Goal: Task Accomplishment & Management: Use online tool/utility

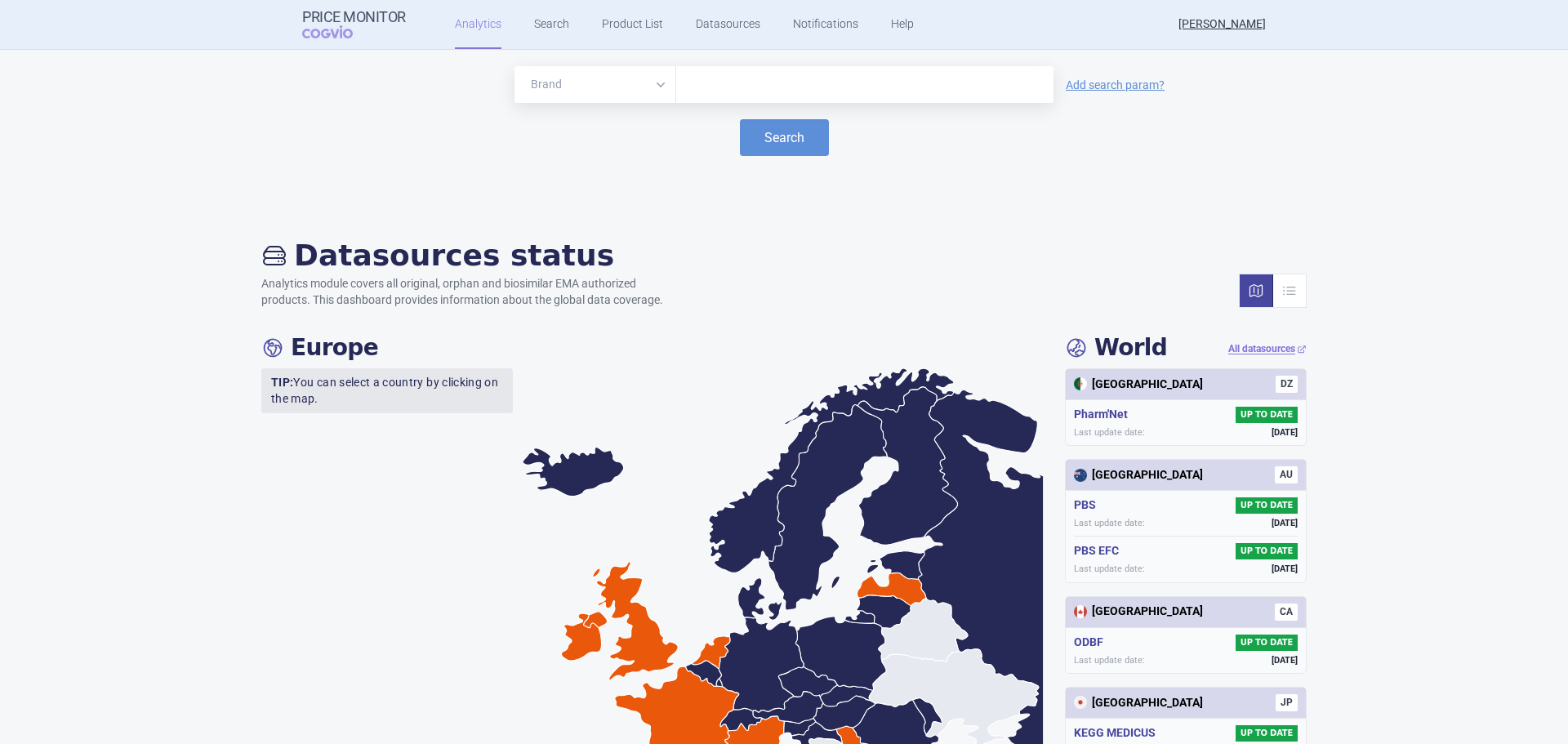
drag, startPoint x: 664, startPoint y: 556, endPoint x: 636, endPoint y: 394, distance: 164.4
click at [636, 394] on icon at bounding box center [783, 620] width 522 height 504
click at [637, 35] on link "Product List" at bounding box center [633, 24] width 62 height 49
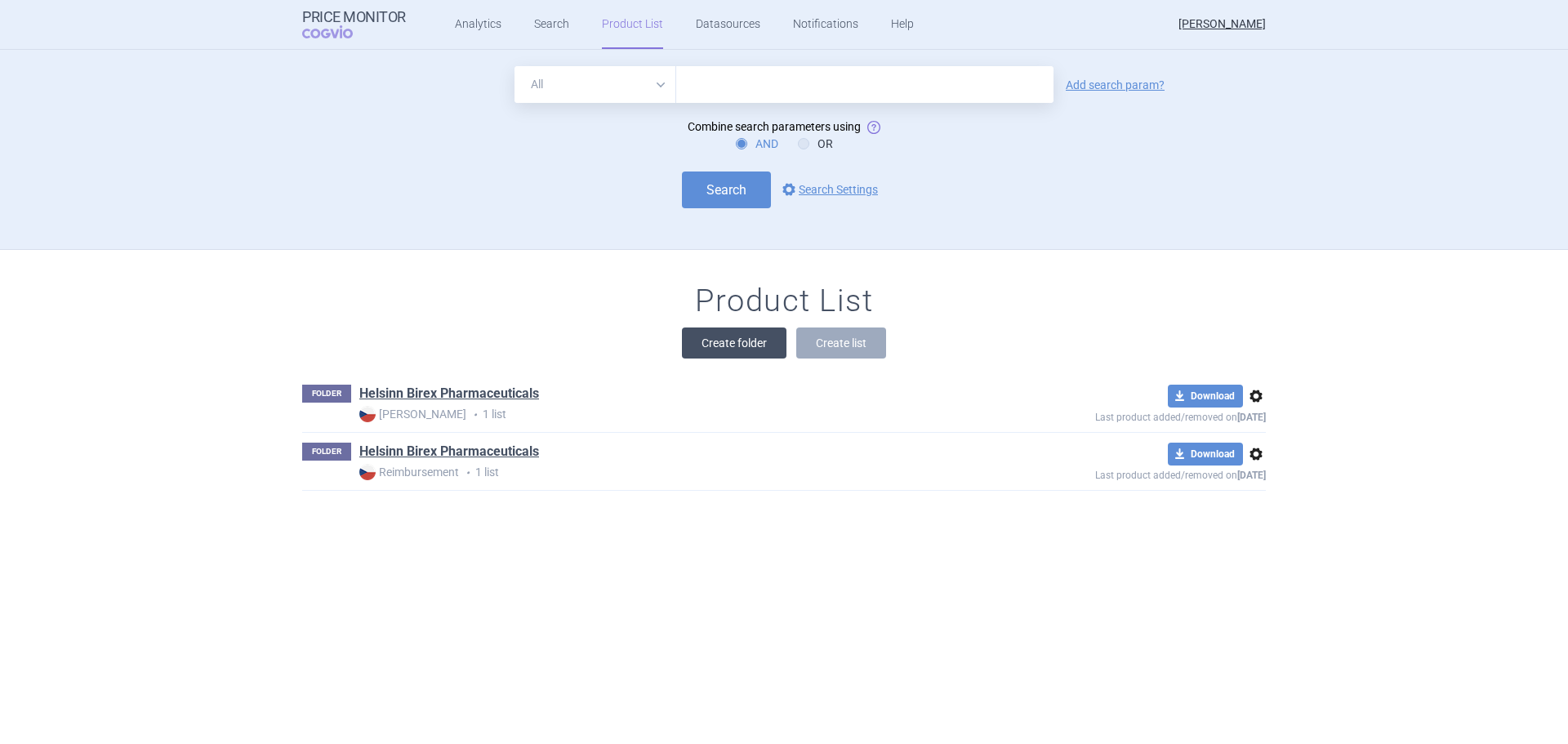
click at [751, 340] on button "Create folder" at bounding box center [733, 343] width 104 height 31
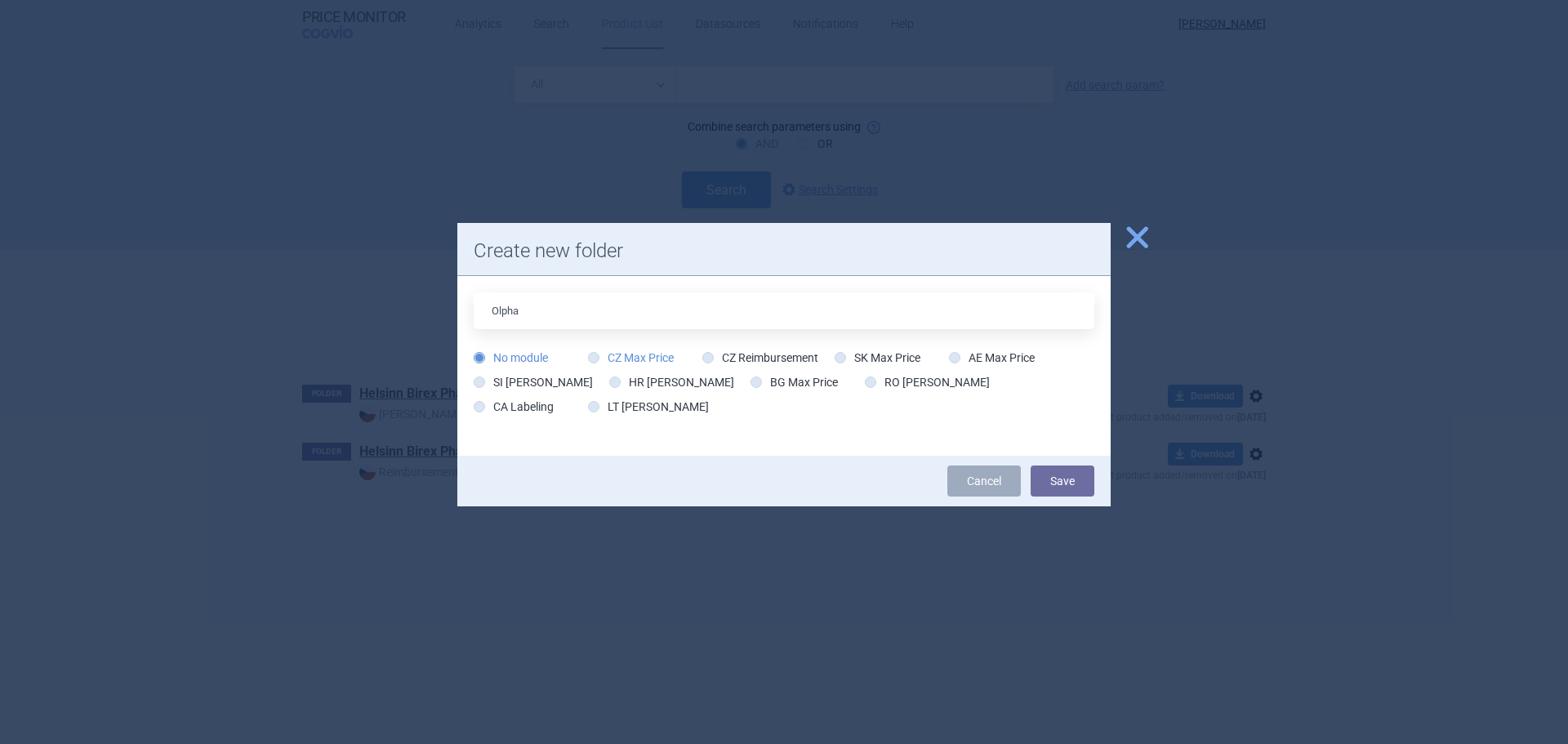
type input "Olpha"
click at [592, 362] on icon at bounding box center [594, 358] width 12 height 12
click at [592, 362] on input "CZ Max Price" at bounding box center [598, 358] width 16 height 16
radio input "true"
click at [1080, 485] on button "Save" at bounding box center [1063, 481] width 63 height 31
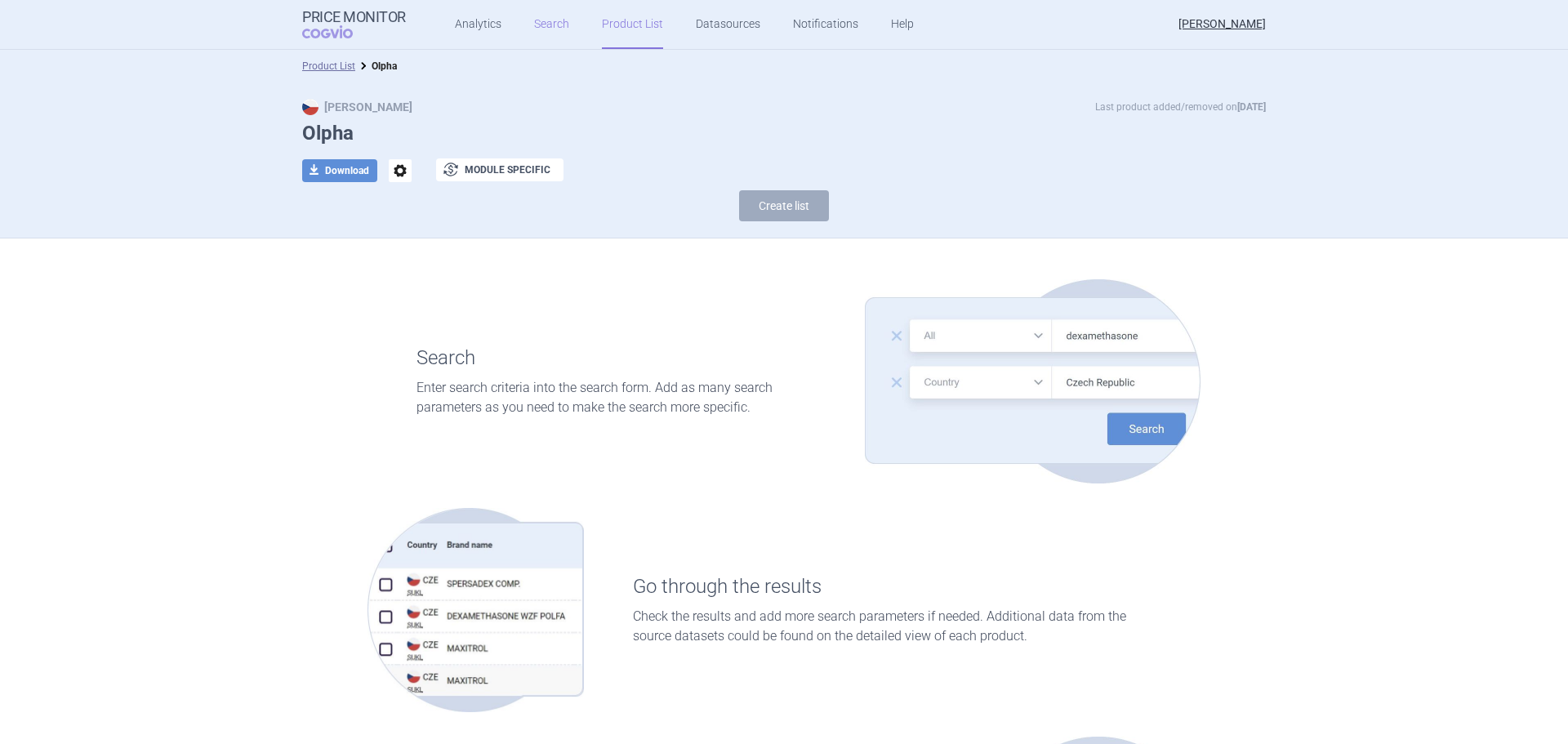
click at [548, 33] on link "Search" at bounding box center [551, 24] width 35 height 49
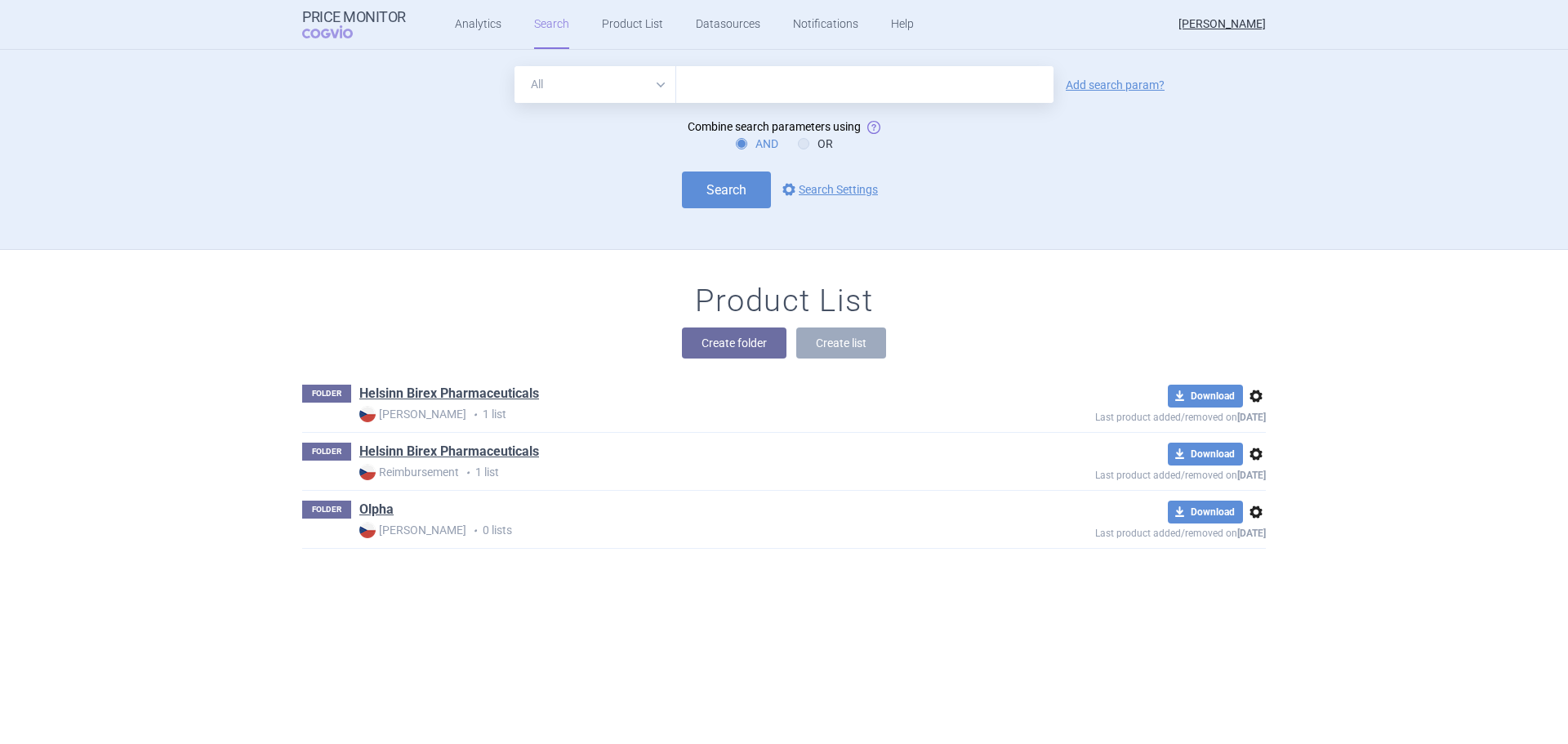
click at [709, 88] on input "text" at bounding box center [865, 84] width 378 height 37
click at [820, 190] on link "options Search Settings" at bounding box center [828, 190] width 99 height 20
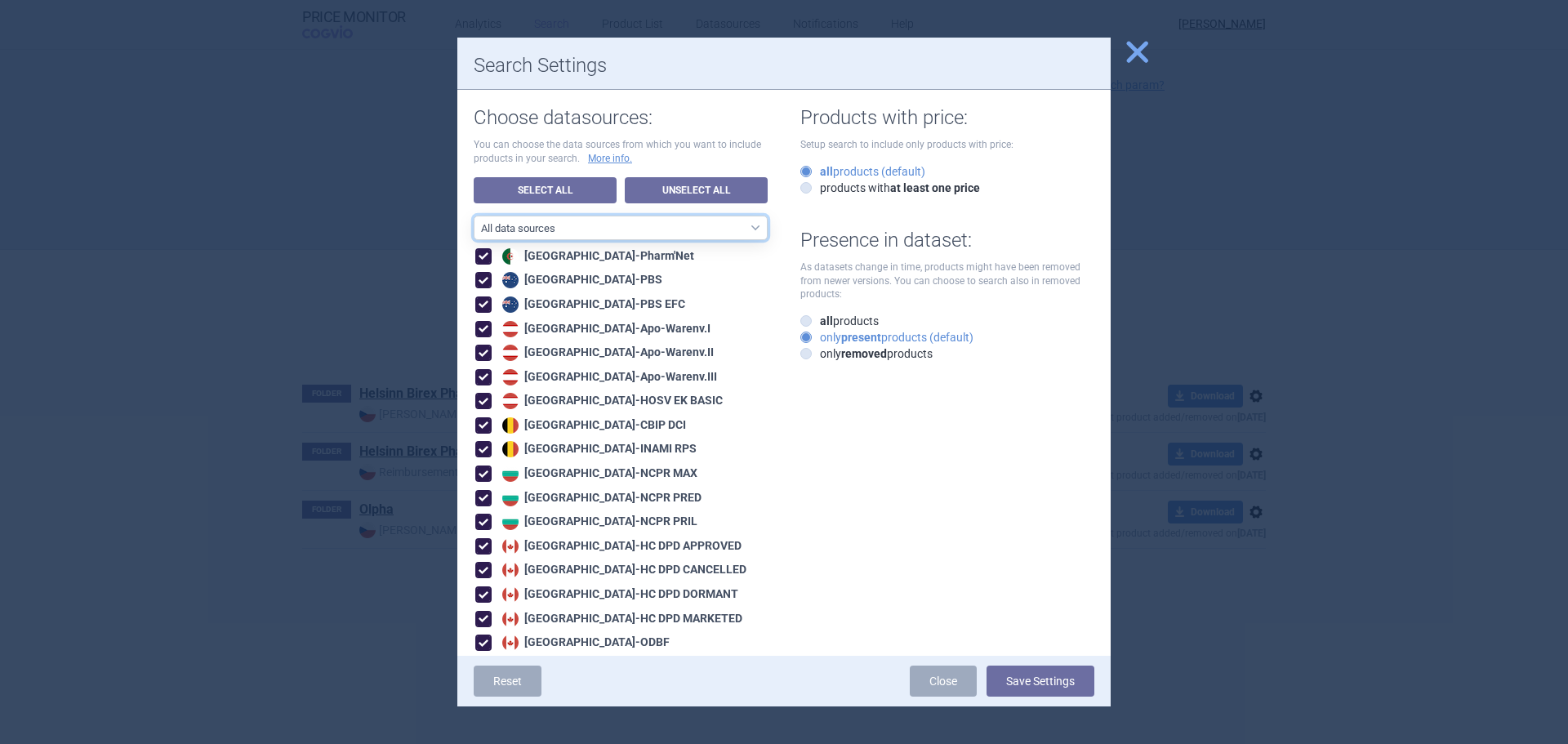
click at [664, 230] on select "All data sources CZ reference sources - Reimbursement SK reference sources - Of…" at bounding box center [620, 227] width 294 height 24
select select "6cb7ebdd-8316-4592-b8fd-6e46f801a11b"
click at [473, 215] on select "All data sources CZ reference sources - Reimbursement SK reference sources - Of…" at bounding box center [620, 227] width 294 height 24
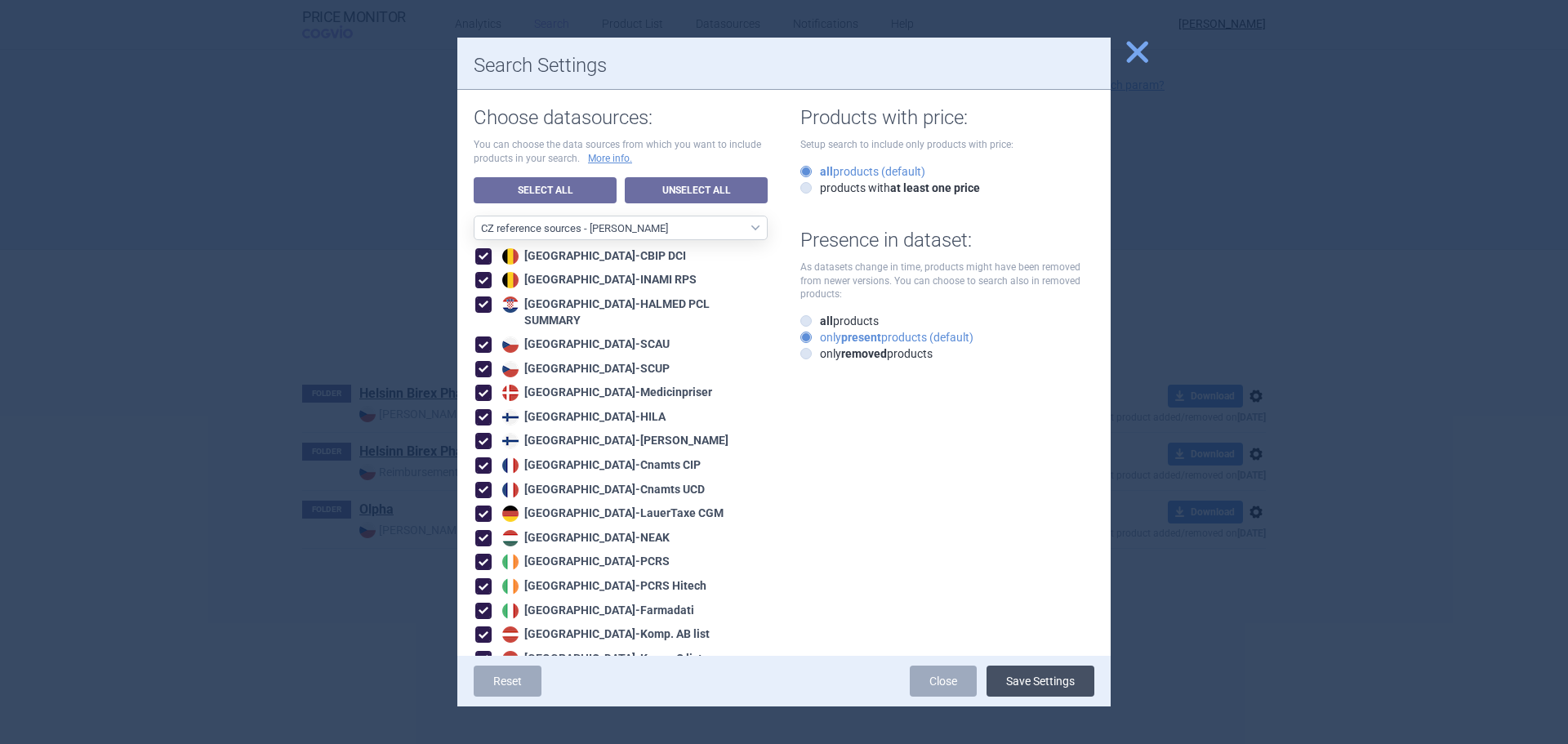
click at [1030, 688] on button "Save Settings" at bounding box center [1040, 681] width 108 height 31
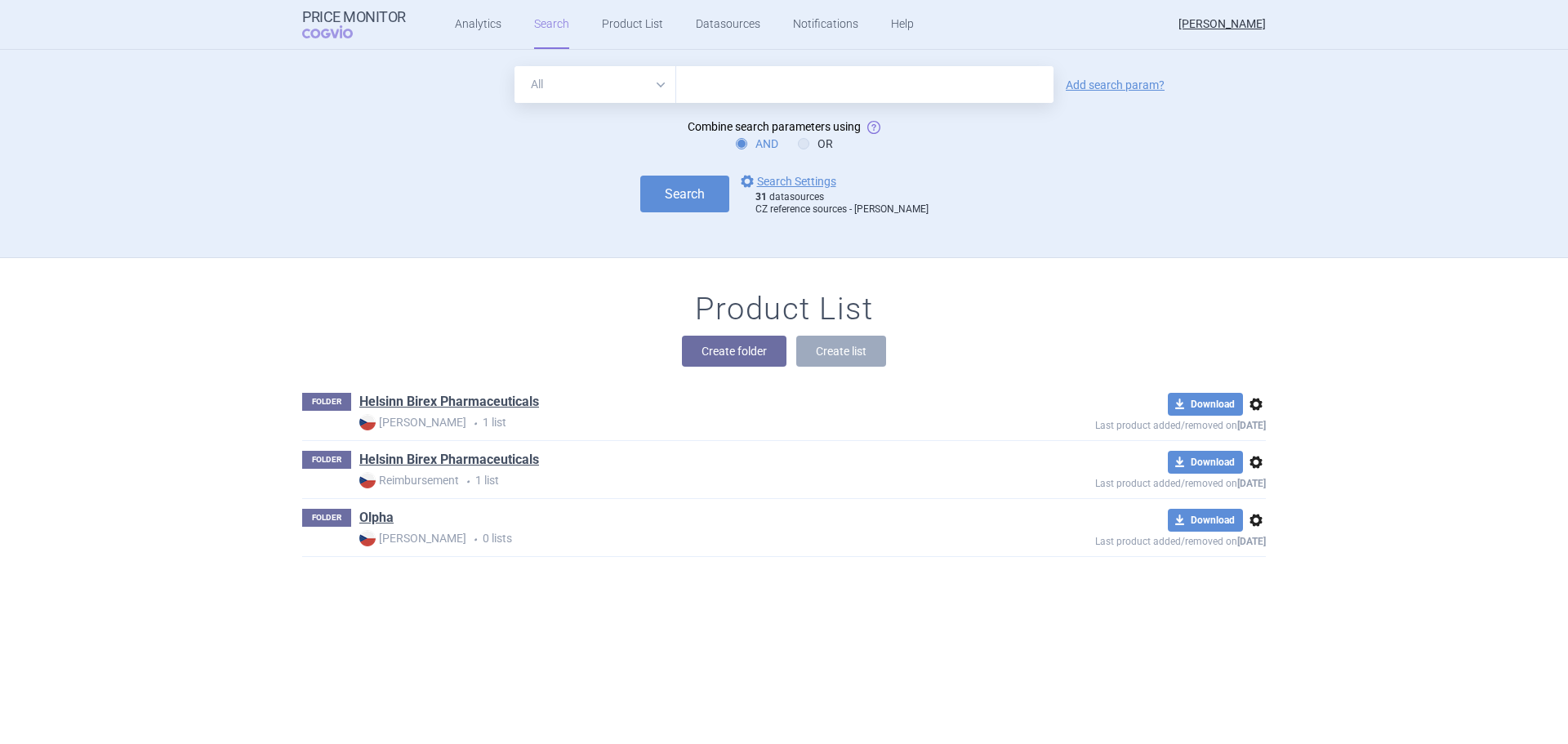
click at [700, 81] on input "text" at bounding box center [865, 84] width 378 height 37
paste input "L04AX07"
type input "L04AX07"
click at [640, 176] on button "Search" at bounding box center [684, 194] width 89 height 37
click at [676, 183] on button "Search" at bounding box center [684, 194] width 89 height 37
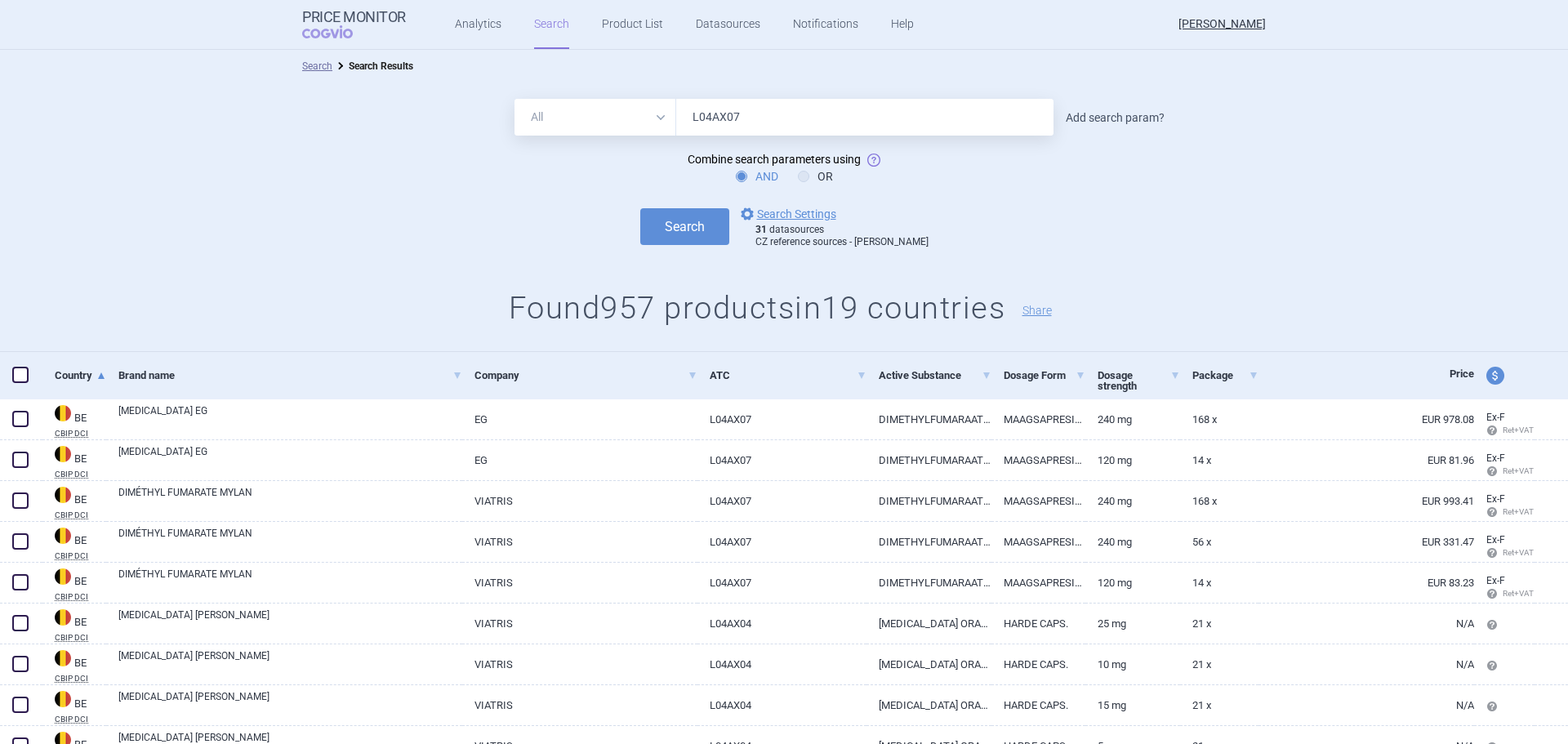
click at [1091, 120] on link "Add search param?" at bounding box center [1114, 118] width 99 height 12
select select "brandName"
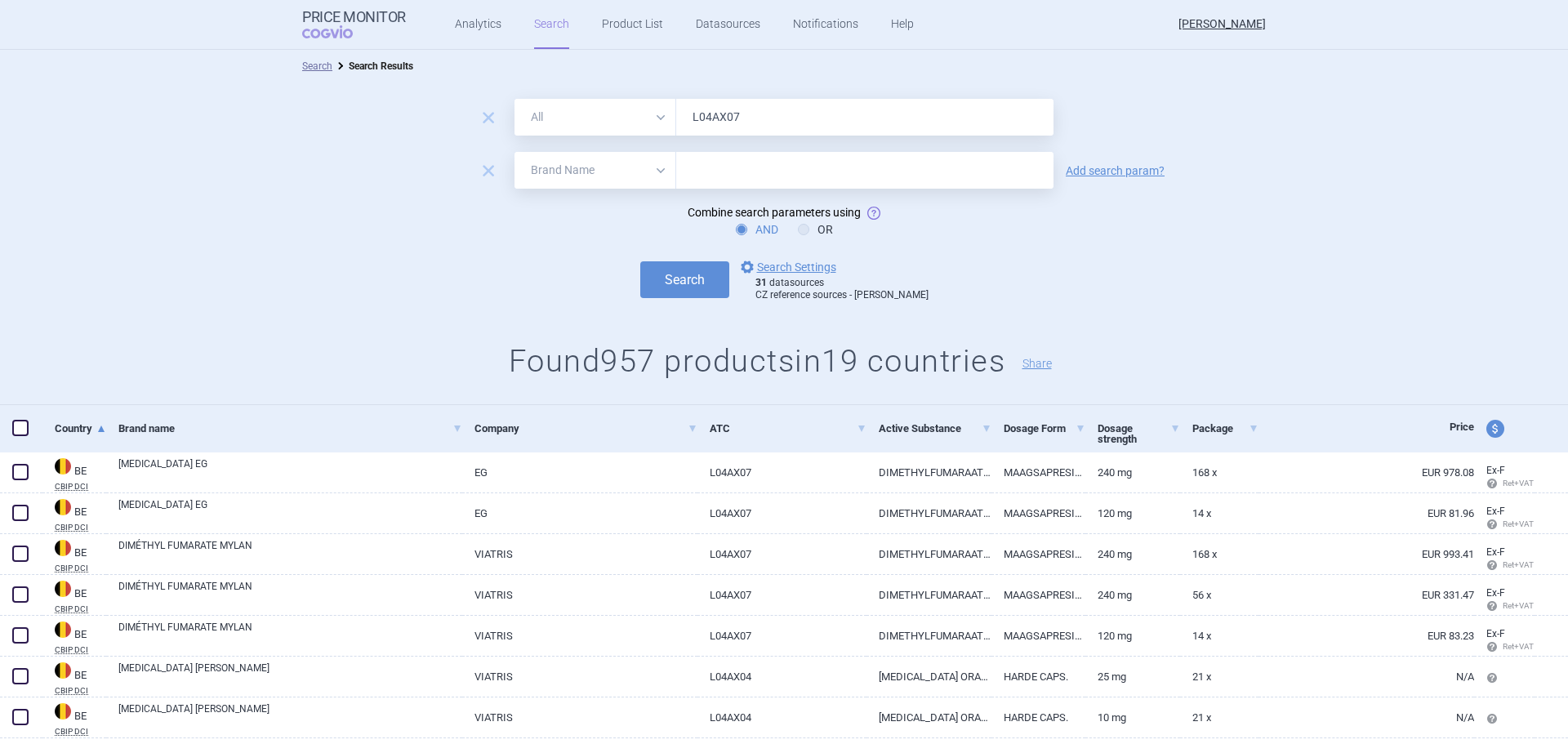
click at [702, 176] on input "text" at bounding box center [865, 170] width 378 height 37
type input "olpha"
click at [640, 262] on button "Search" at bounding box center [684, 280] width 89 height 37
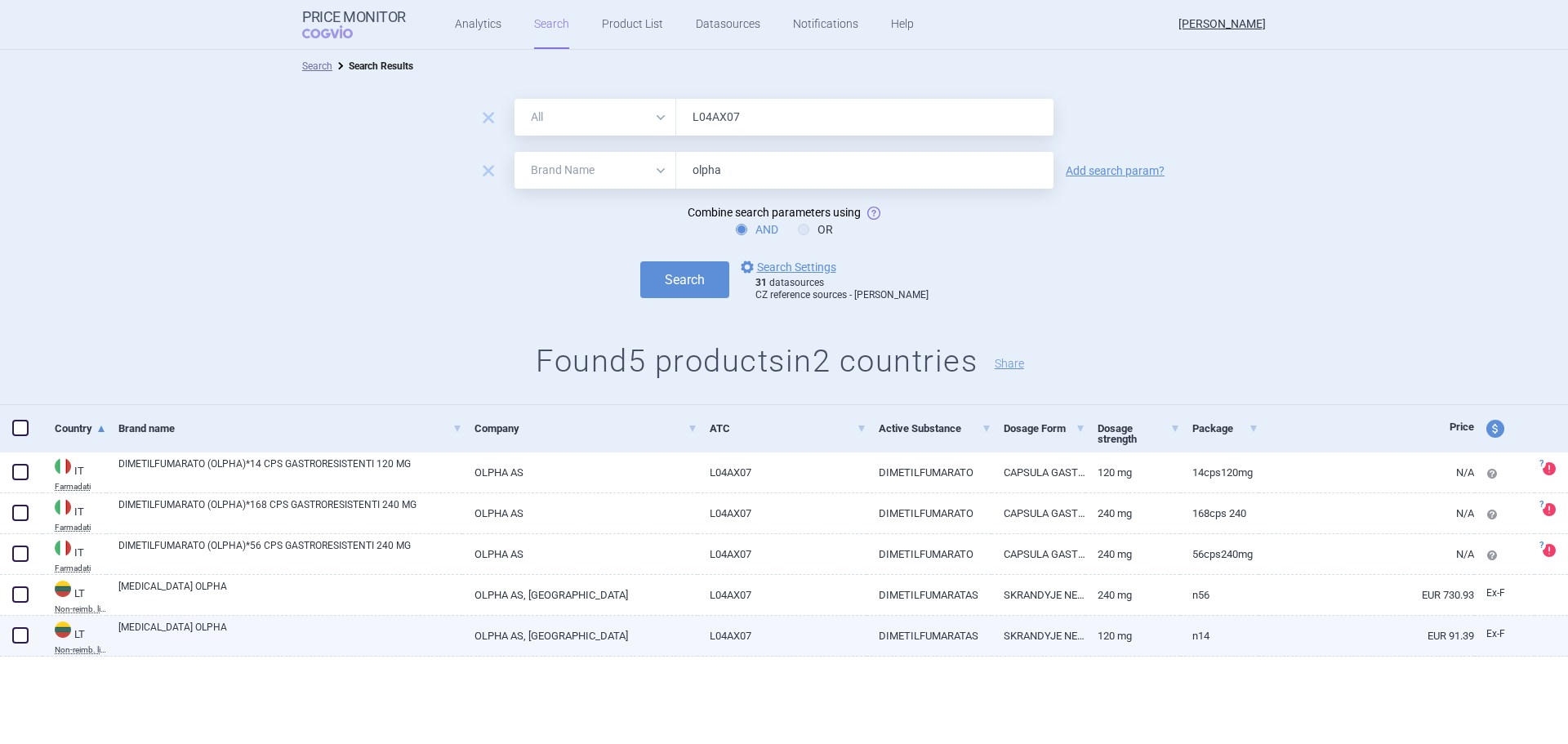
click at [18, 632] on span at bounding box center [21, 635] width 16 height 16
checkbox input "true"
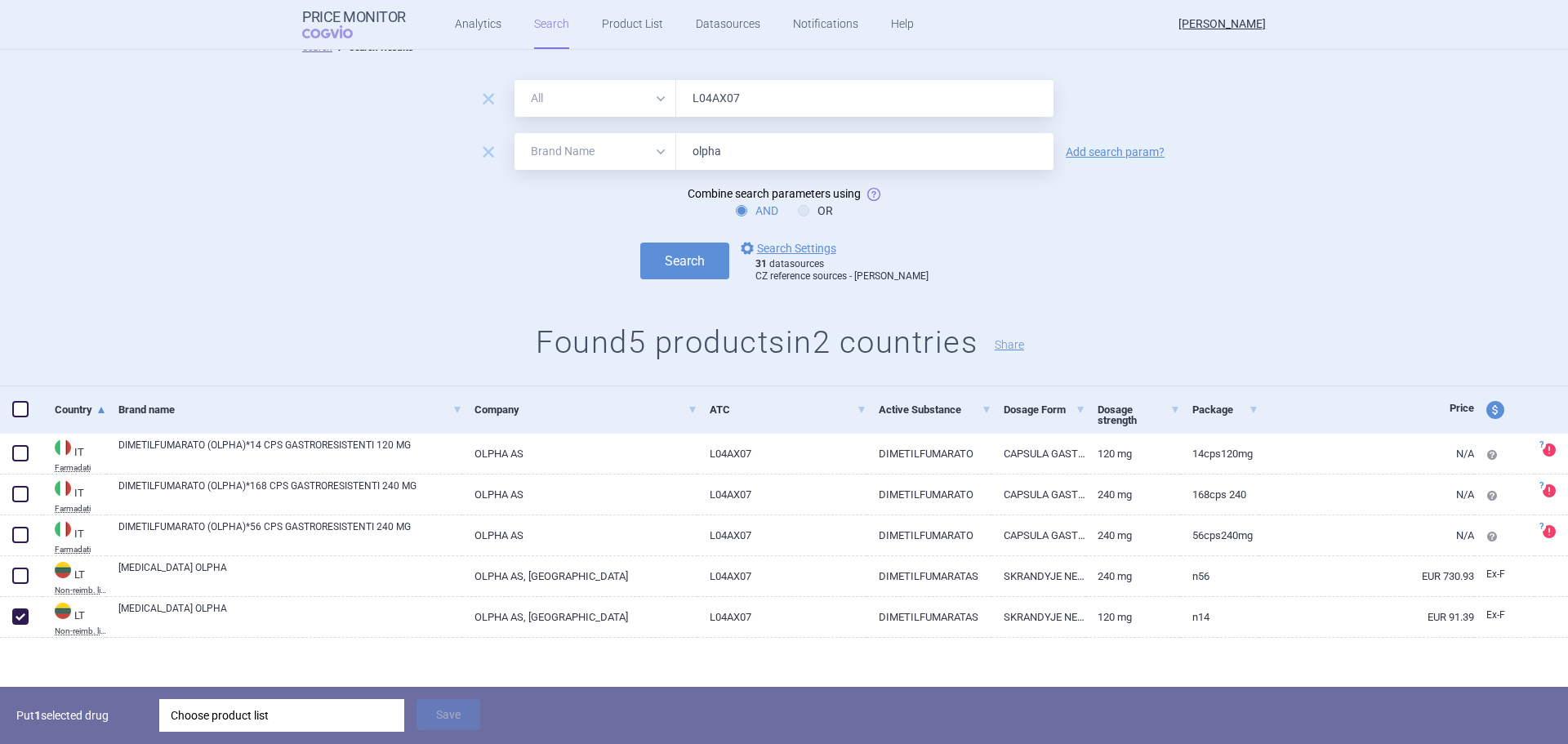
scroll to position [23, 0]
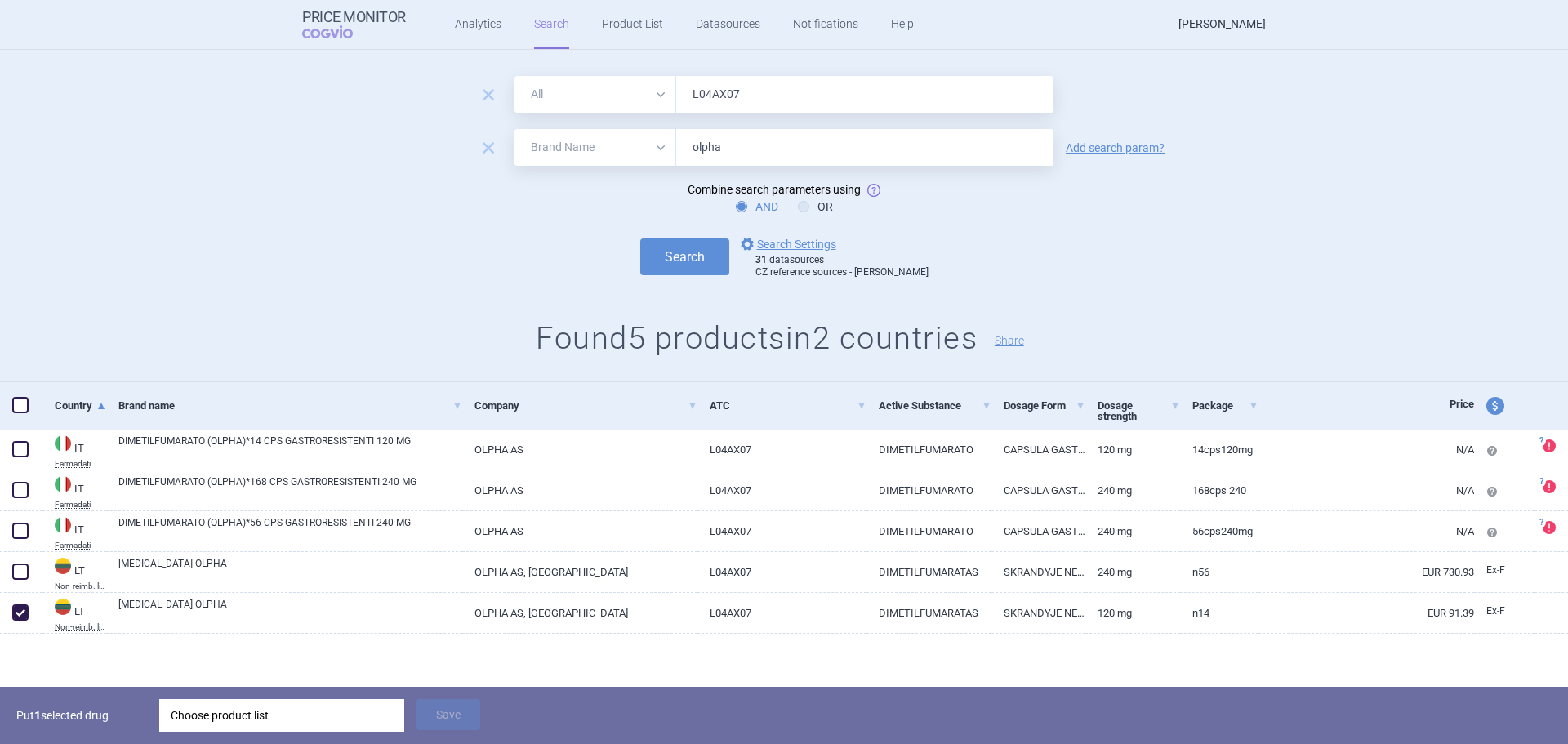
click at [301, 704] on div "Choose product list" at bounding box center [282, 715] width 222 height 33
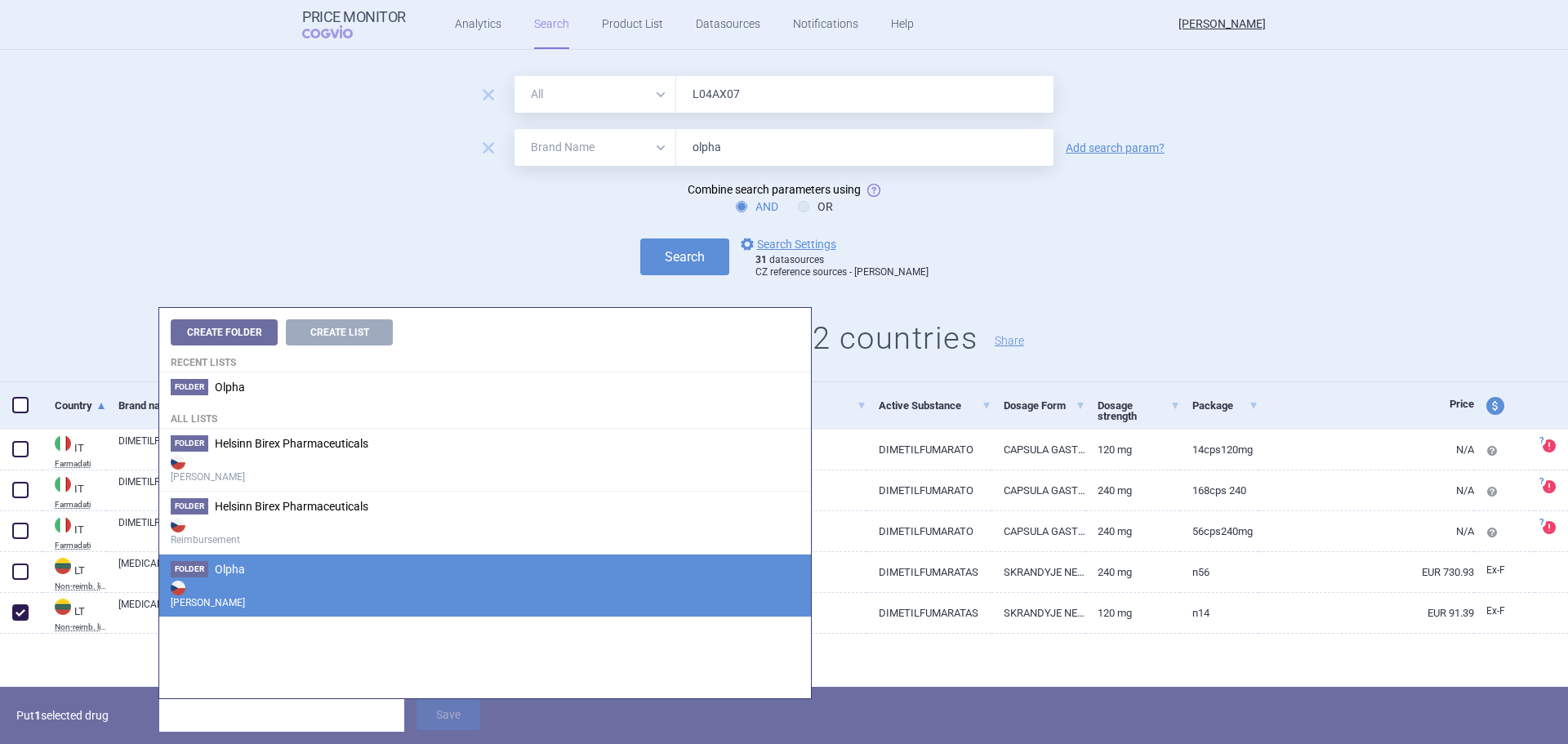
click at [295, 572] on li "Folder Olpha Max Price" at bounding box center [485, 585] width 652 height 62
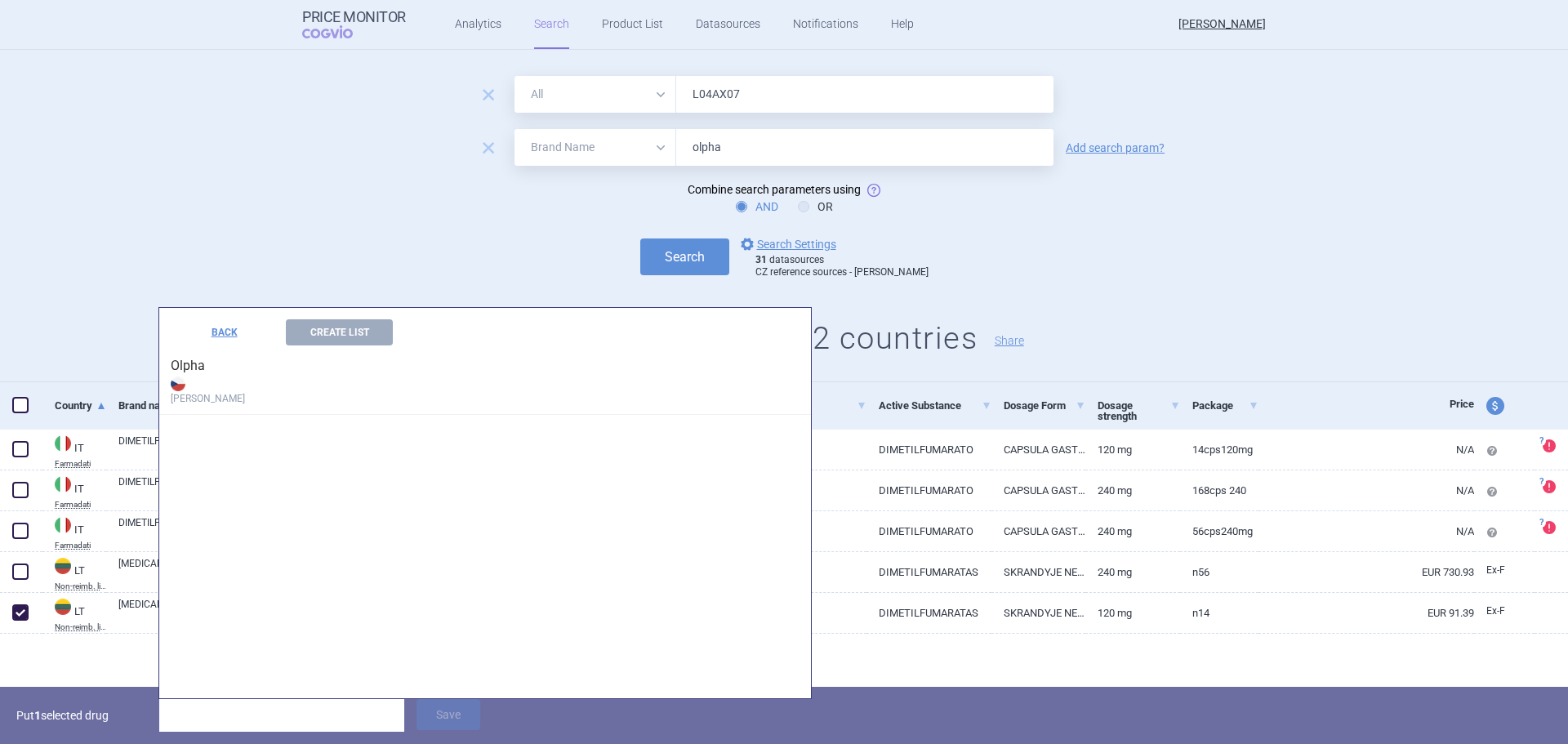
click at [229, 388] on strong "[PERSON_NAME]" at bounding box center [485, 389] width 629 height 33
click at [190, 365] on h4 "Olpha Max Price" at bounding box center [485, 380] width 652 height 70
click at [261, 712] on input "search" at bounding box center [282, 715] width 245 height 33
click at [178, 376] on strong "[PERSON_NAME]" at bounding box center [485, 389] width 629 height 33
click at [178, 384] on img at bounding box center [178, 384] width 14 height 14
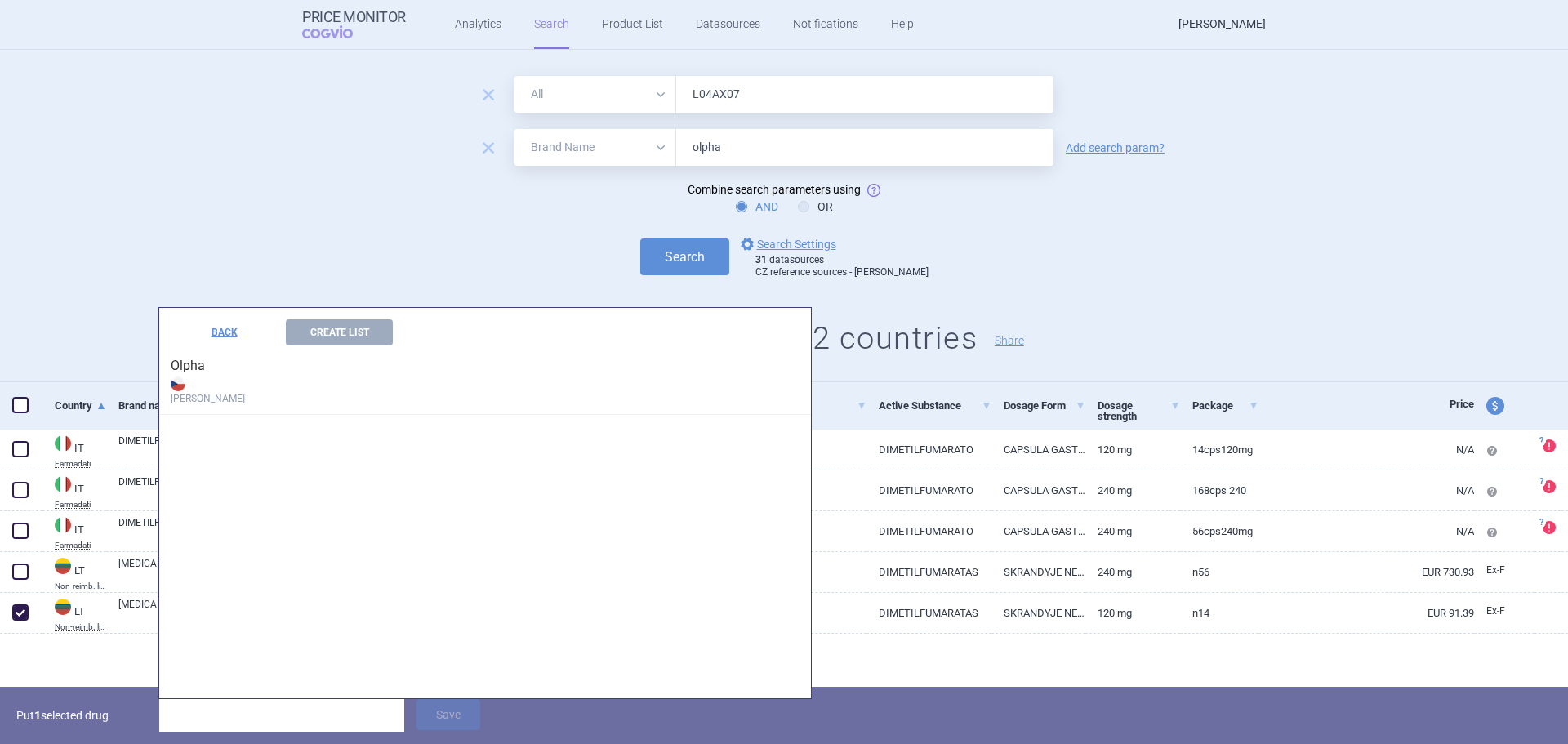
click at [215, 431] on div "BACK Create List Olpha Max Price" at bounding box center [485, 502] width 652 height 390
click at [351, 333] on button "Create List" at bounding box center [339, 332] width 107 height 26
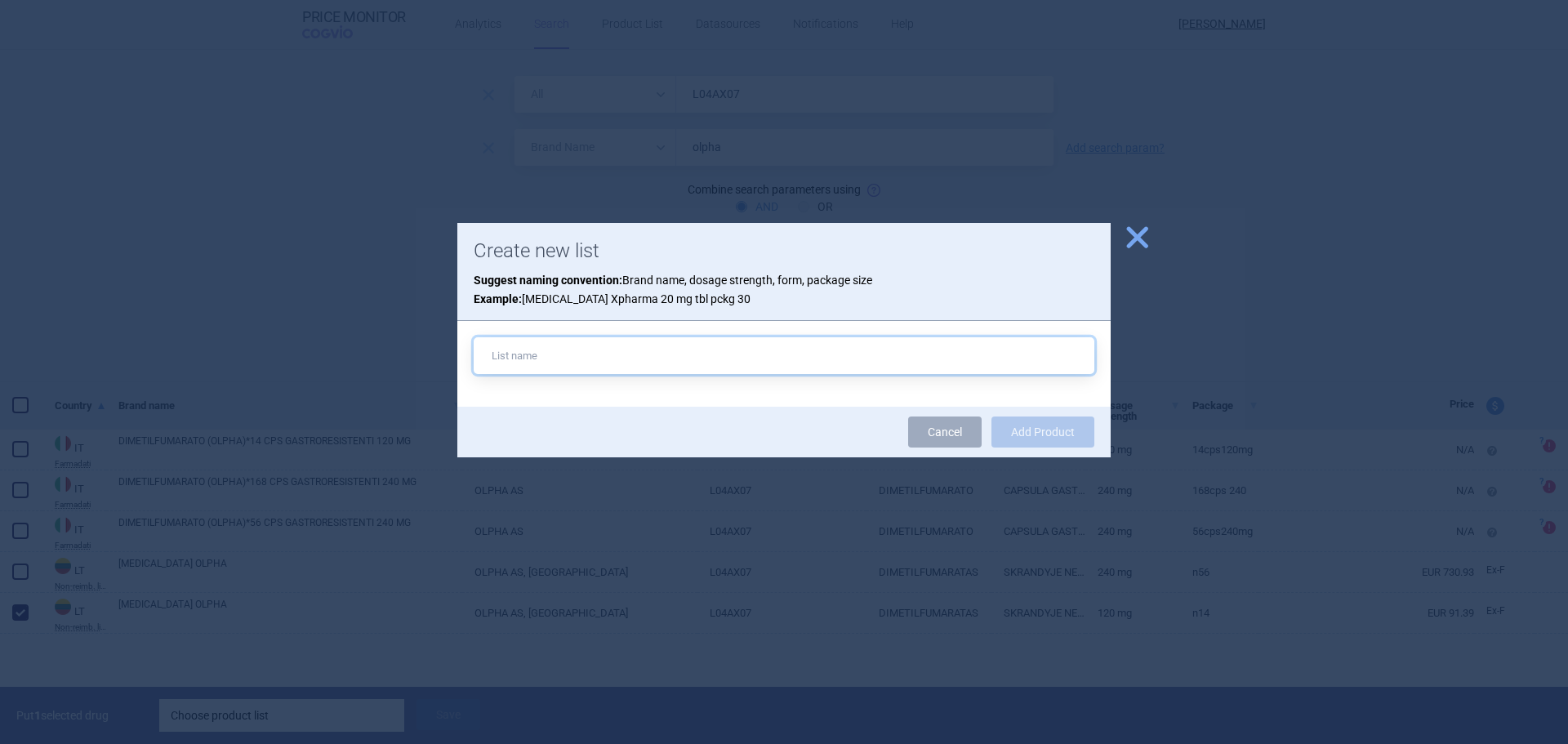
click at [564, 352] on input "text" at bounding box center [784, 356] width 621 height 37
paste input "• [MEDICAL_DATA] GR Cap 120 MG #14 (OLPHA / OLAINFARM)"
type input "• [MEDICAL_DATA] GR Cap 120 MG #14 (OLPHA / OLAINFARM)"
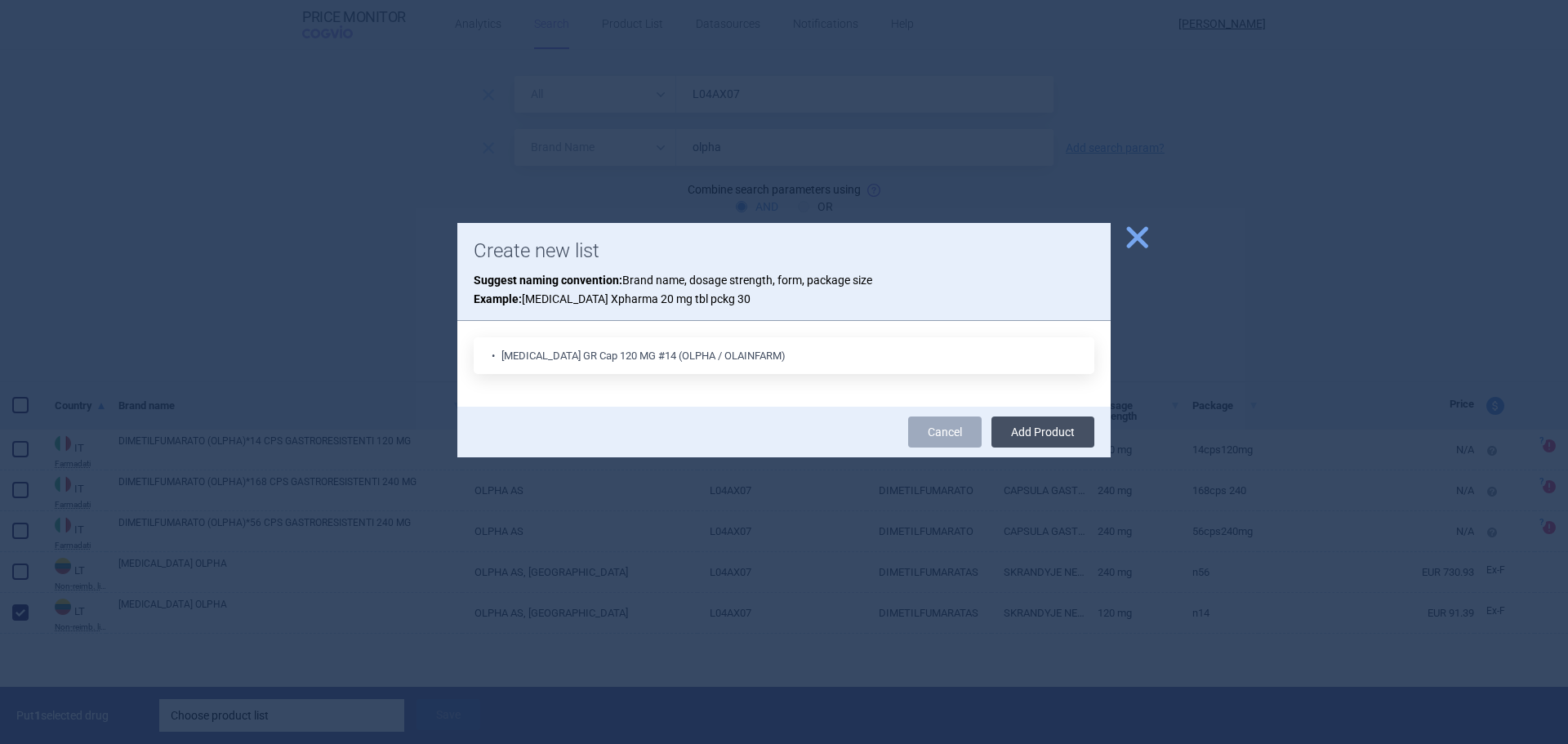
click at [1022, 429] on button "Add Product" at bounding box center [1043, 432] width 103 height 31
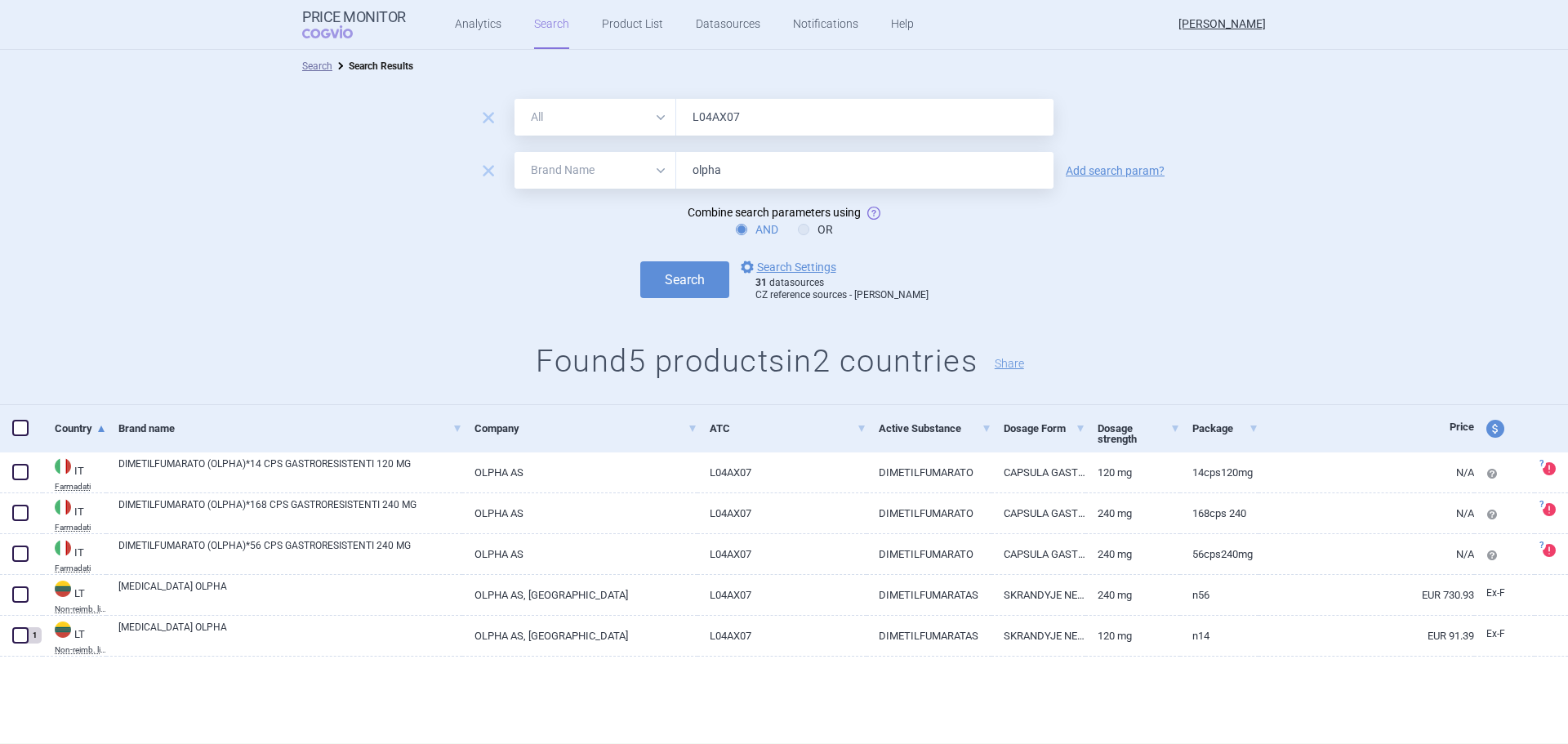
scroll to position [0, 0]
drag, startPoint x: 716, startPoint y: 170, endPoint x: 702, endPoint y: 175, distance: 14.9
click at [702, 175] on input "olpha" at bounding box center [865, 170] width 378 height 37
type input "olainfarm"
click at [640, 262] on button "Search" at bounding box center [684, 280] width 89 height 37
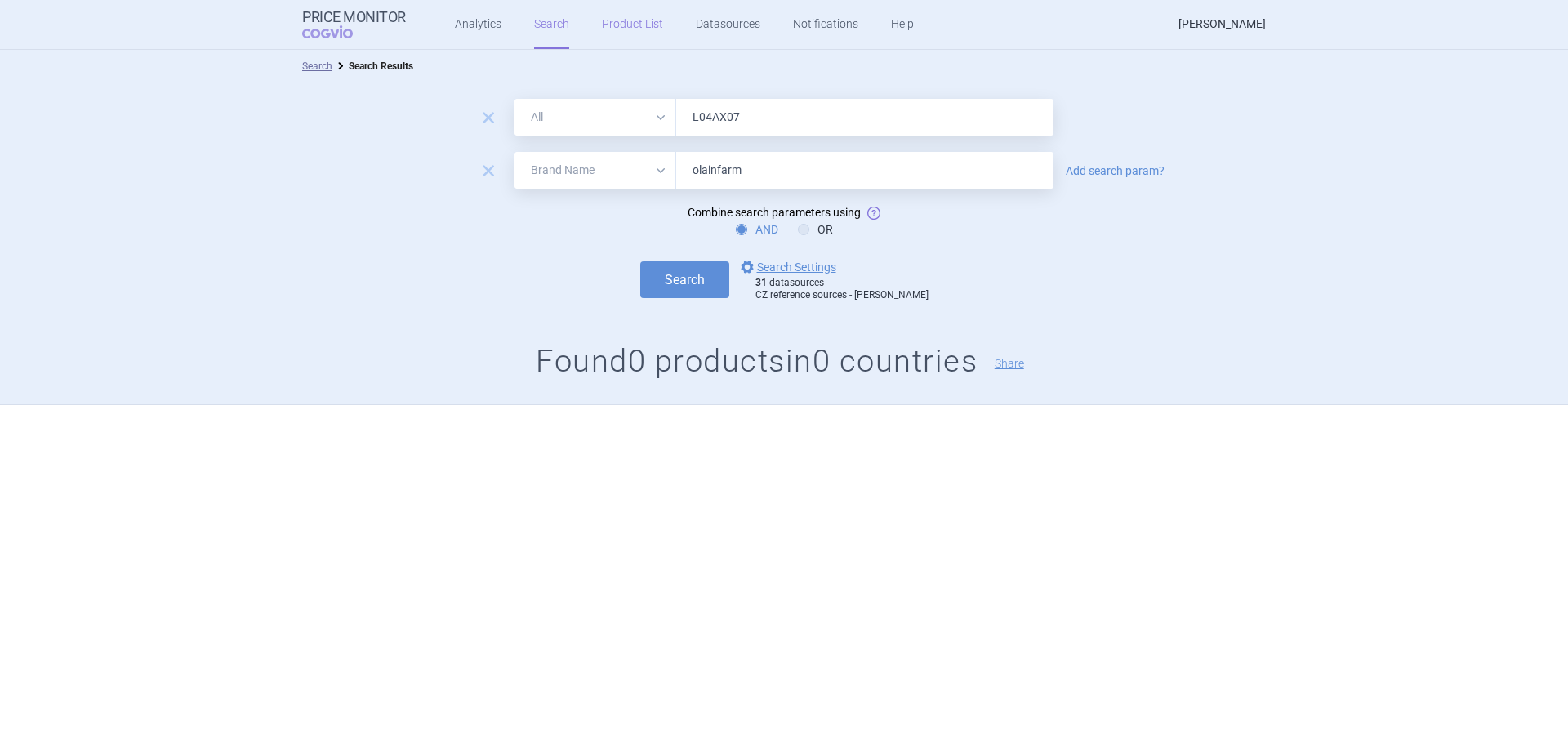
click at [628, 30] on link "Product List" at bounding box center [633, 24] width 62 height 49
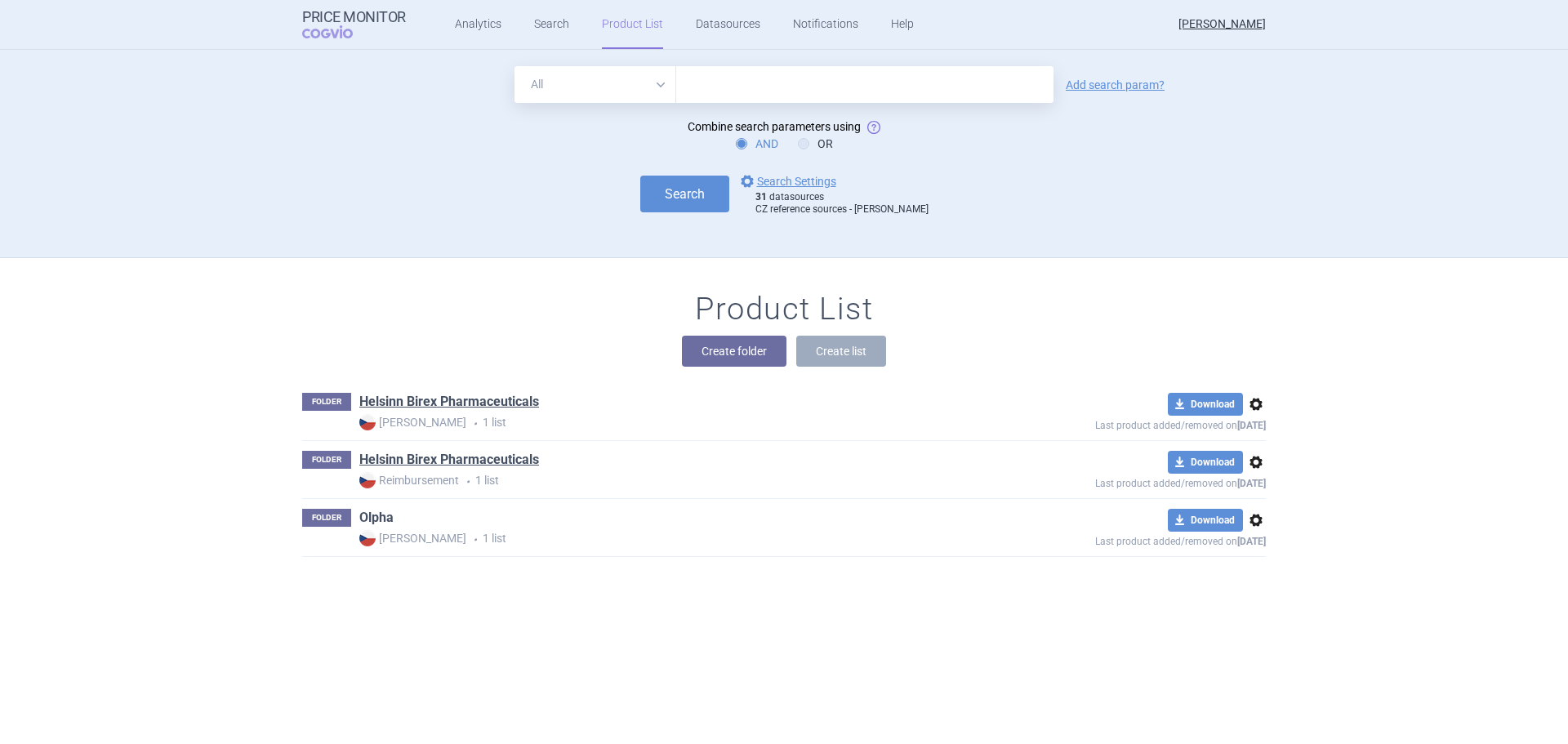
click at [362, 517] on link "Olpha" at bounding box center [377, 518] width 34 height 18
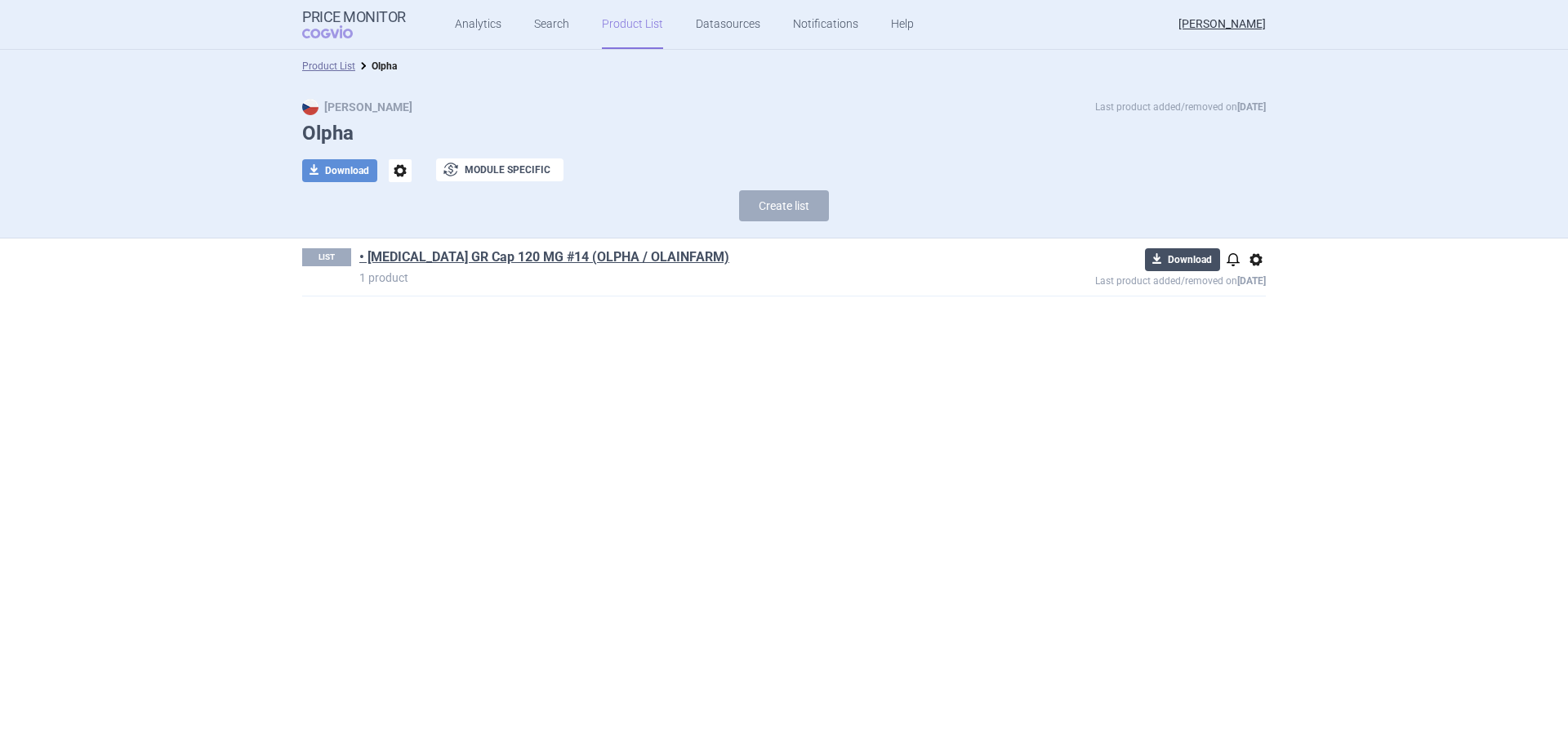
click at [1169, 253] on button "download Download" at bounding box center [1182, 259] width 75 height 23
select select "EUR"
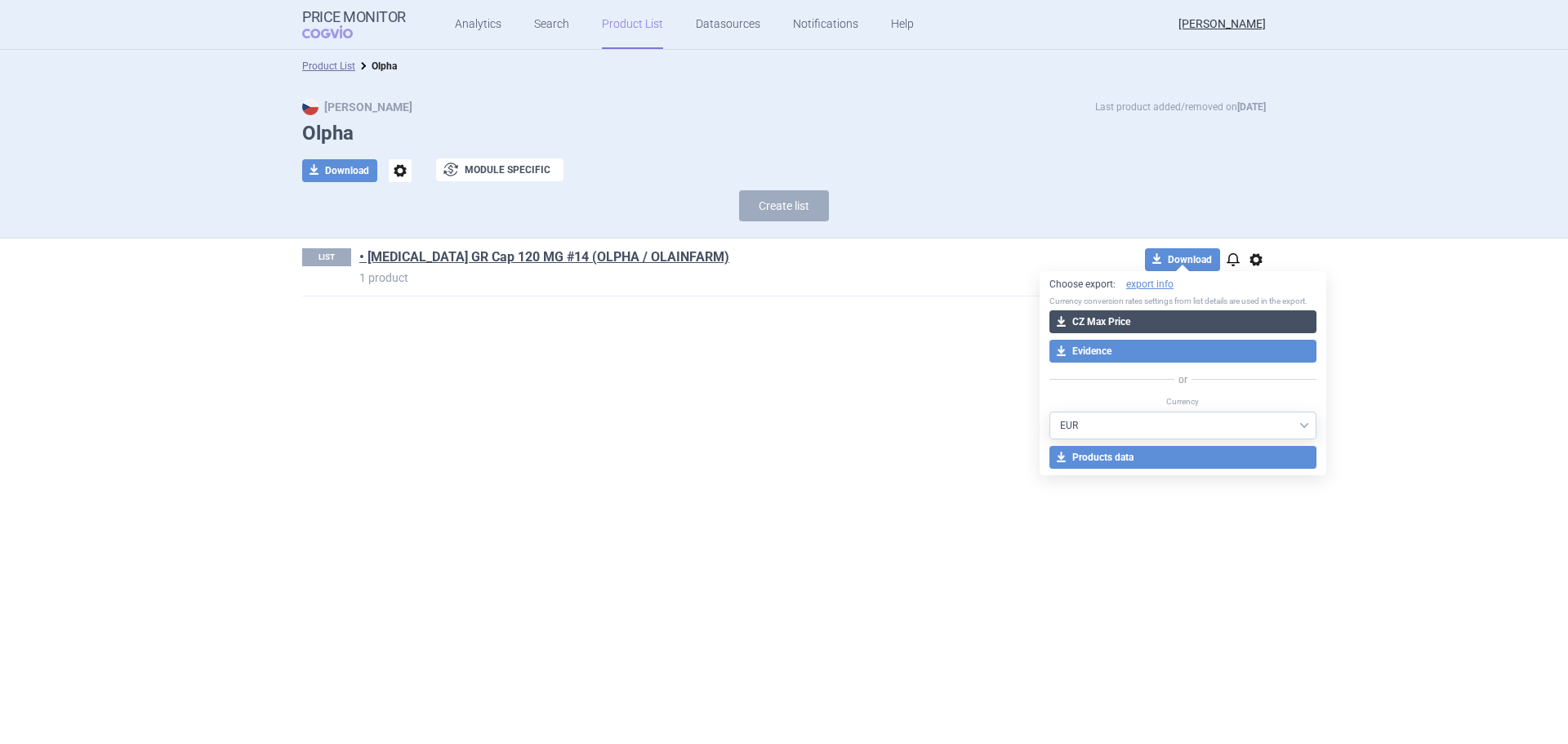
click at [1133, 321] on button "download CZ Max Price" at bounding box center [1182, 321] width 267 height 23
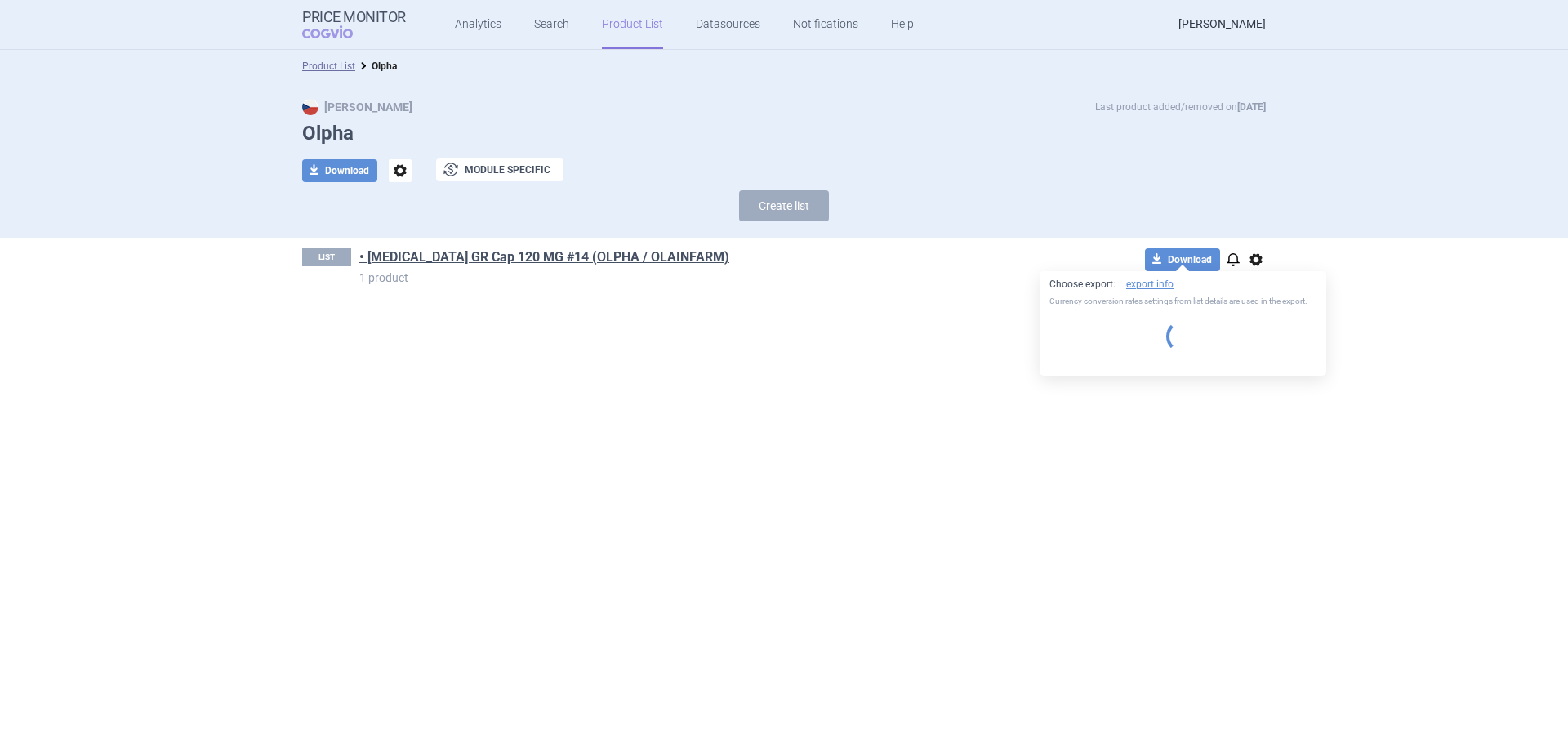
select select "EUR"
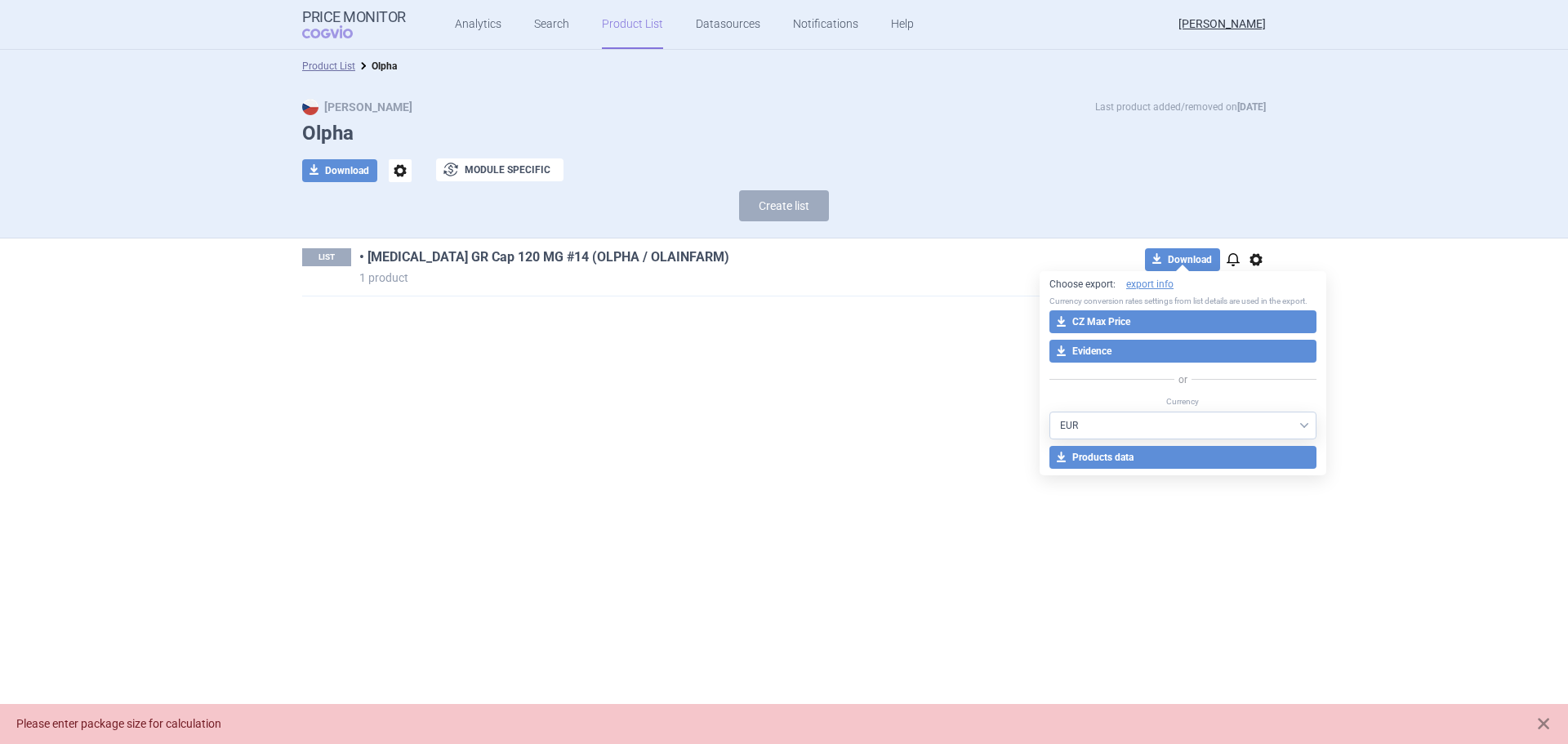
click at [576, 260] on link "• [MEDICAL_DATA] GR Cap 120 MG #14 (OLPHA / OLAINFARM)" at bounding box center [544, 257] width 370 height 18
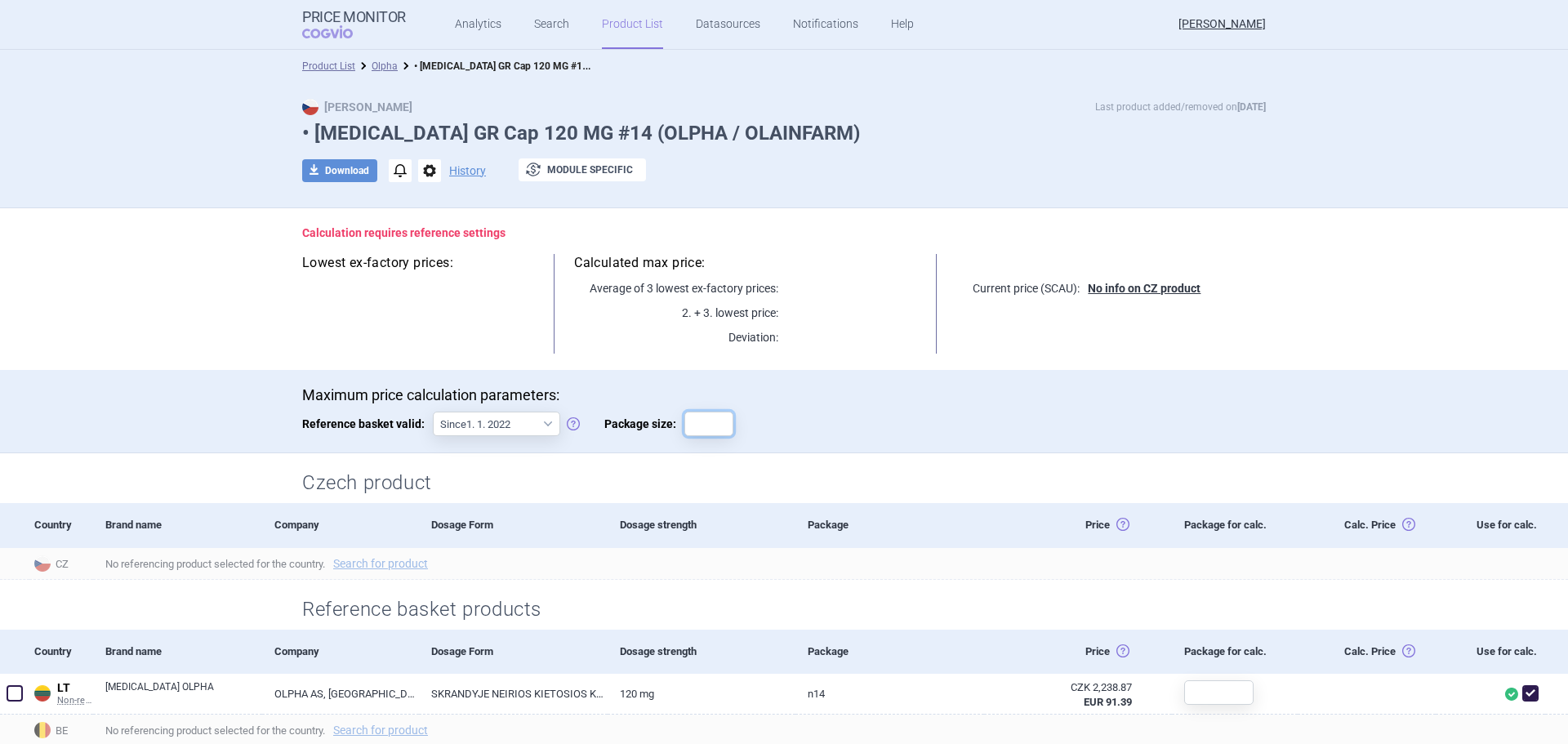
click at [694, 422] on input "Package size:" at bounding box center [709, 424] width 49 height 24
type input "14"
click at [350, 176] on button "download Download" at bounding box center [339, 170] width 75 height 23
select select "EUR"
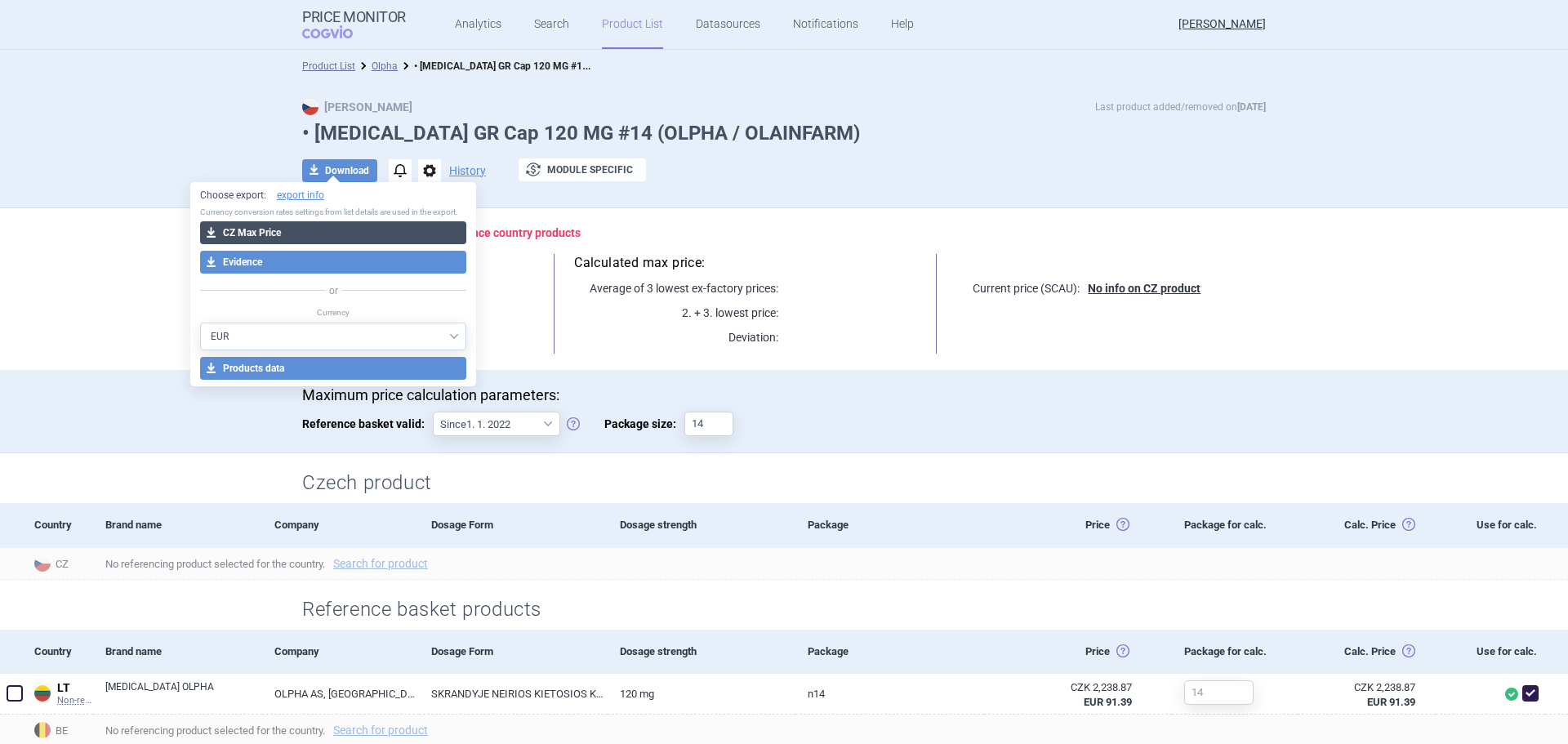
click at [362, 241] on button "download CZ Max Price" at bounding box center [333, 233] width 267 height 23
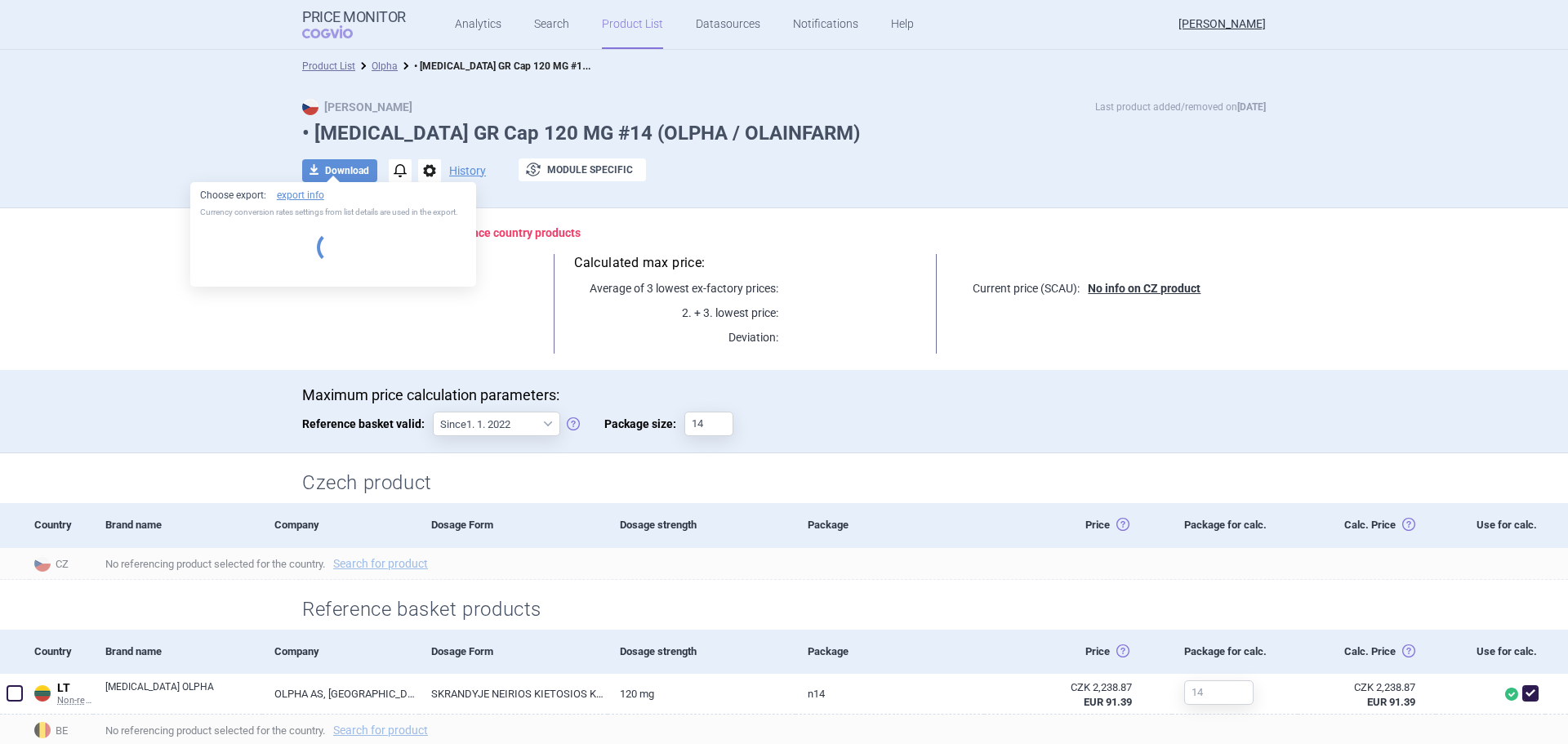
select select "EUR"
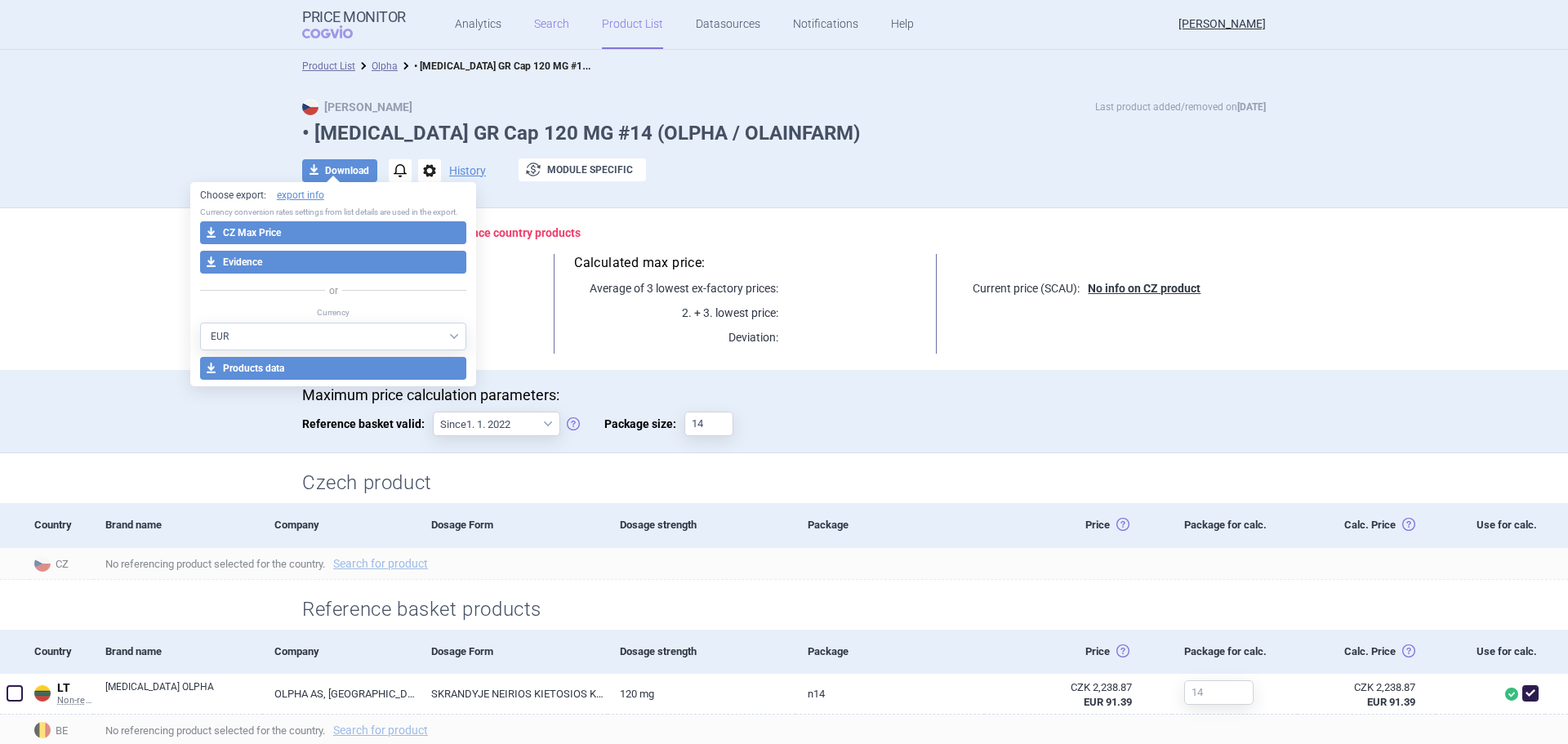
click at [556, 33] on link "Search" at bounding box center [551, 24] width 35 height 49
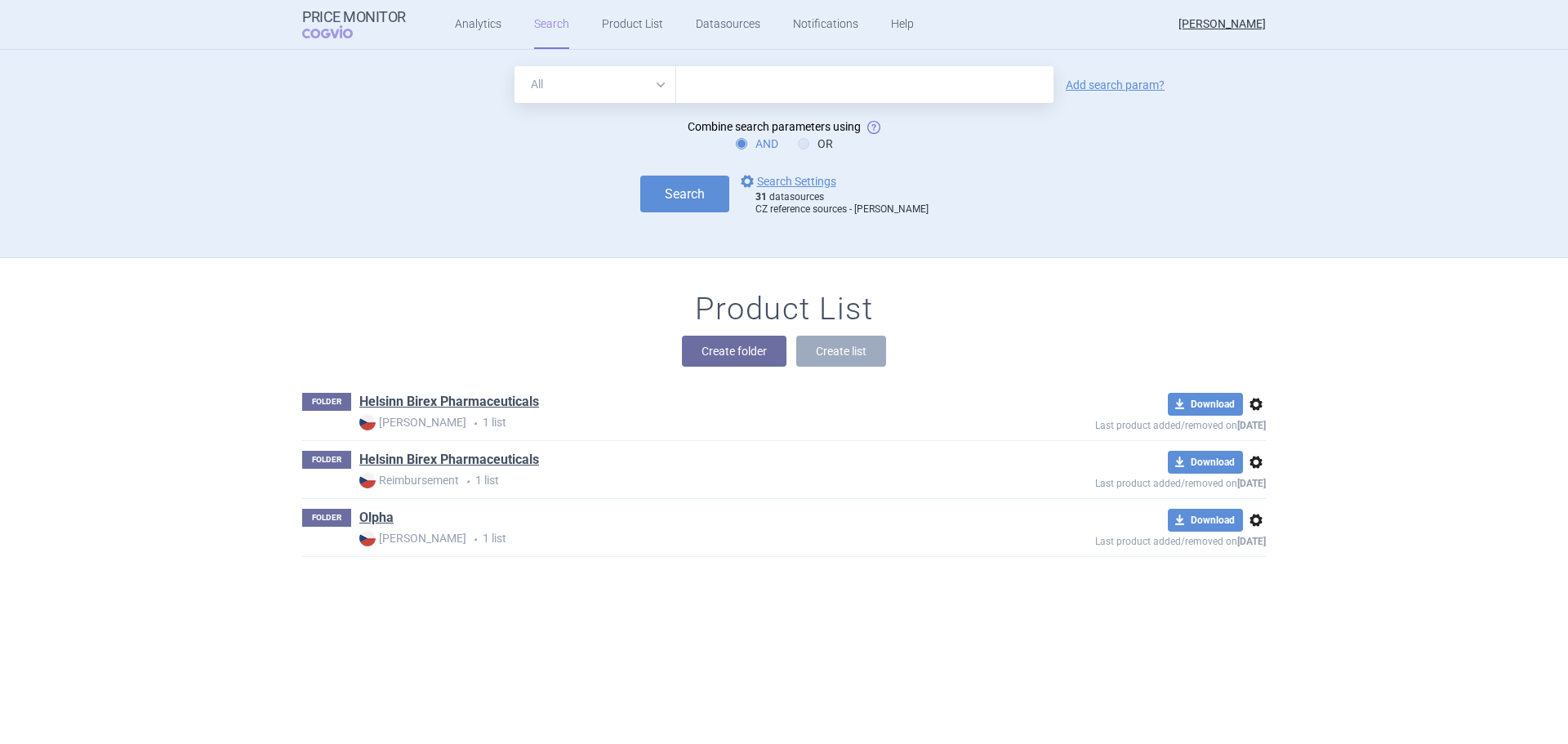
click at [713, 80] on input "text" at bounding box center [865, 84] width 378 height 37
type input "L04AX07"
click button "Search" at bounding box center [684, 194] width 89 height 37
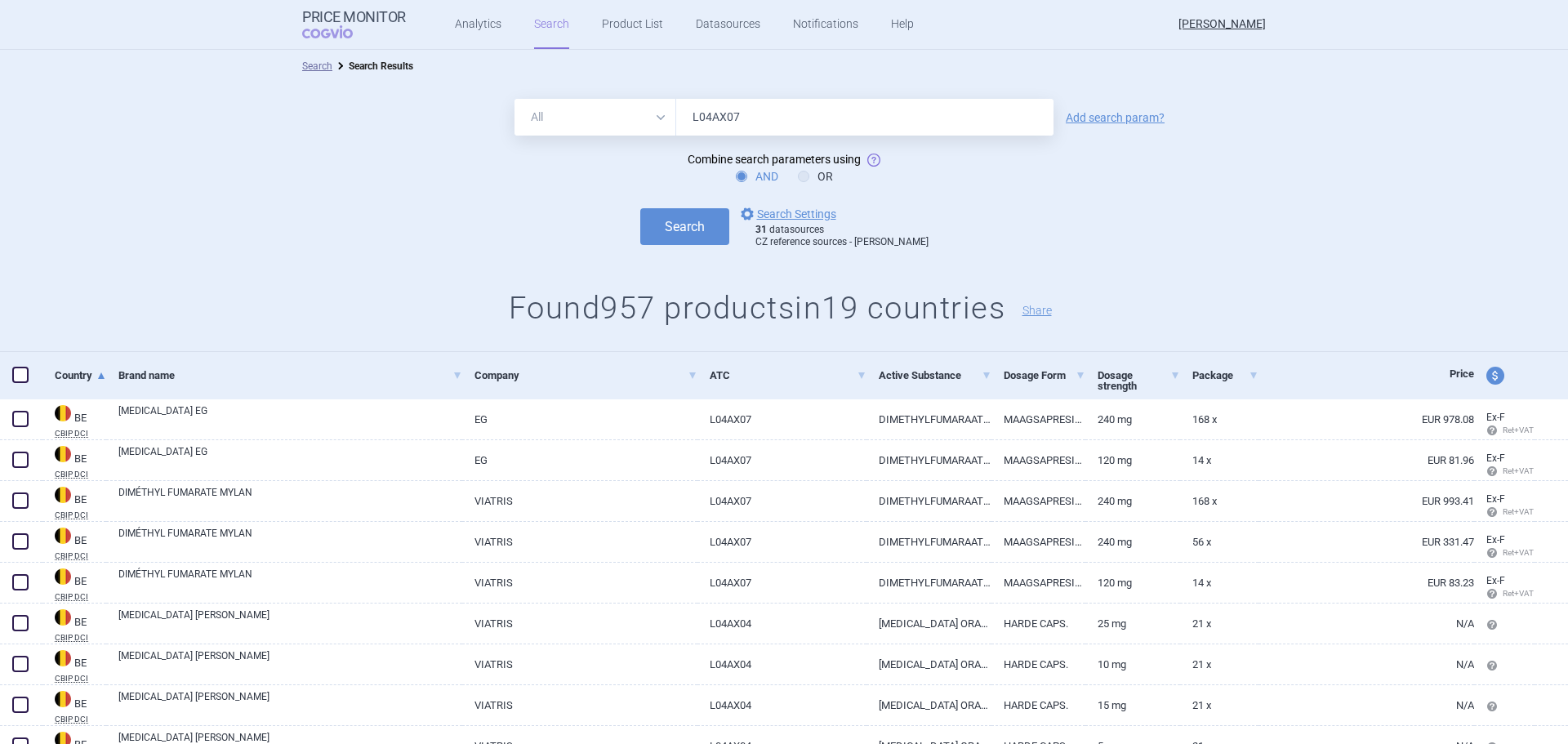
click at [1091, 118] on link "Add search param?" at bounding box center [1114, 118] width 99 height 12
select select "brandName"
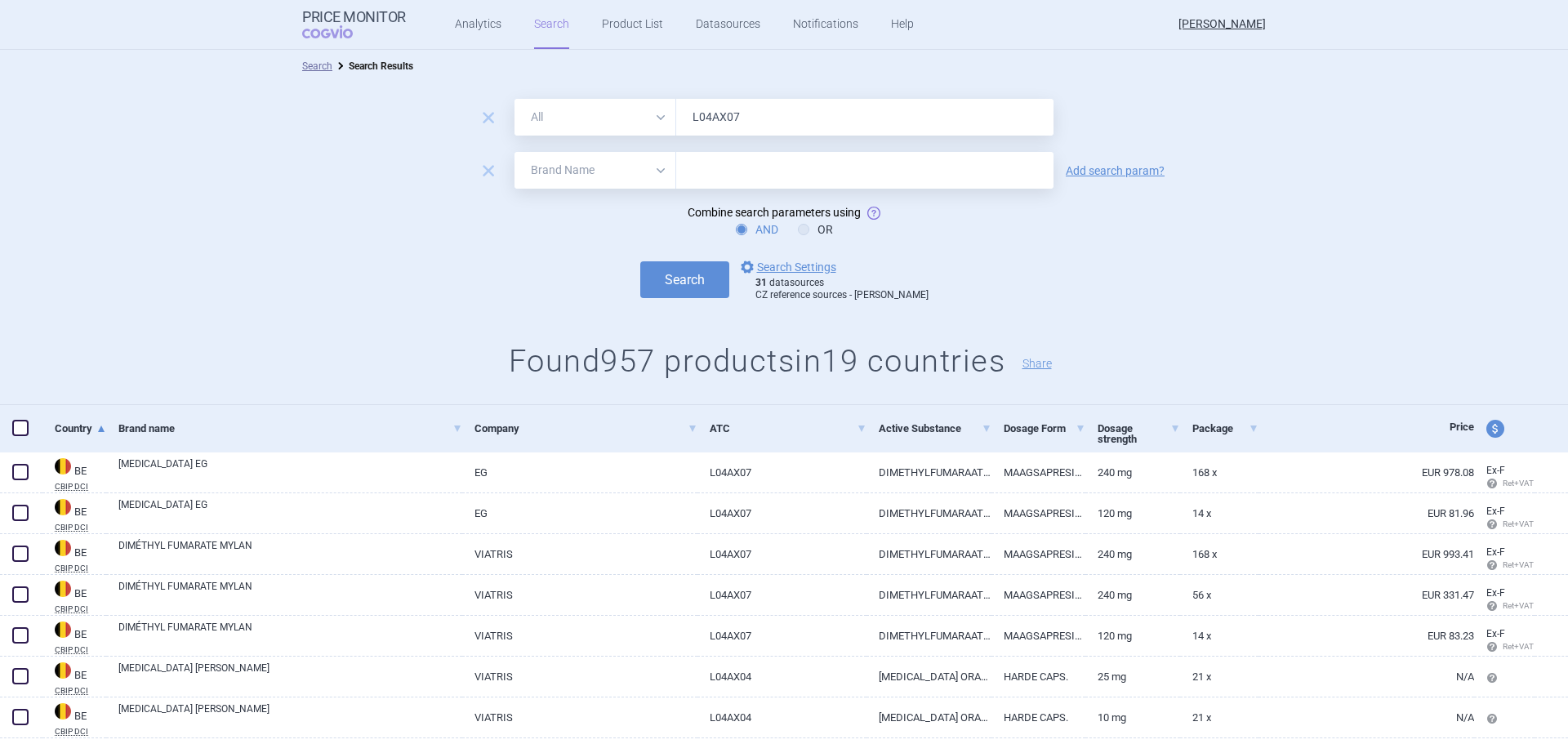
click at [850, 167] on input "text" at bounding box center [865, 170] width 378 height 37
type input "olpha"
click at [684, 285] on button "Search" at bounding box center [684, 280] width 89 height 37
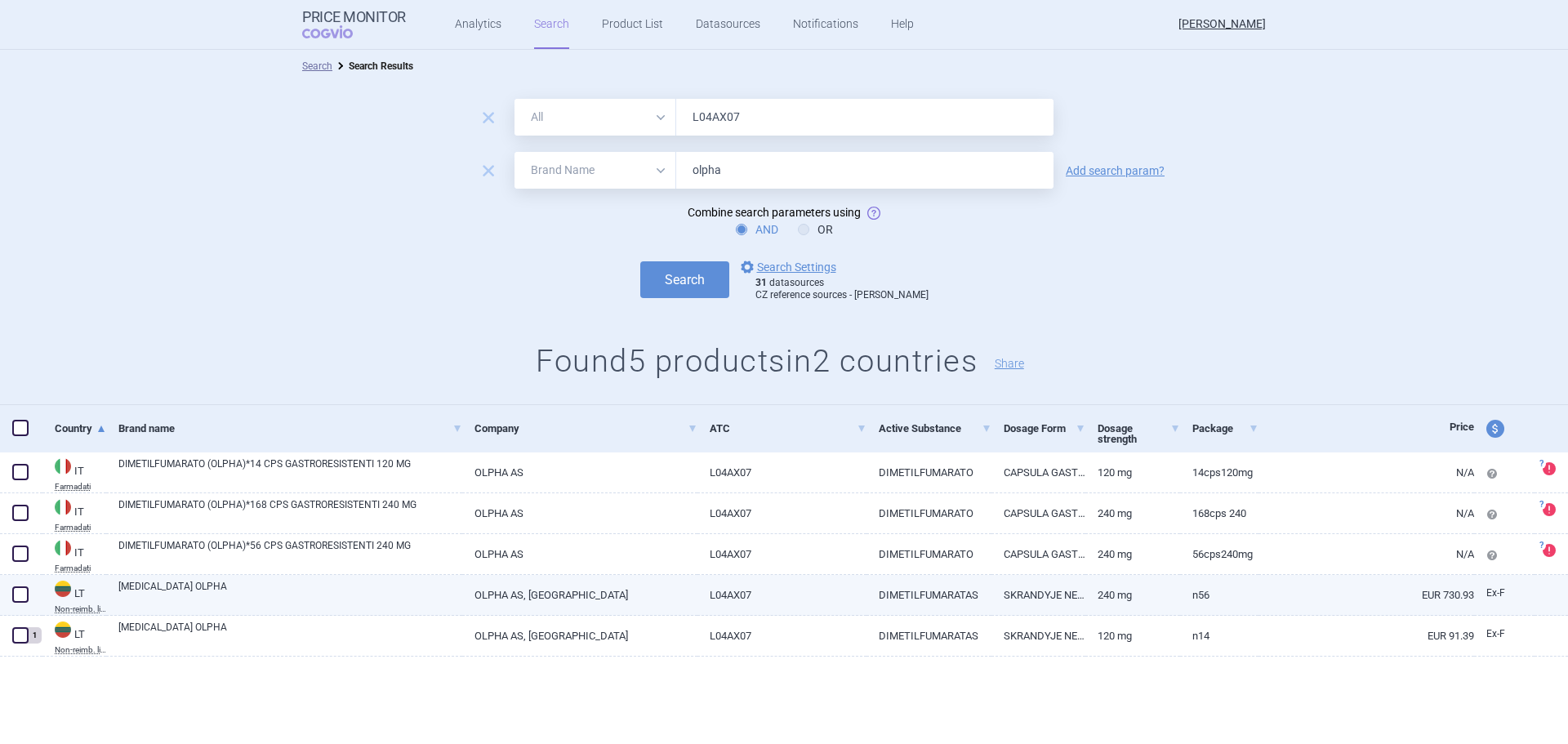
click at [22, 595] on span at bounding box center [21, 595] width 16 height 16
checkbox input "true"
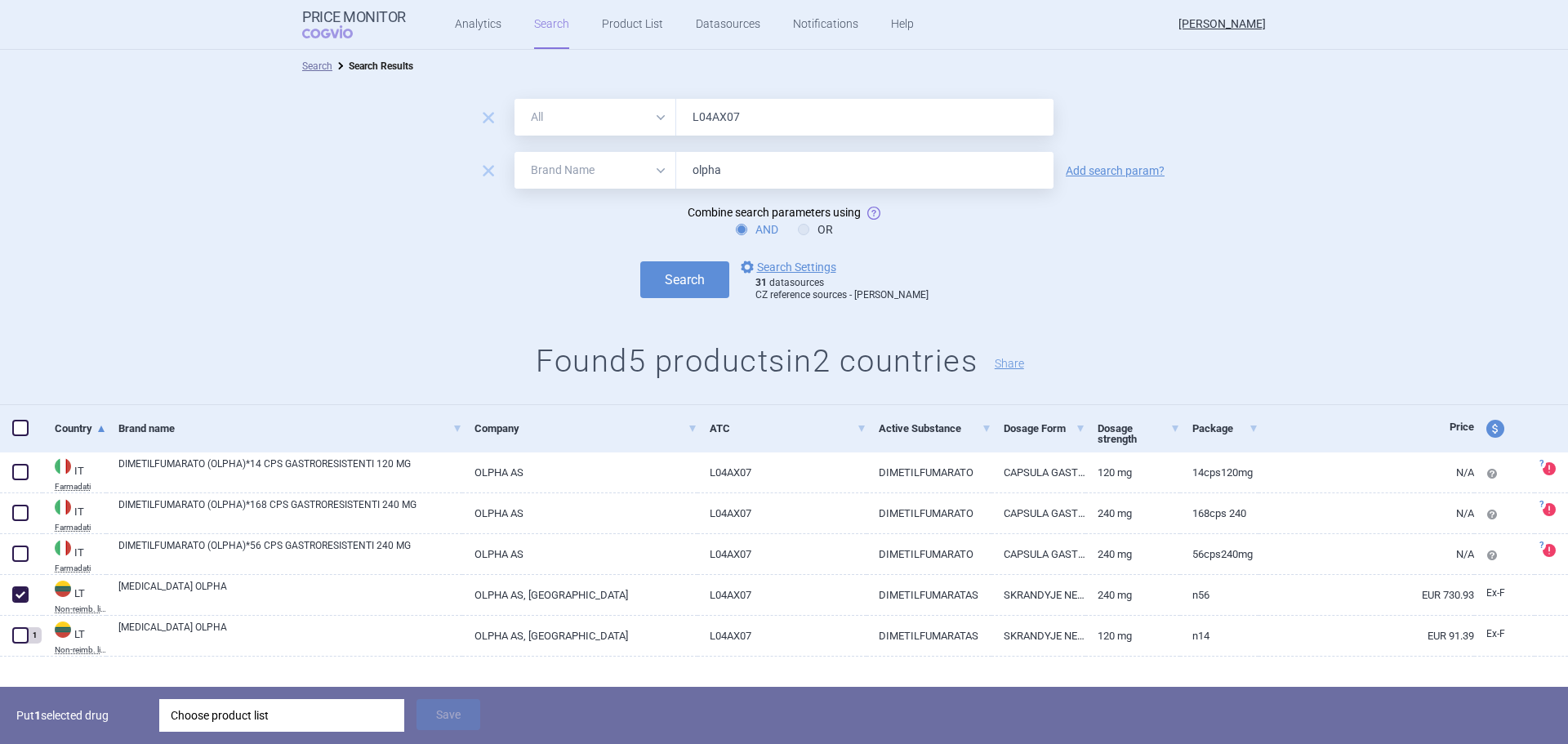
click at [343, 711] on div "Choose product list" at bounding box center [282, 715] width 222 height 33
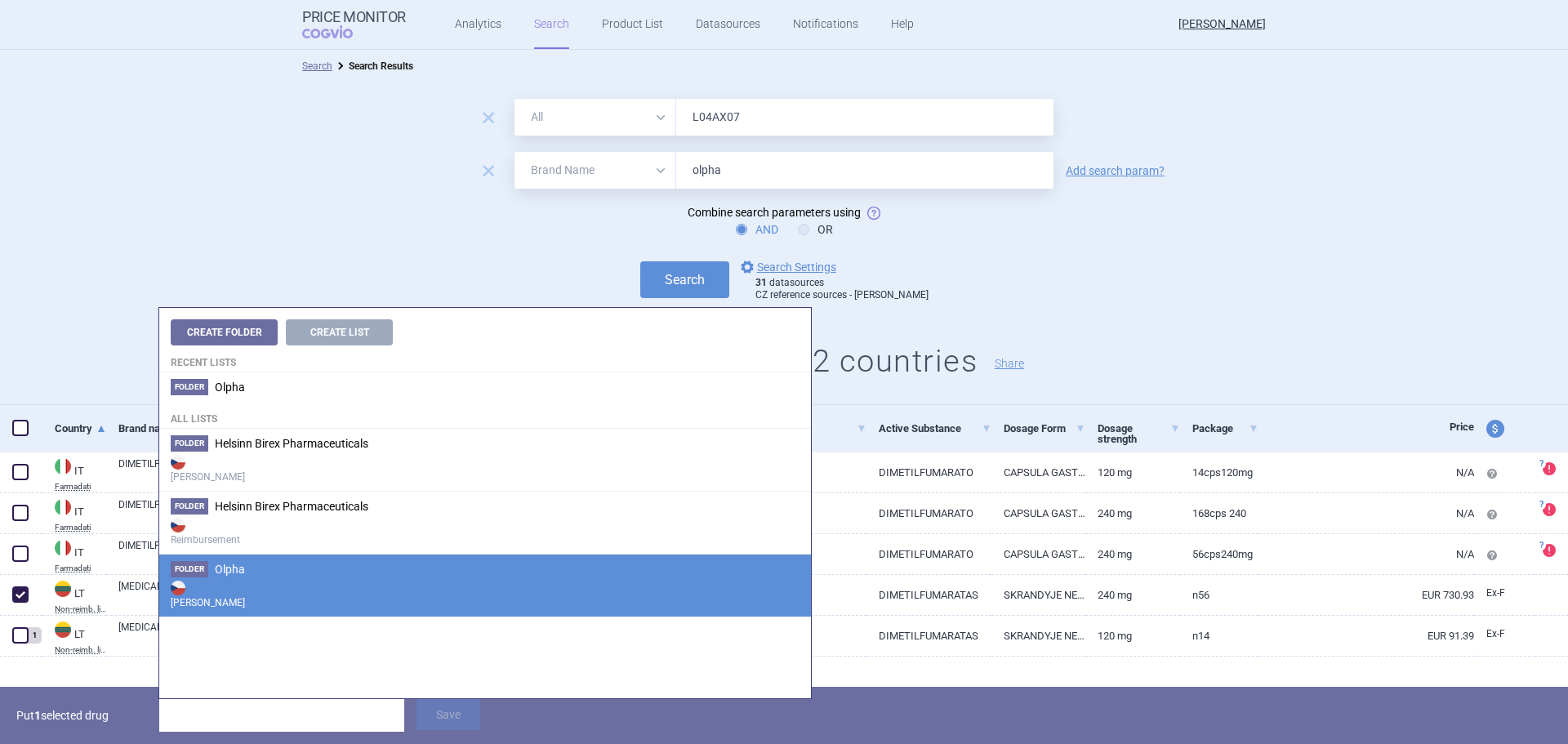
click at [282, 587] on strong "[PERSON_NAME]" at bounding box center [485, 594] width 629 height 33
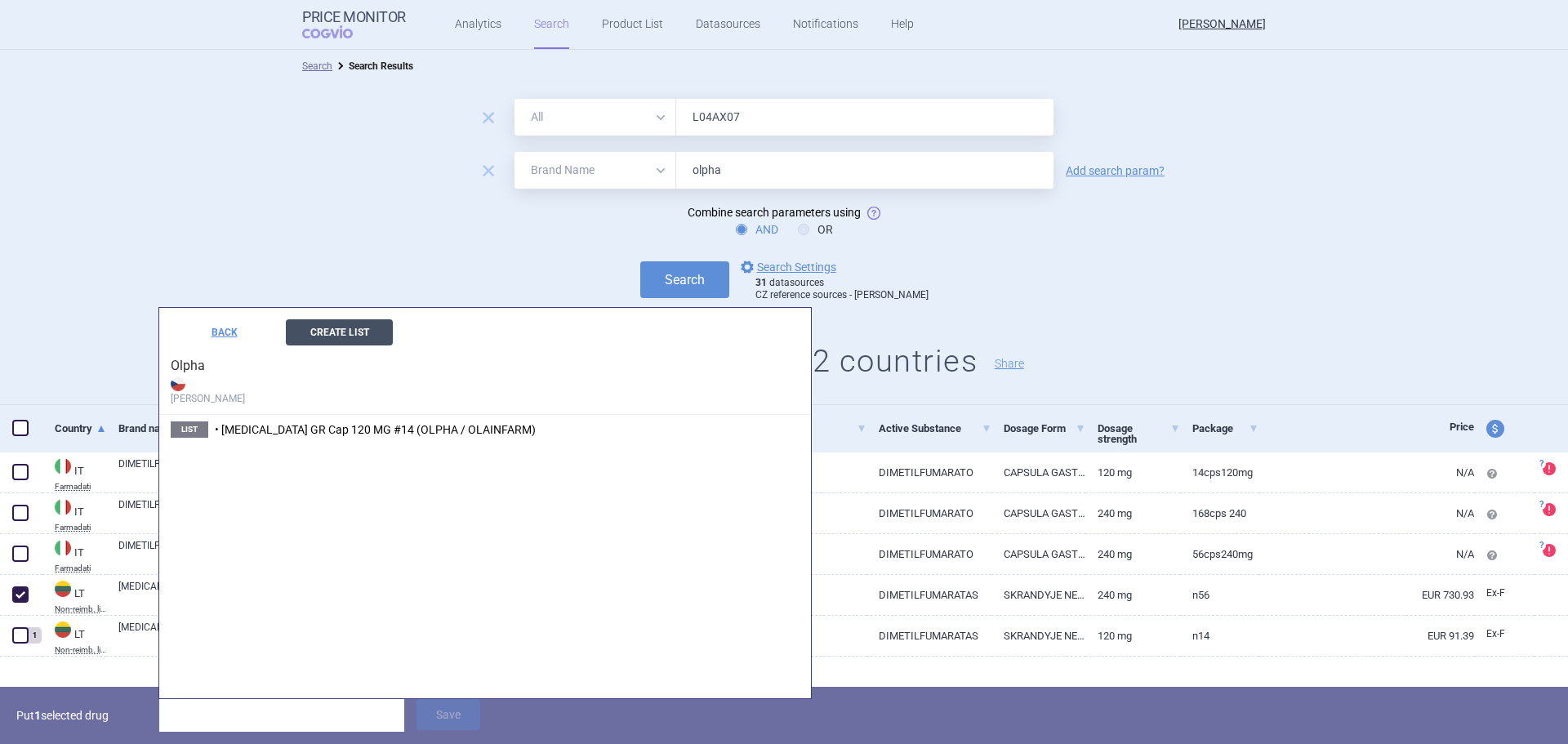
click at [352, 329] on button "Create List" at bounding box center [339, 332] width 107 height 26
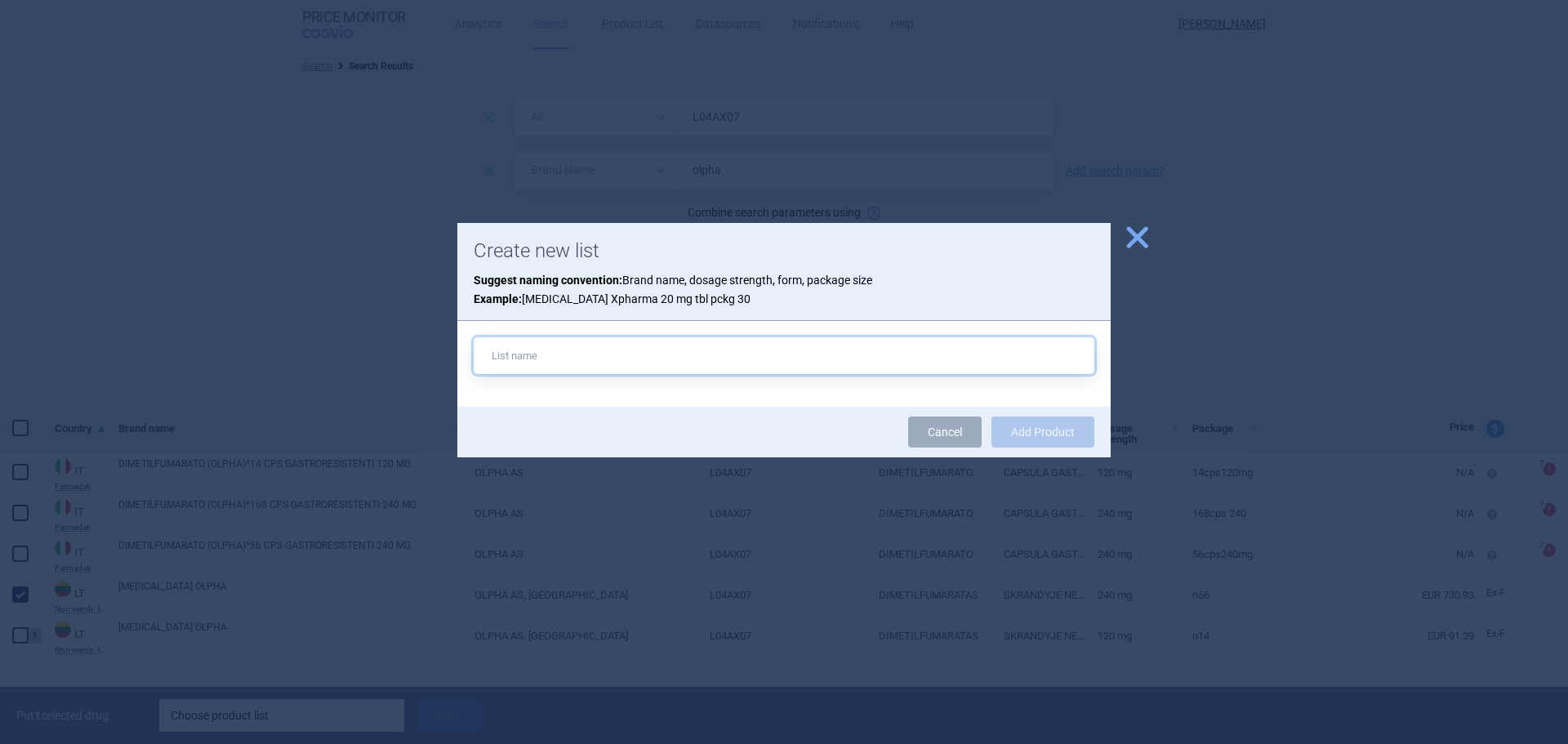
click at [700, 358] on input "text" at bounding box center [784, 356] width 621 height 37
paste input "• [MEDICAL_DATA] GR Cap 240 MG #56 (OLPHA / OLAINFARM)"
type input "• [MEDICAL_DATA] GR Cap 240 MG #56 (OLPHA / OLAINFARM)"
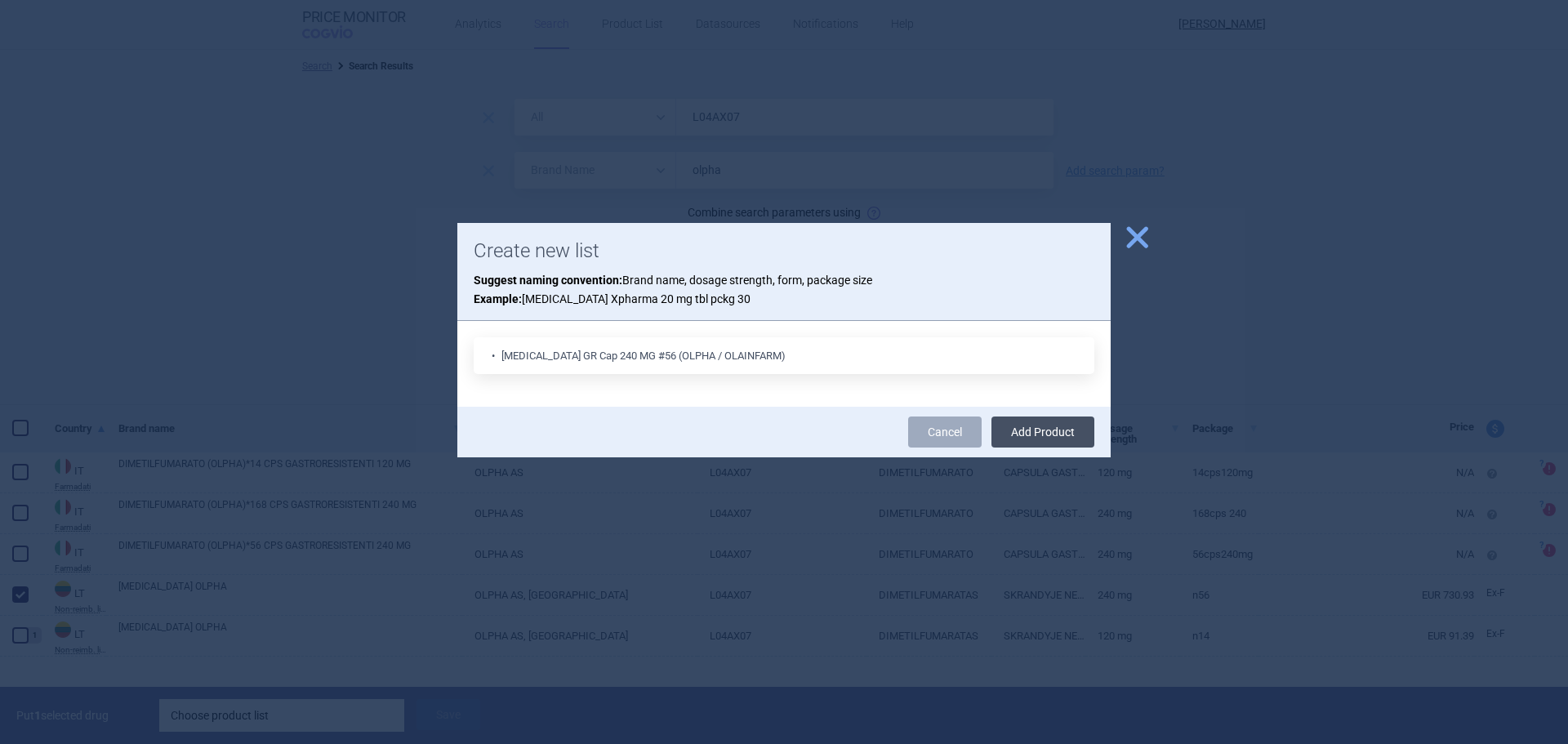
click at [1074, 429] on button "Add Product" at bounding box center [1043, 432] width 103 height 31
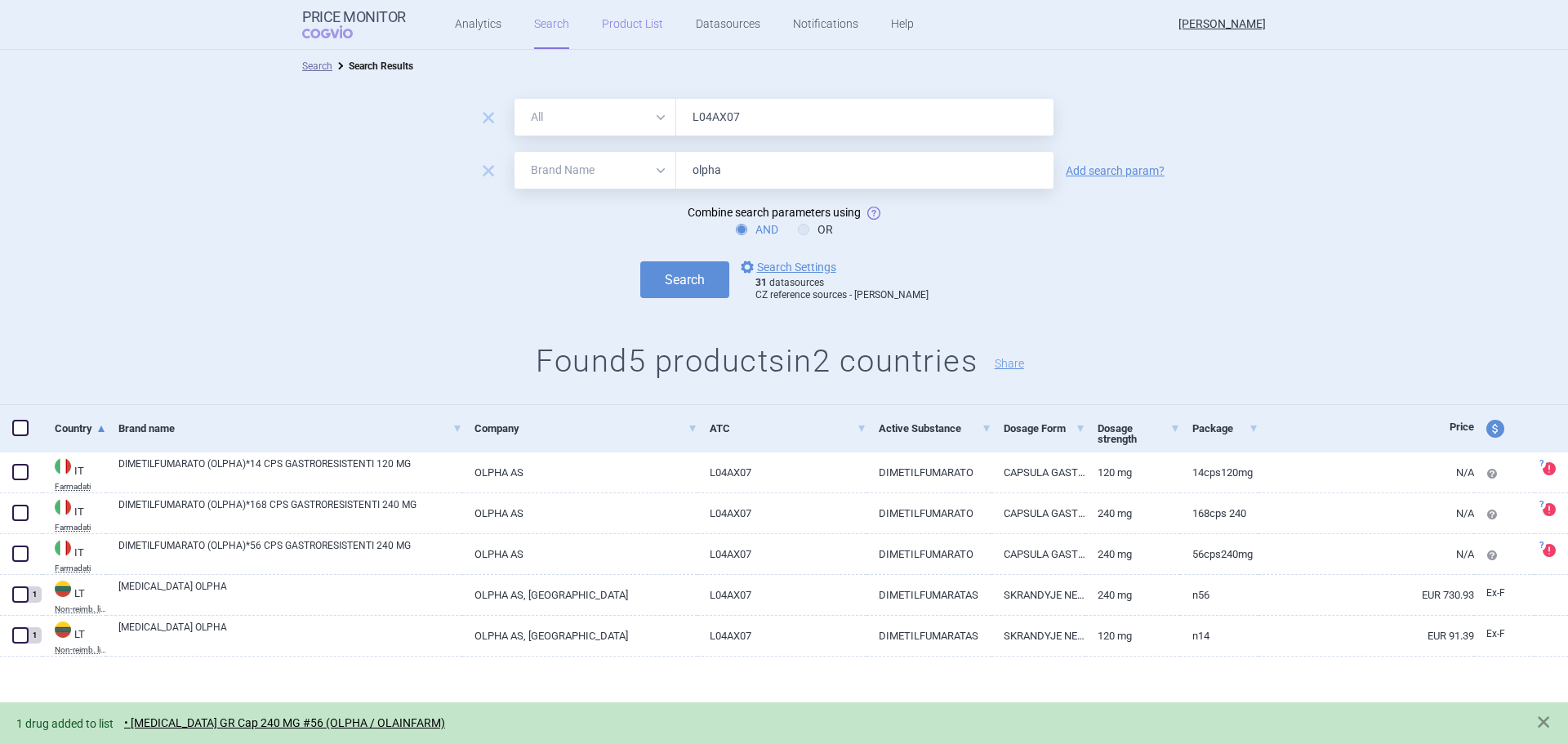
click at [627, 33] on link "Product List" at bounding box center [633, 24] width 62 height 49
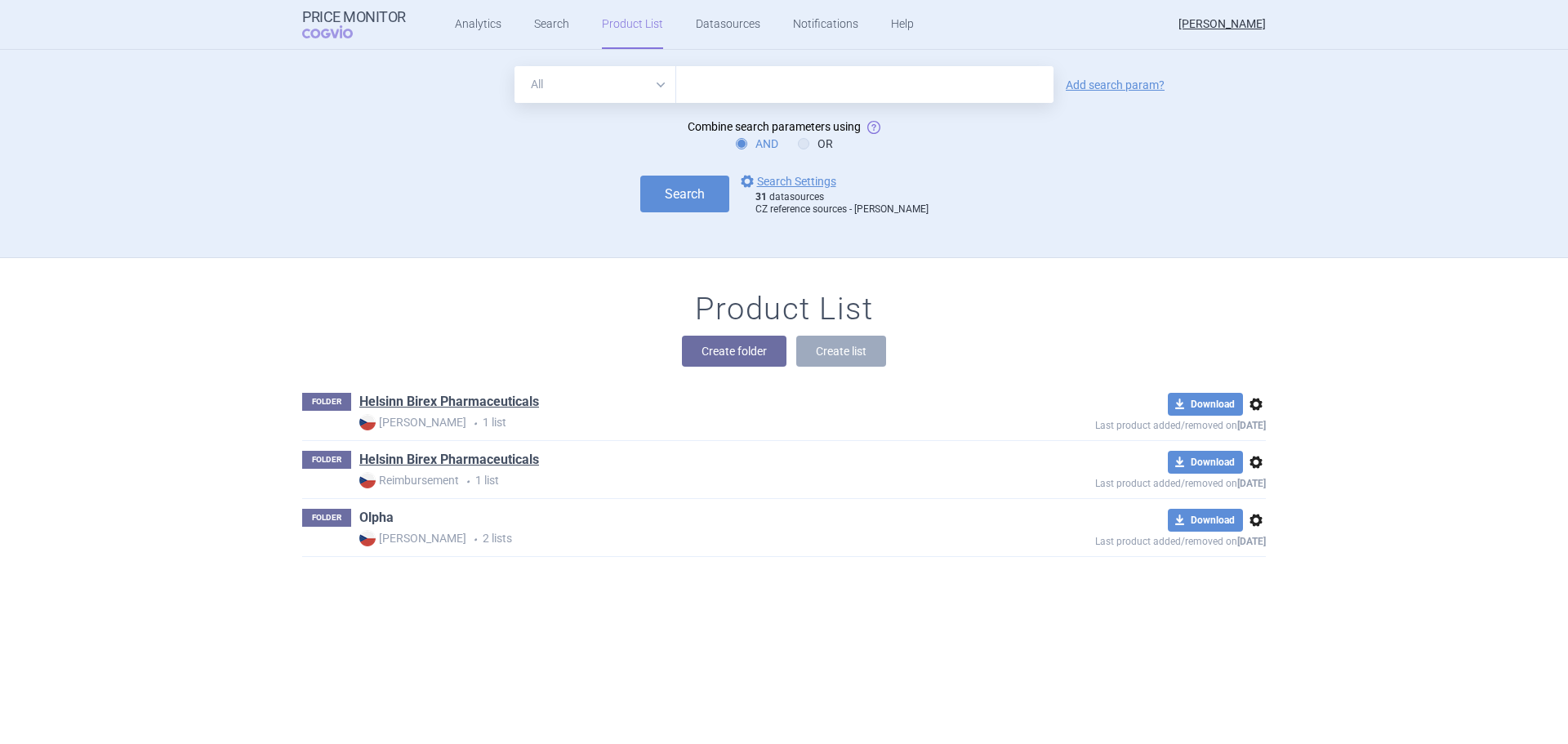
click at [372, 518] on link "Olpha" at bounding box center [377, 518] width 34 height 18
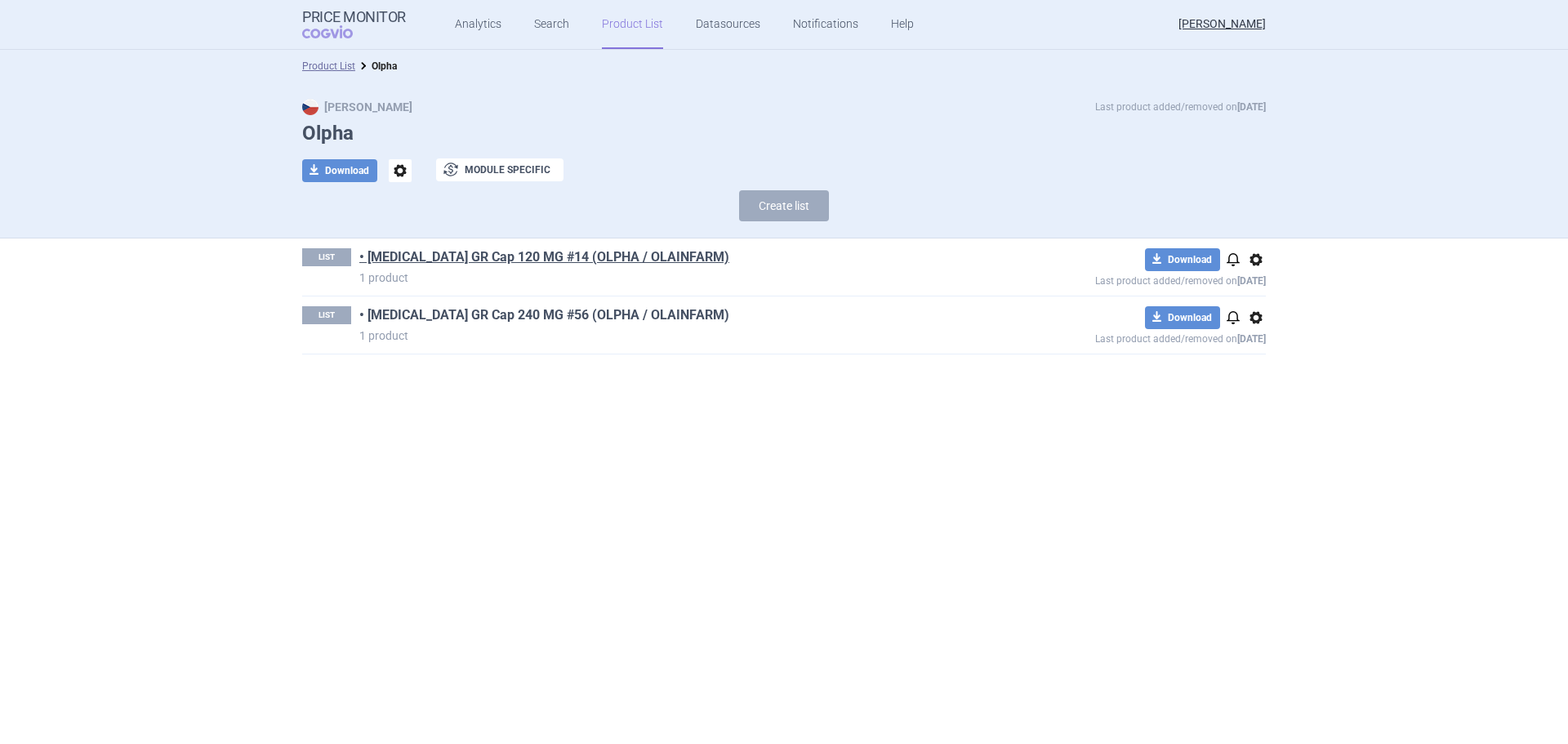
click at [567, 311] on link "• [MEDICAL_DATA] GR Cap 240 MG #56 (OLPHA / OLAINFARM)" at bounding box center [544, 315] width 370 height 18
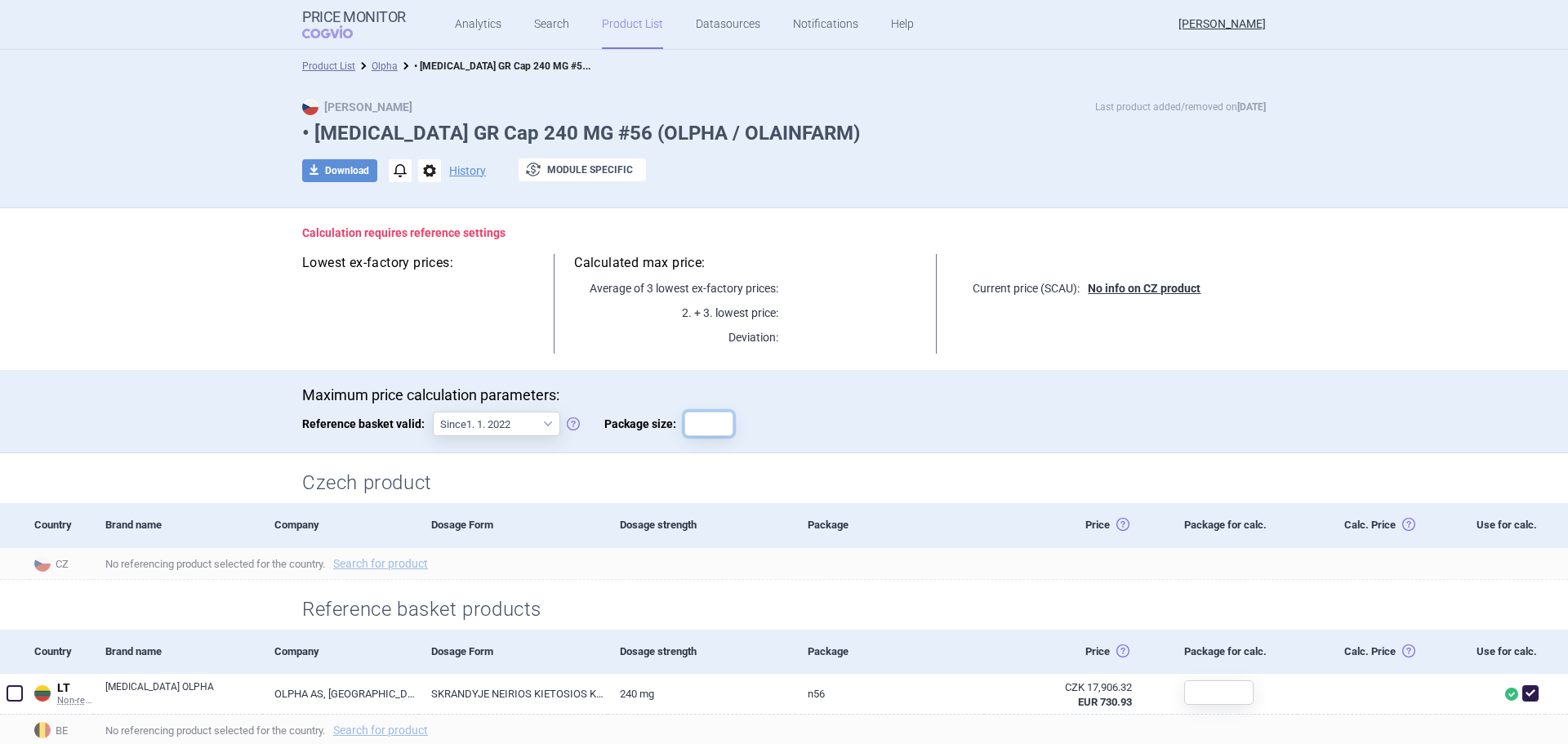
click at [684, 426] on input "Package size:" at bounding box center [709, 424] width 49 height 24
type input "56"
click at [333, 171] on button "download Download" at bounding box center [339, 170] width 75 height 23
select select "EUR"
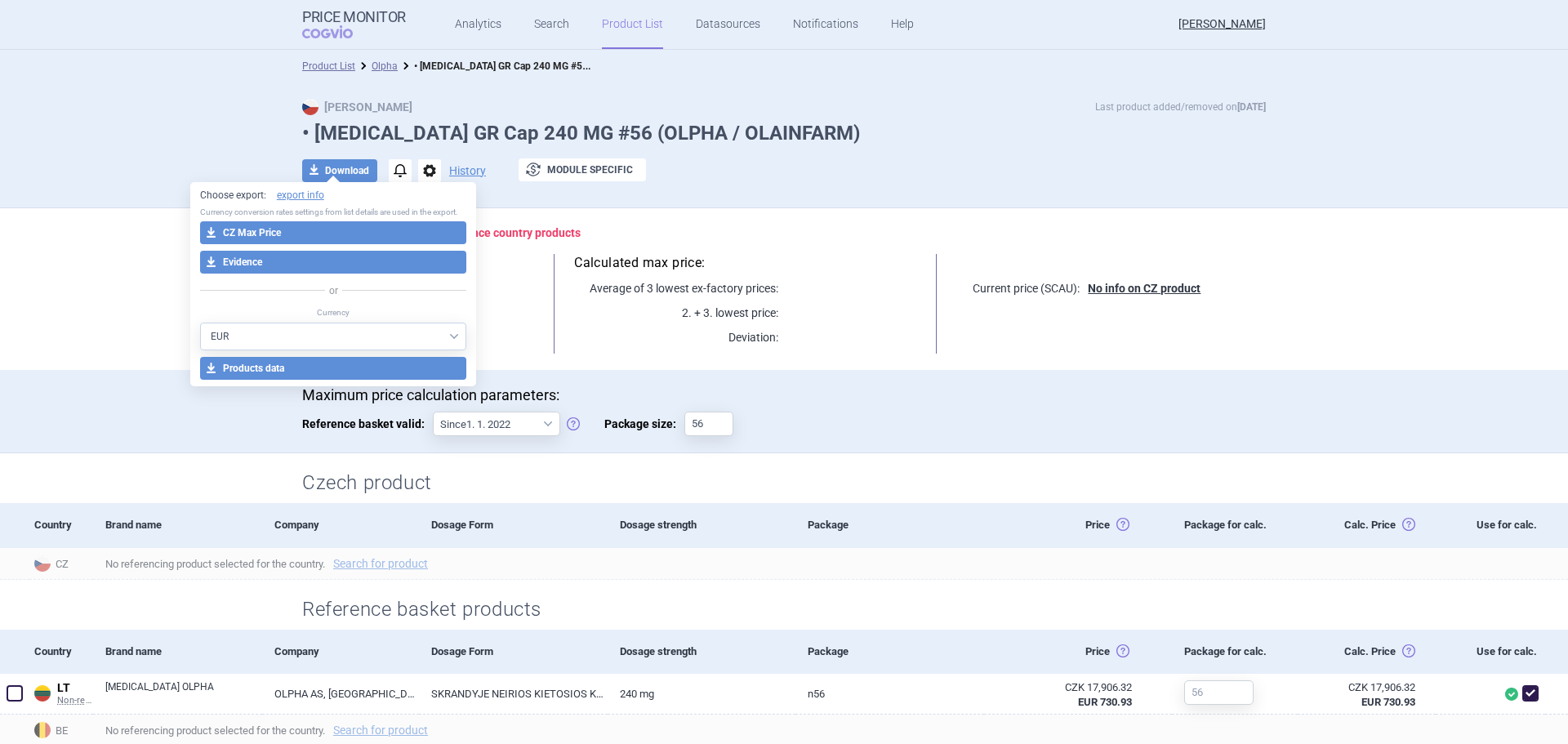
click at [343, 246] on div "Choose export: export info Currency conversion rates settings from list details…" at bounding box center [333, 284] width 287 height 205
click at [344, 238] on button "download CZ Max Price" at bounding box center [333, 233] width 267 height 23
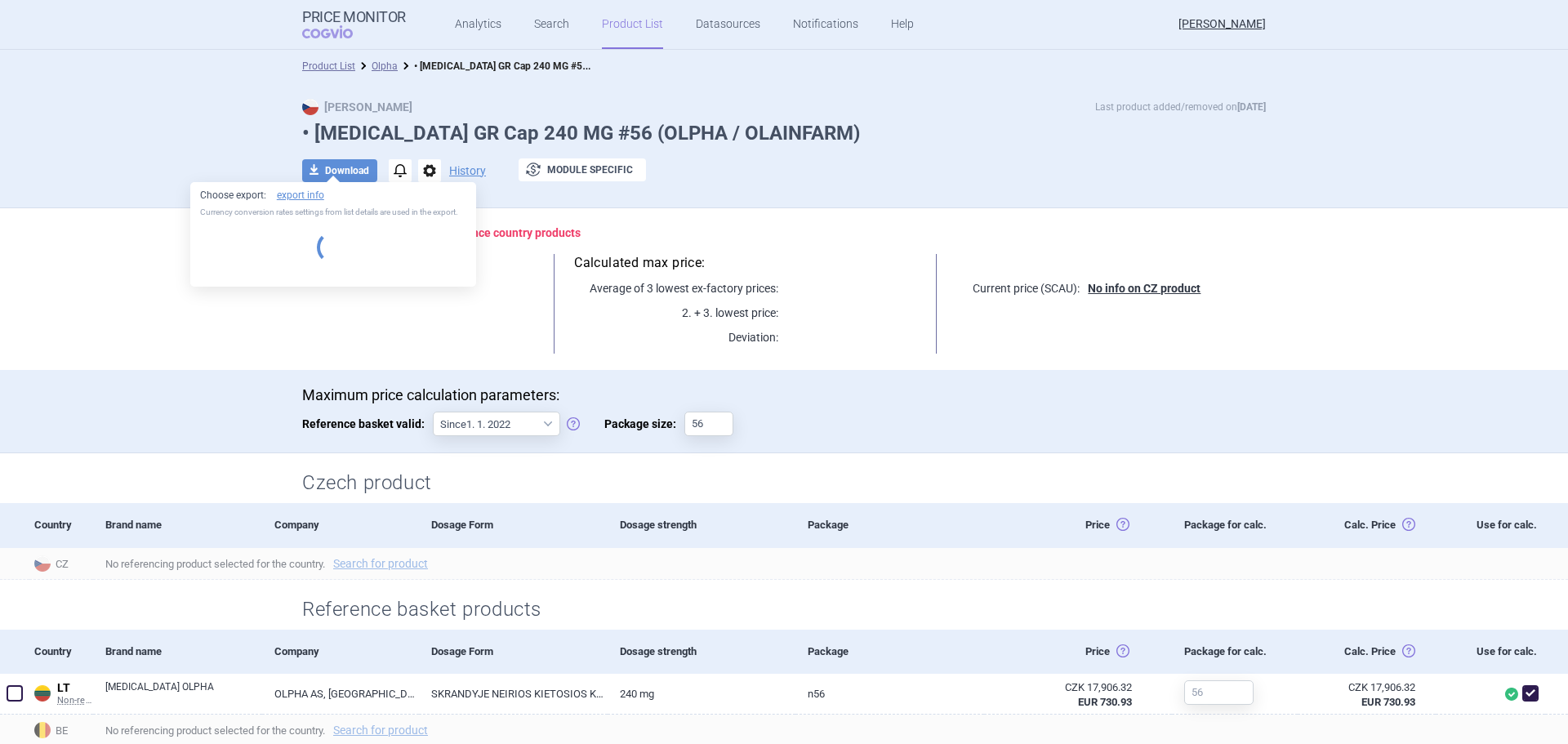
select select "EUR"
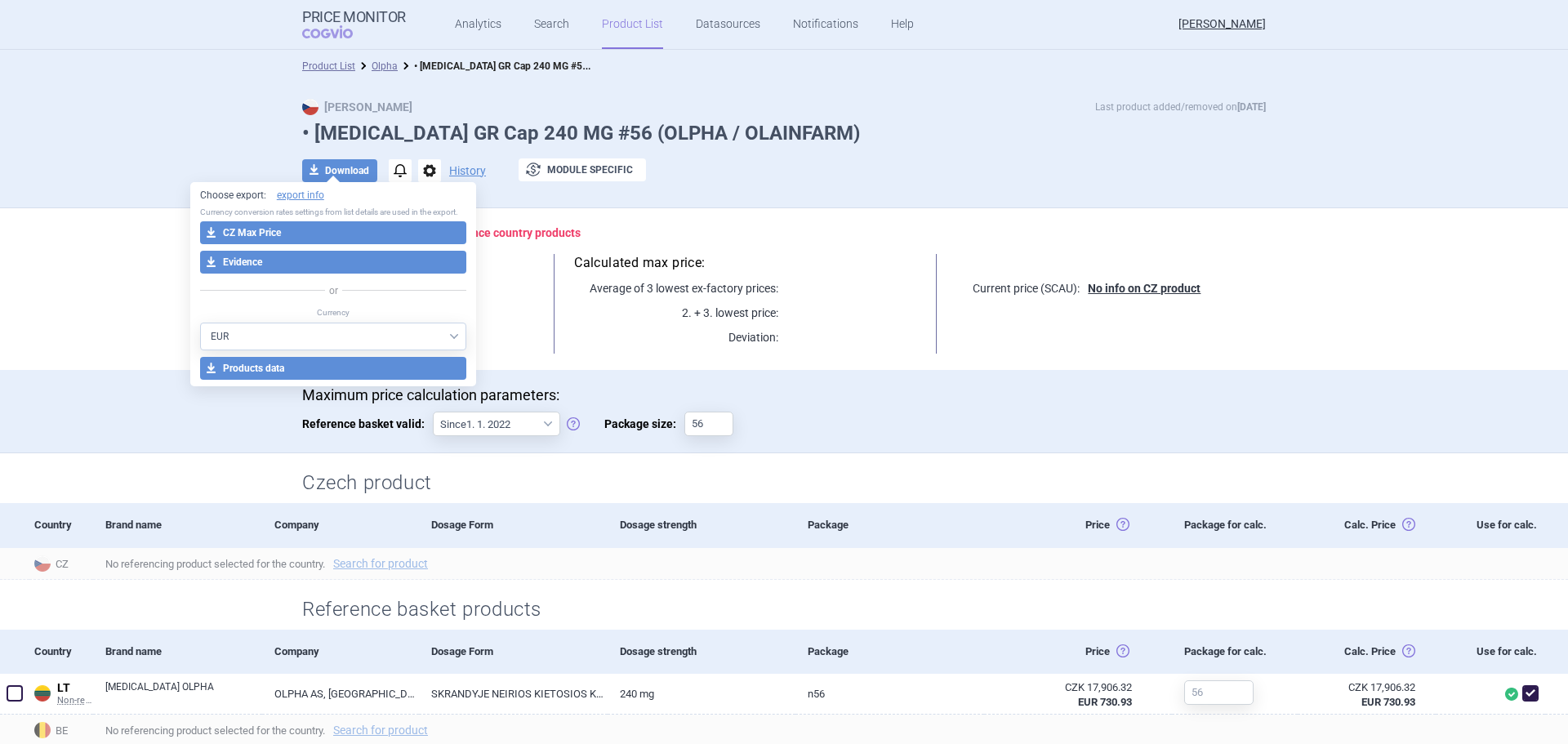
click at [789, 470] on h2 "Czech product" at bounding box center [784, 483] width 964 height 27
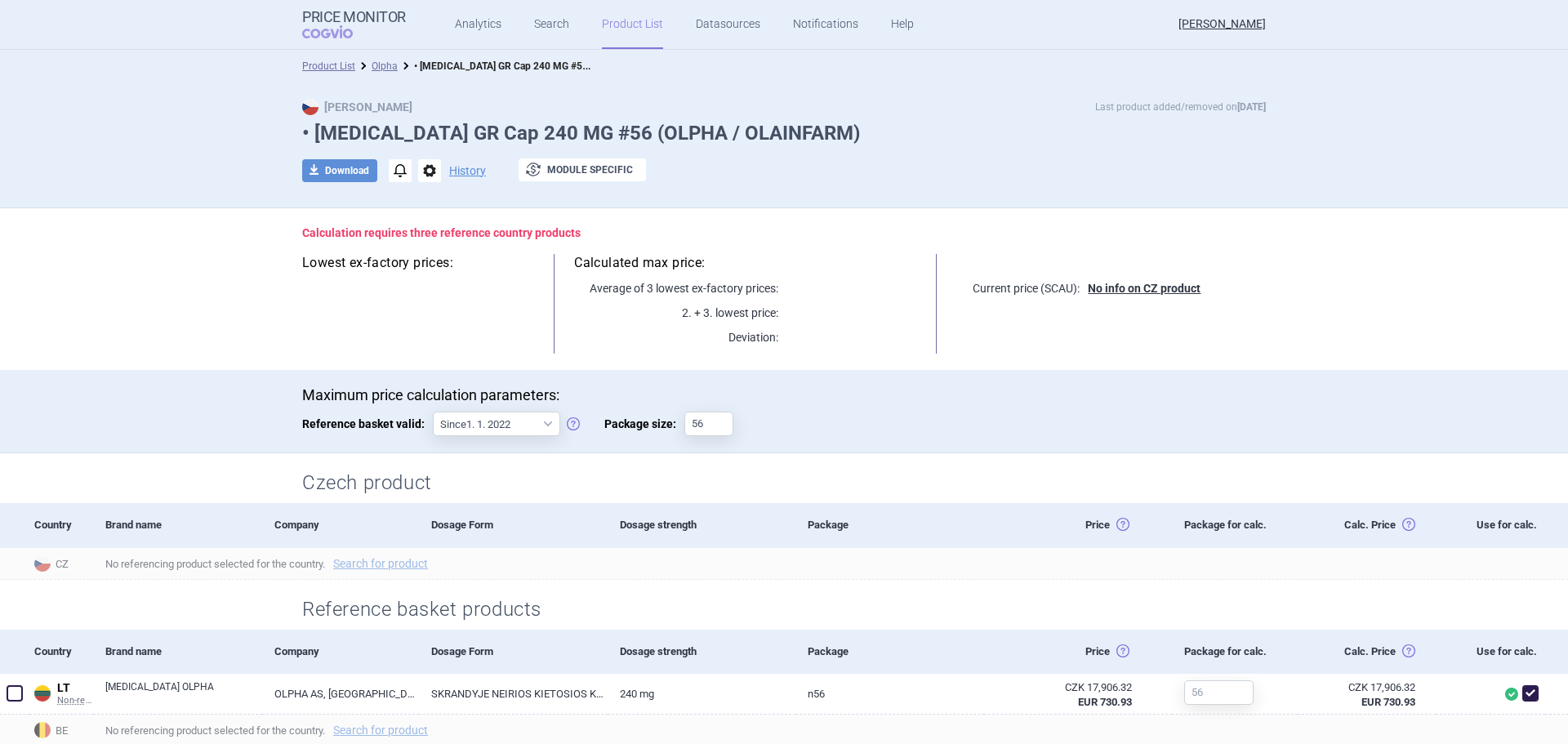
click at [625, 29] on link "Product List" at bounding box center [633, 24] width 62 height 49
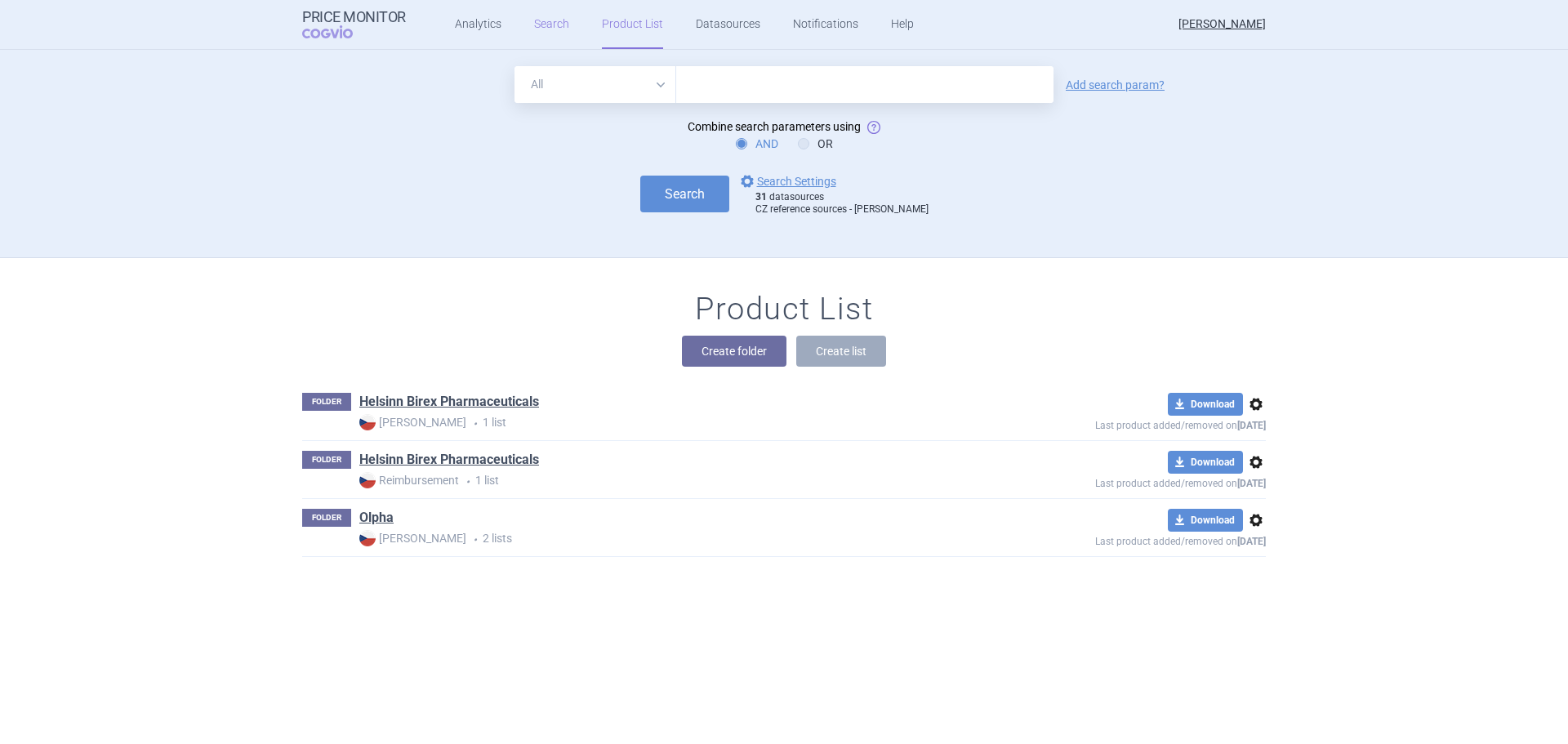
click at [534, 29] on link "Search" at bounding box center [551, 24] width 35 height 49
click at [698, 91] on input "text" at bounding box center [865, 84] width 378 height 37
paste input "L04AX06"
type input "L04AX06"
click at [704, 192] on button "Search" at bounding box center [684, 194] width 89 height 37
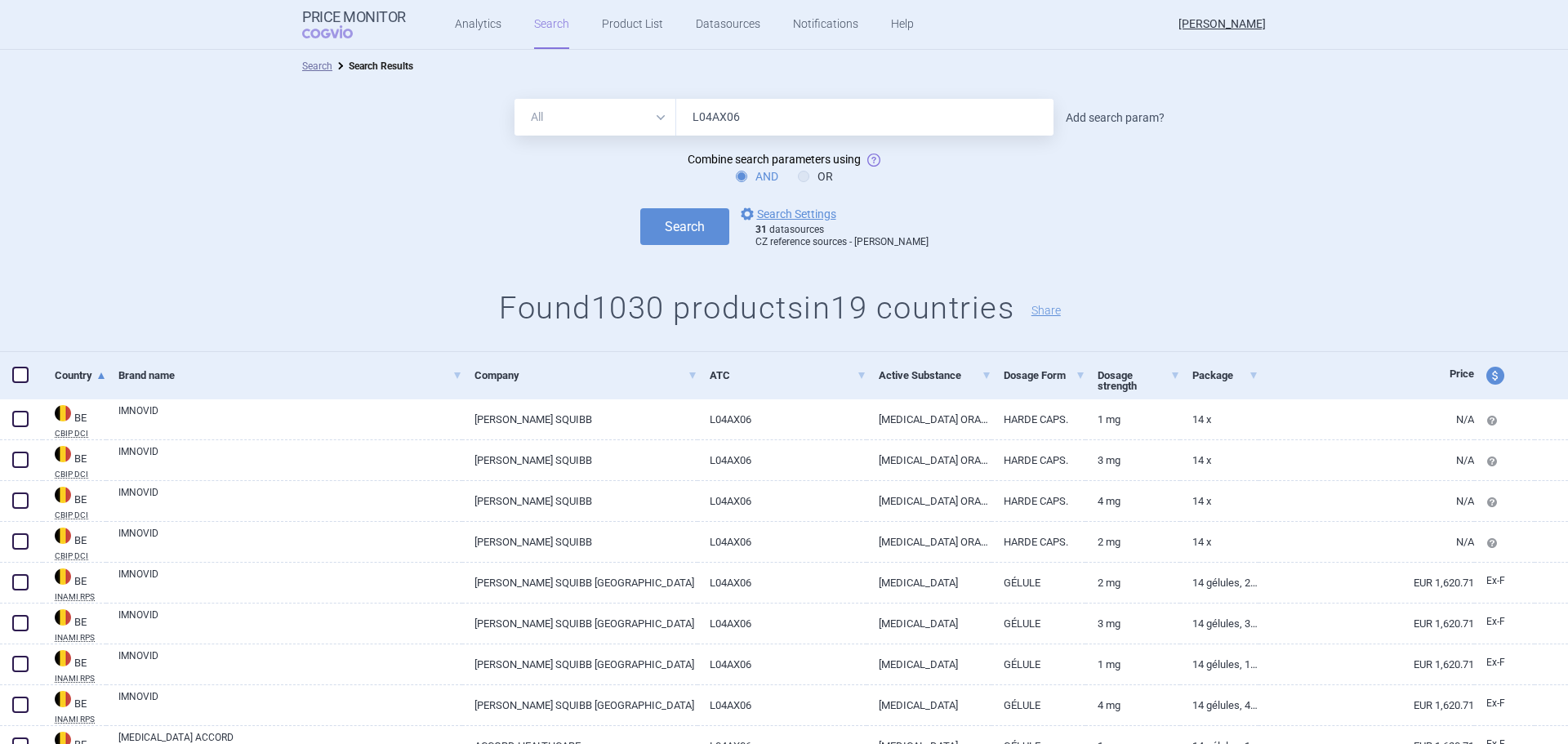
click at [1087, 116] on link "Add search param?" at bounding box center [1114, 118] width 99 height 12
select select "brandName"
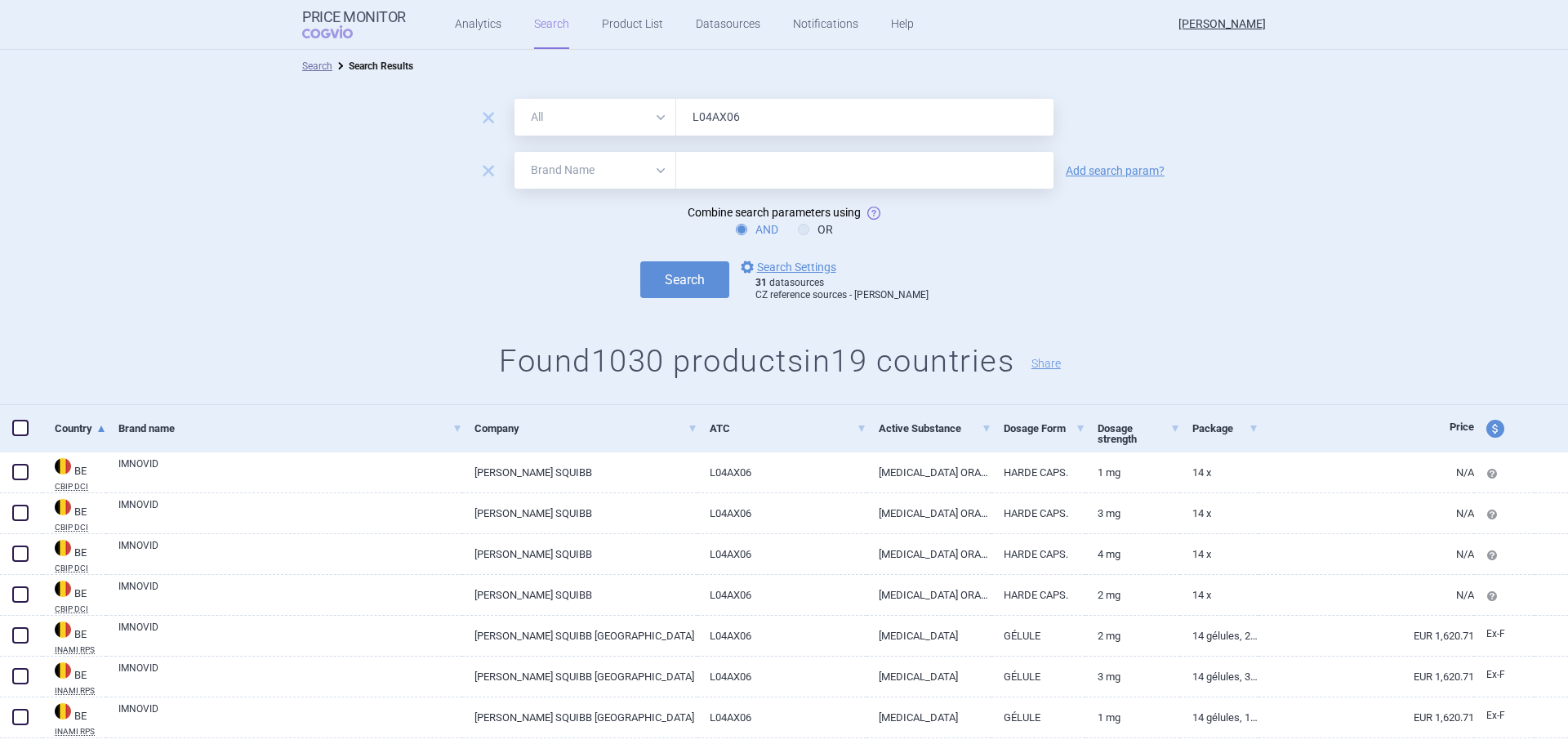
click at [693, 171] on input "text" at bounding box center [865, 170] width 378 height 37
click at [640, 262] on button "Search" at bounding box center [684, 280] width 89 height 37
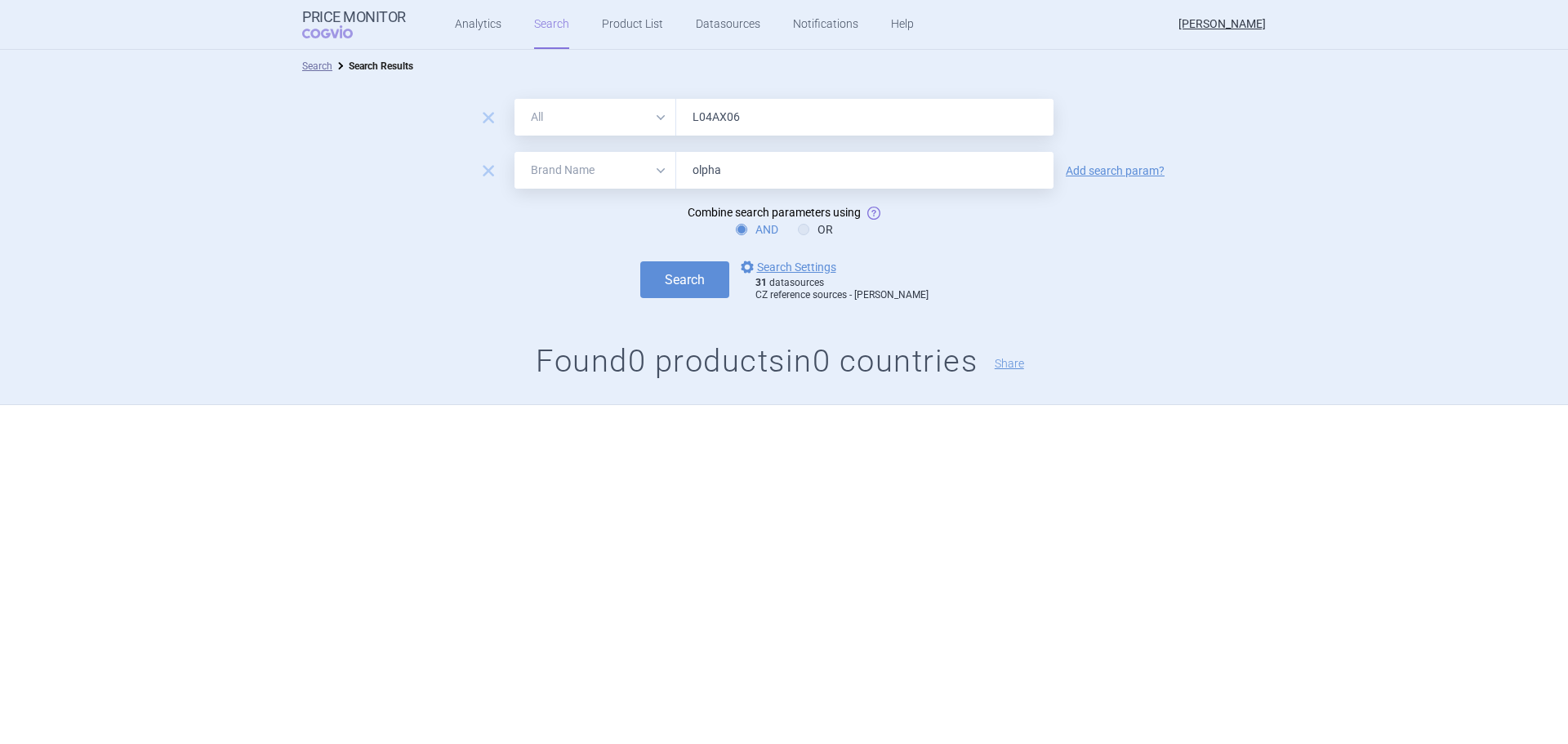
click at [685, 298] on div "Search options Search Settings 31 datasources CZ reference sources - Max price" at bounding box center [784, 280] width 1568 height 45
click at [693, 283] on button "Search" at bounding box center [684, 280] width 89 height 37
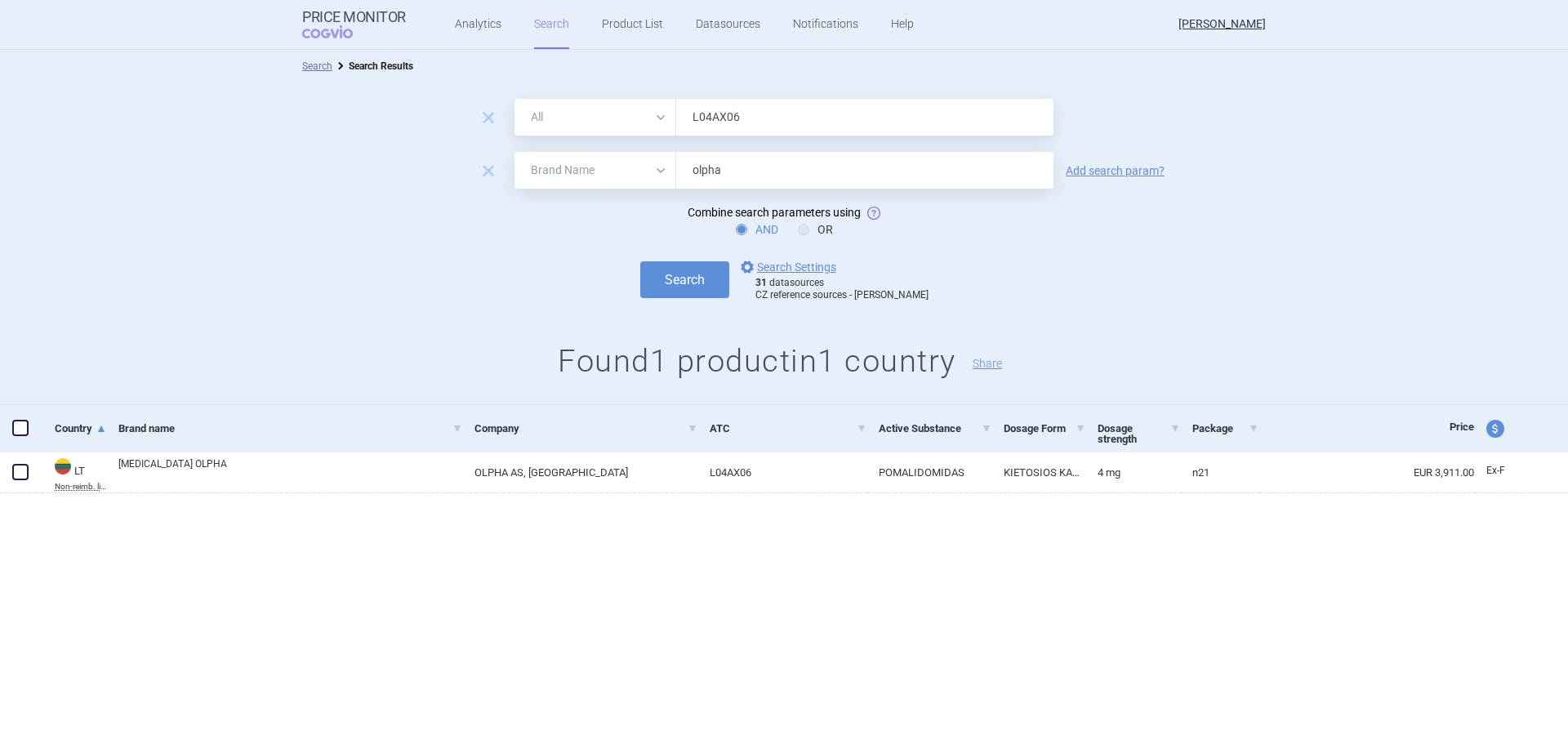
drag, startPoint x: 743, startPoint y: 173, endPoint x: 703, endPoint y: 172, distance: 40.0
click at [703, 172] on input "olpha" at bounding box center [865, 170] width 378 height 37
click at [706, 281] on button "Search" at bounding box center [684, 280] width 89 height 37
click at [707, 275] on button "Search" at bounding box center [684, 280] width 89 height 37
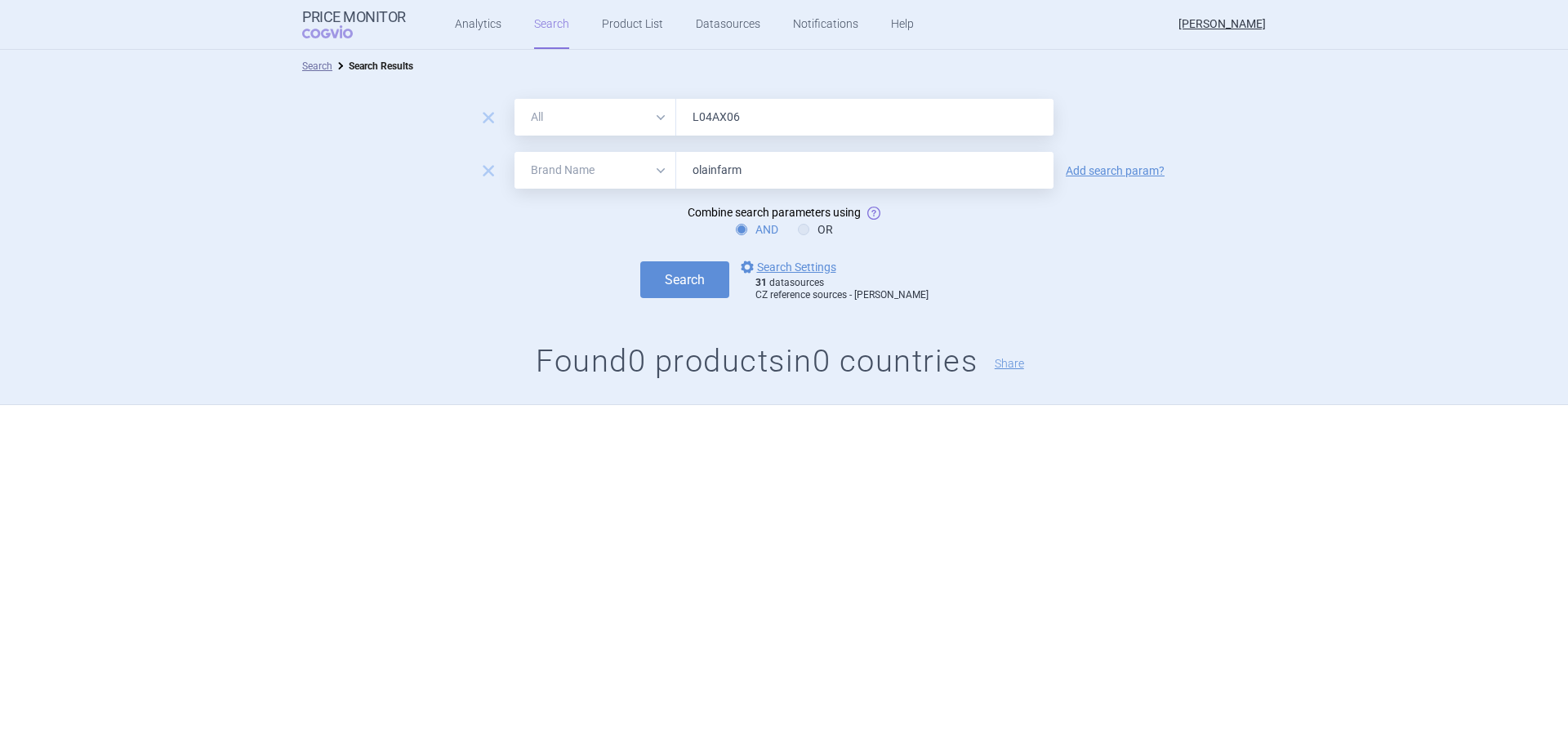
drag, startPoint x: 743, startPoint y: 171, endPoint x: 701, endPoint y: 172, distance: 42.0
click at [701, 172] on input "olainfarm" at bounding box center [865, 170] width 378 height 37
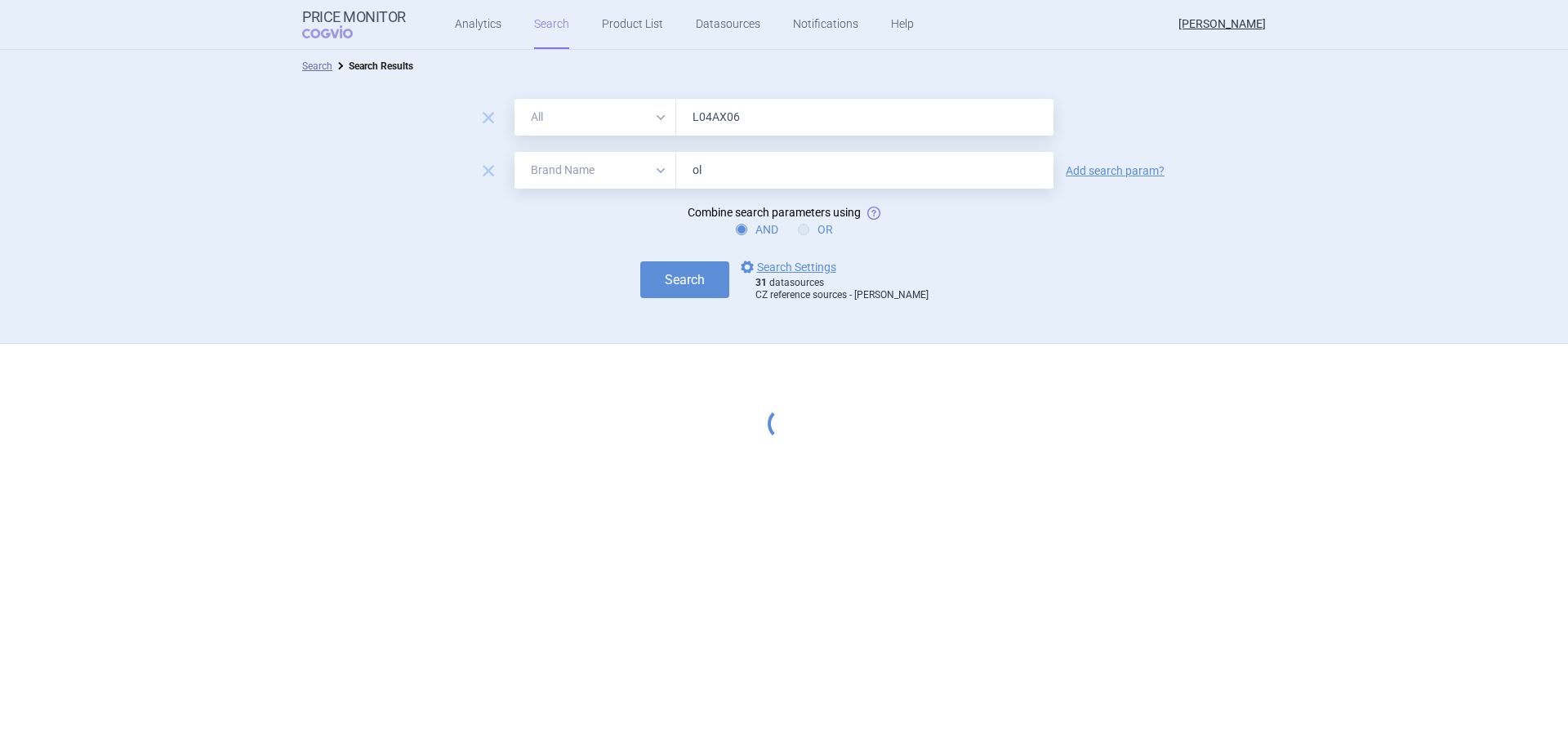
type input "ol"
click at [815, 223] on label "OR" at bounding box center [816, 230] width 35 height 16
click at [815, 223] on input "OR" at bounding box center [807, 230] width 16 height 16
radio input "true"
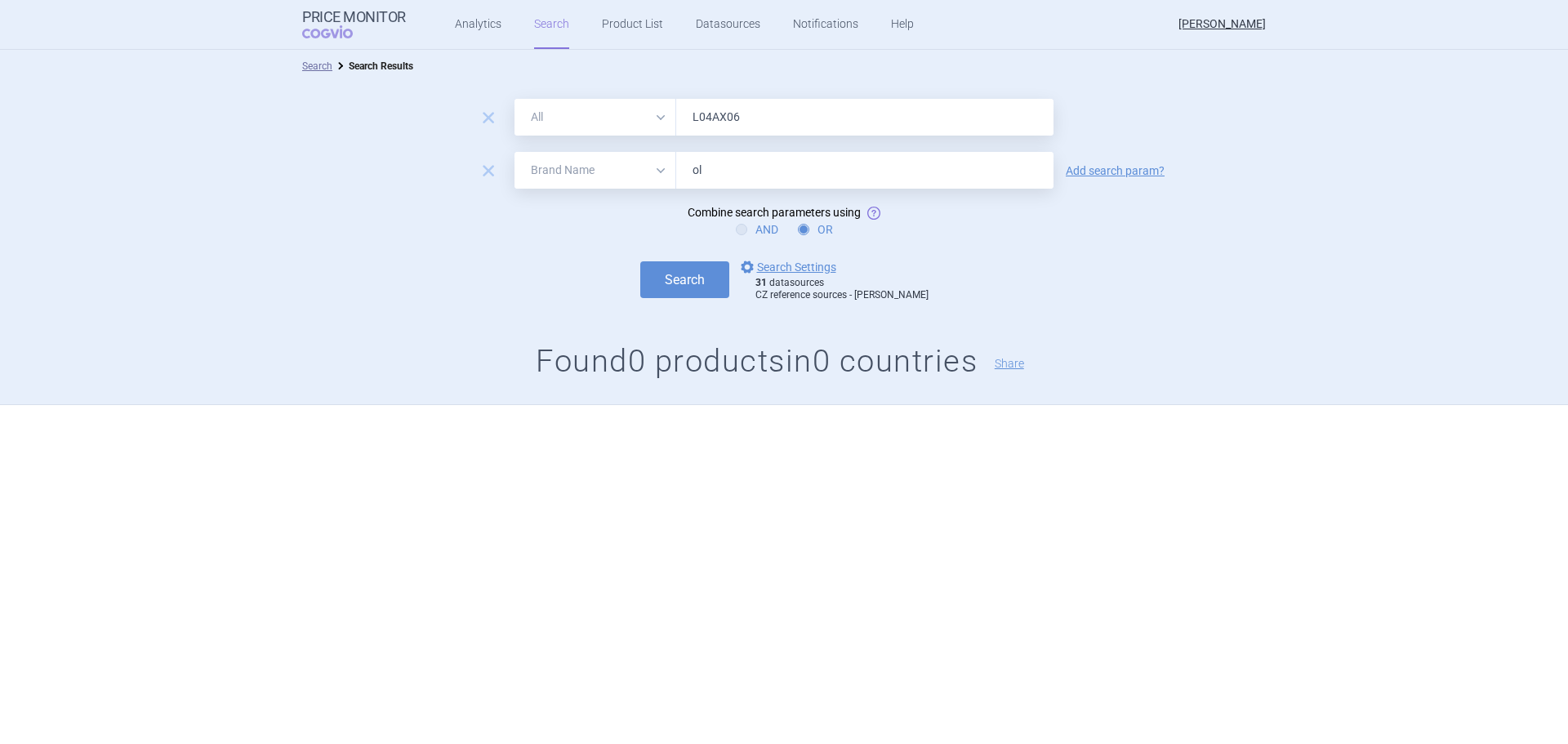
click at [742, 229] on icon at bounding box center [741, 229] width 12 height 12
click at [742, 229] on input "AND" at bounding box center [745, 230] width 16 height 16
radio input "true"
click at [731, 171] on input "ol" at bounding box center [865, 170] width 378 height 37
type input "olpha"
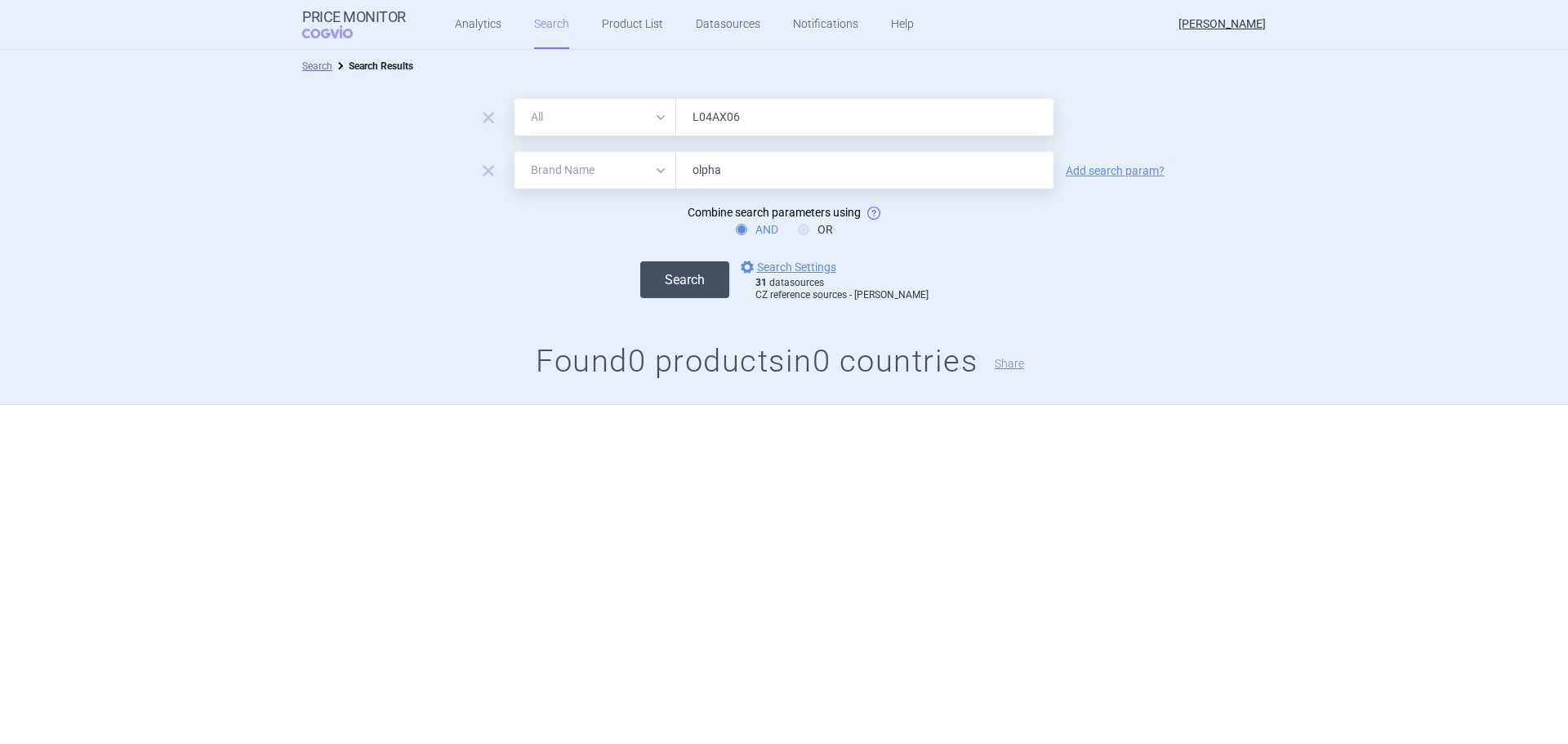
click at [678, 286] on button "Search" at bounding box center [684, 280] width 89 height 37
click at [687, 272] on button "Search" at bounding box center [684, 280] width 89 height 37
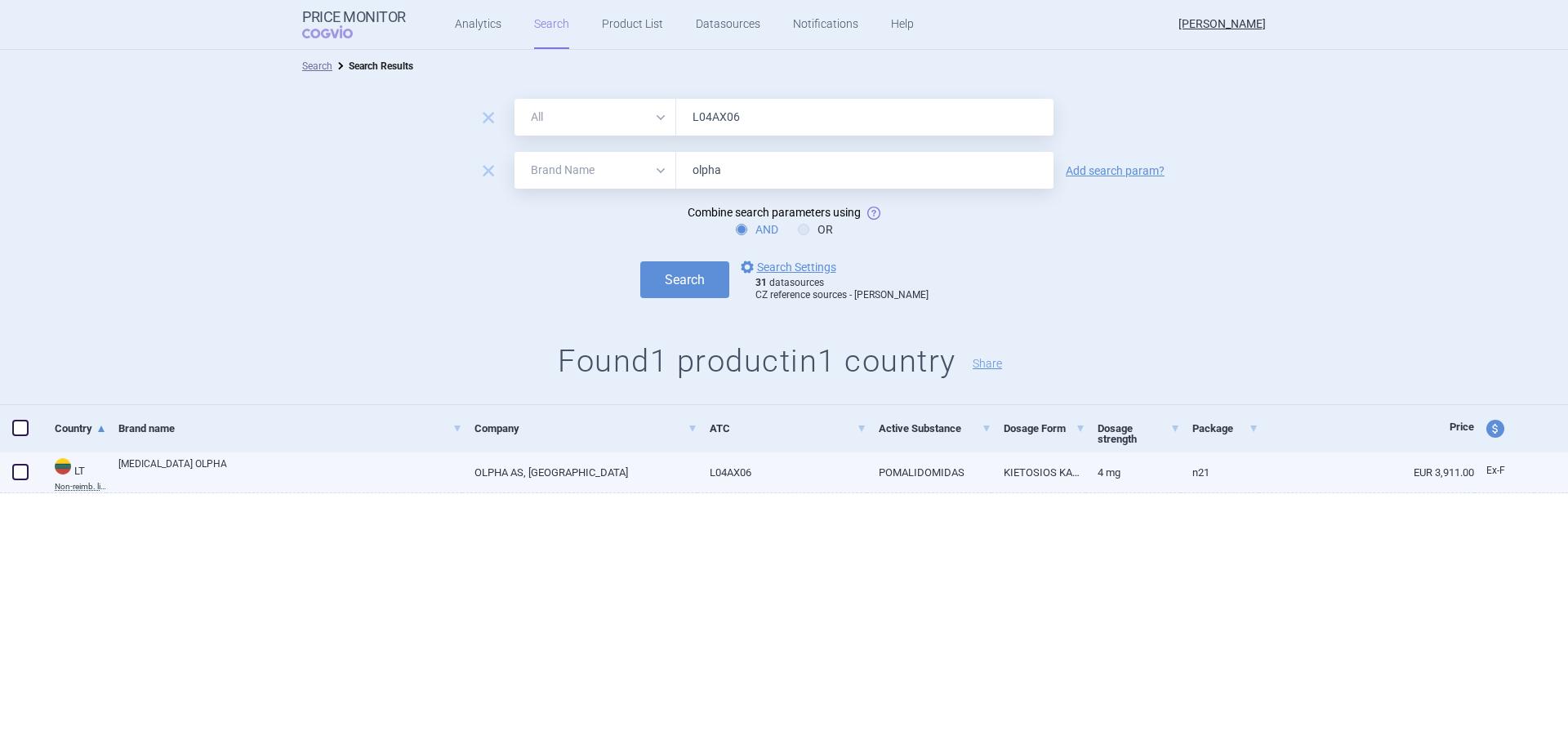
click at [23, 472] on span at bounding box center [21, 472] width 16 height 16
checkbox input "true"
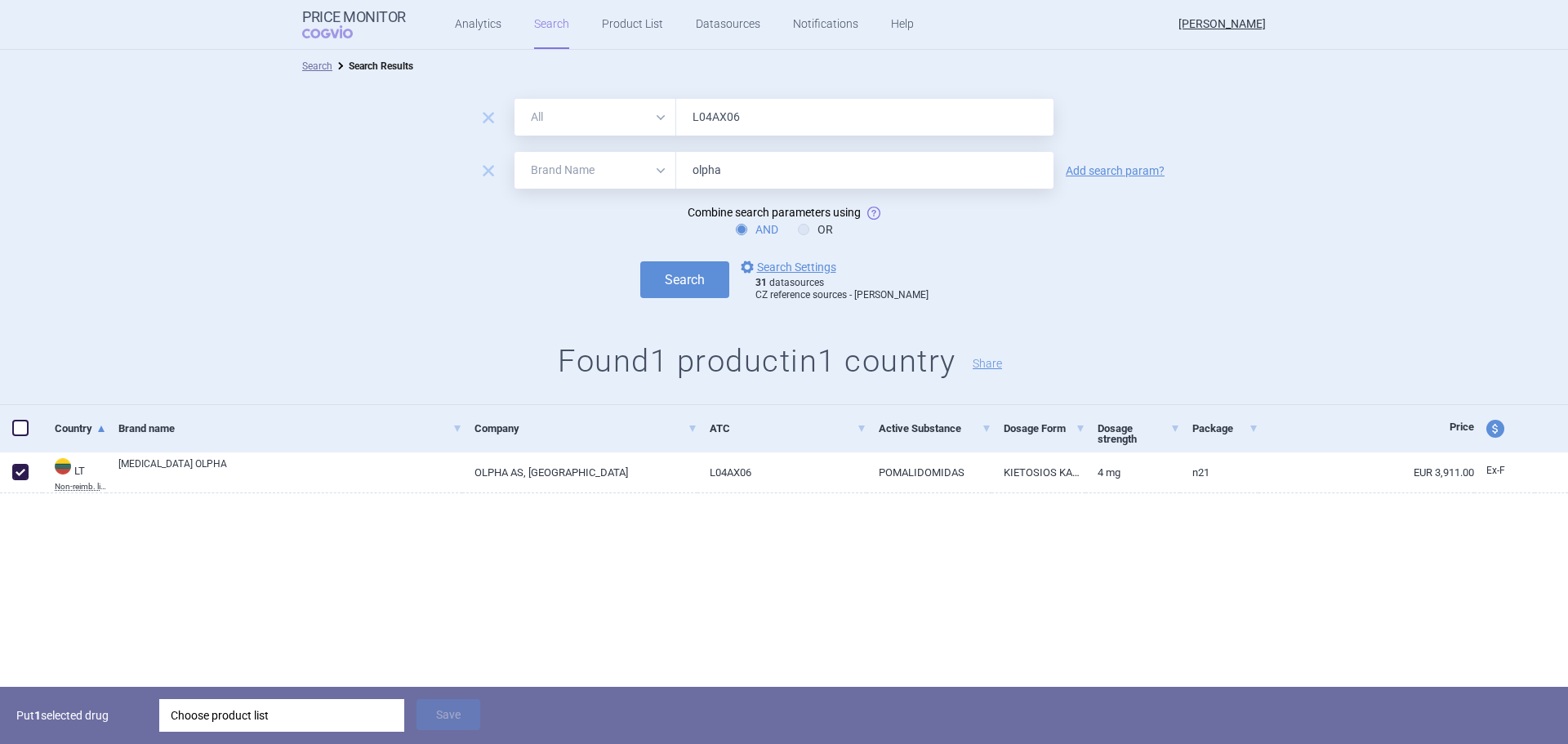
click at [313, 715] on div "Choose product list" at bounding box center [282, 715] width 222 height 33
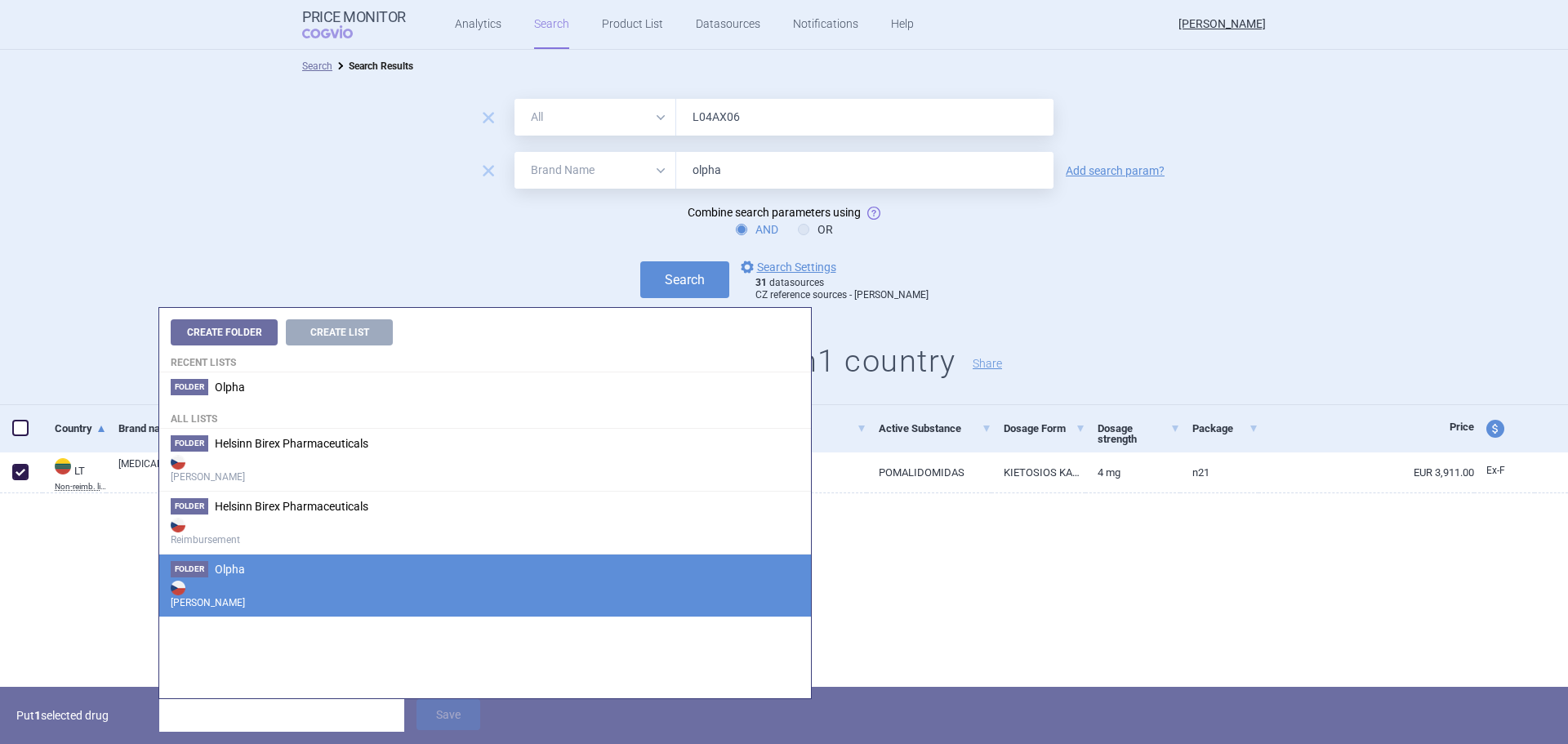
click at [297, 572] on li "Folder Olpha Max Price" at bounding box center [485, 585] width 652 height 62
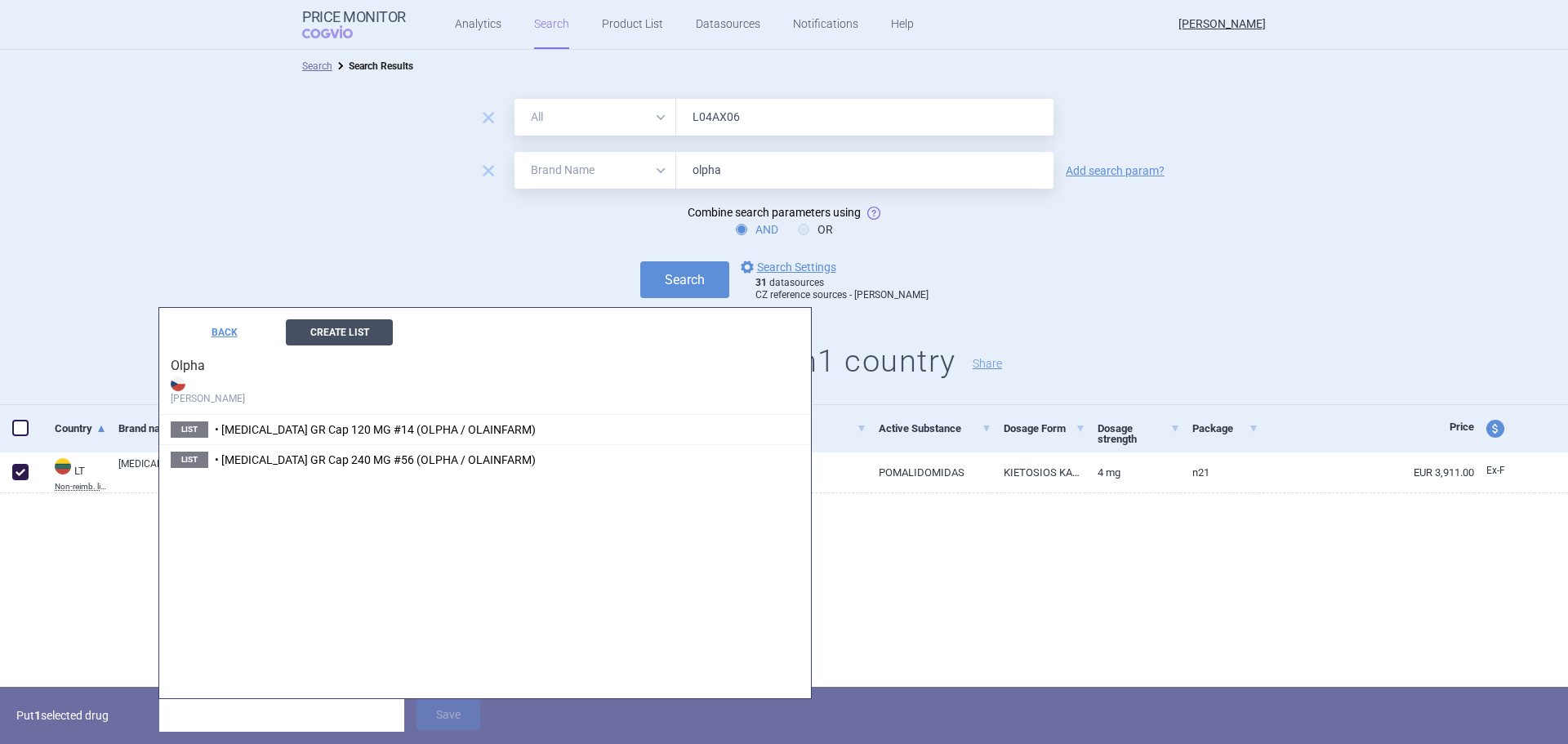
click at [361, 337] on button "Create List" at bounding box center [339, 332] width 107 height 26
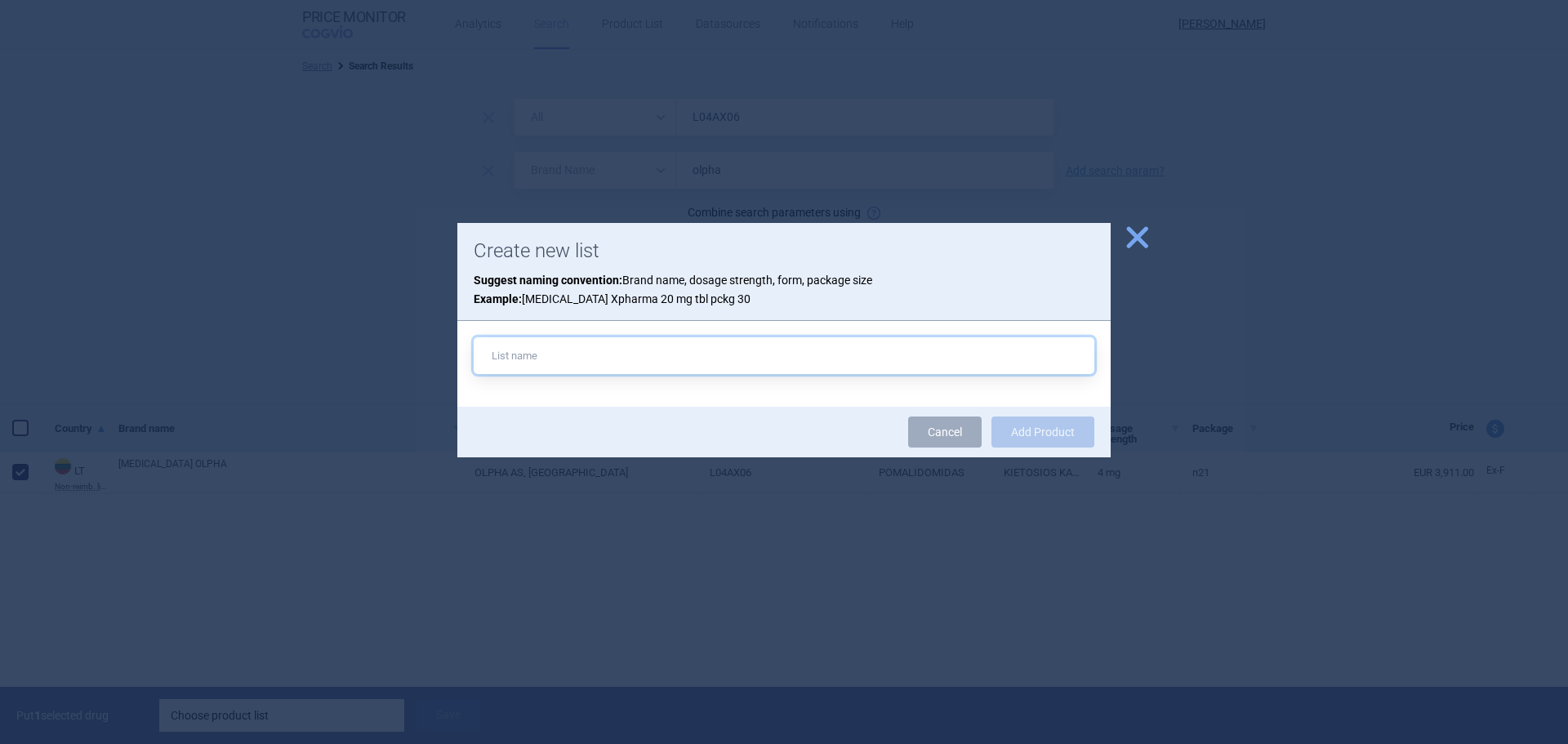
click at [537, 355] on input "text" at bounding box center [784, 356] width 621 height 37
paste input "• [MEDICAL_DATA] CAP 4 MG 21 (OLPHA / OLAINFARM"
type input "• [MEDICAL_DATA] CAP 4 MG 21 (OLPHA / OLAINFARM"
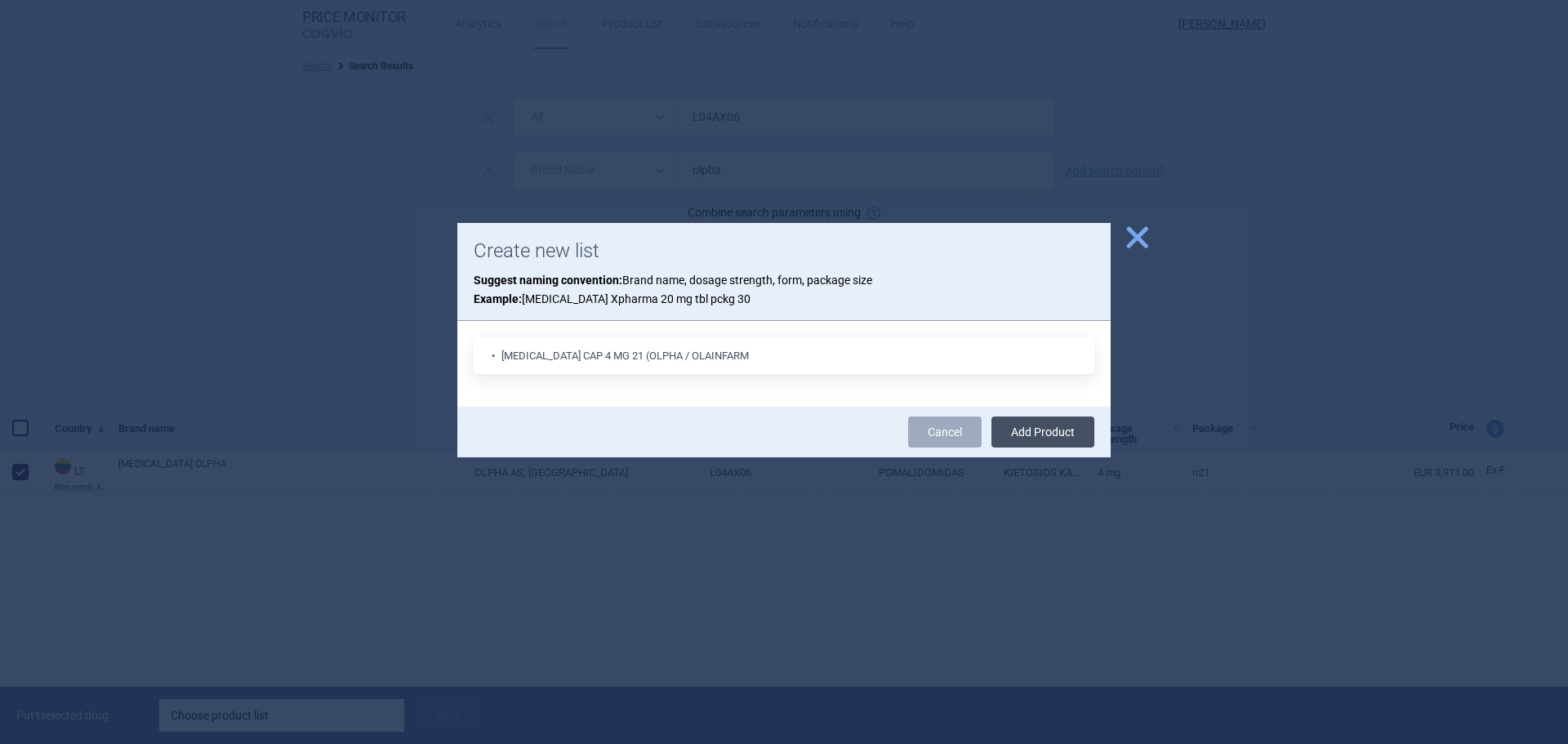
click at [1032, 434] on button "Add Product" at bounding box center [1043, 432] width 103 height 31
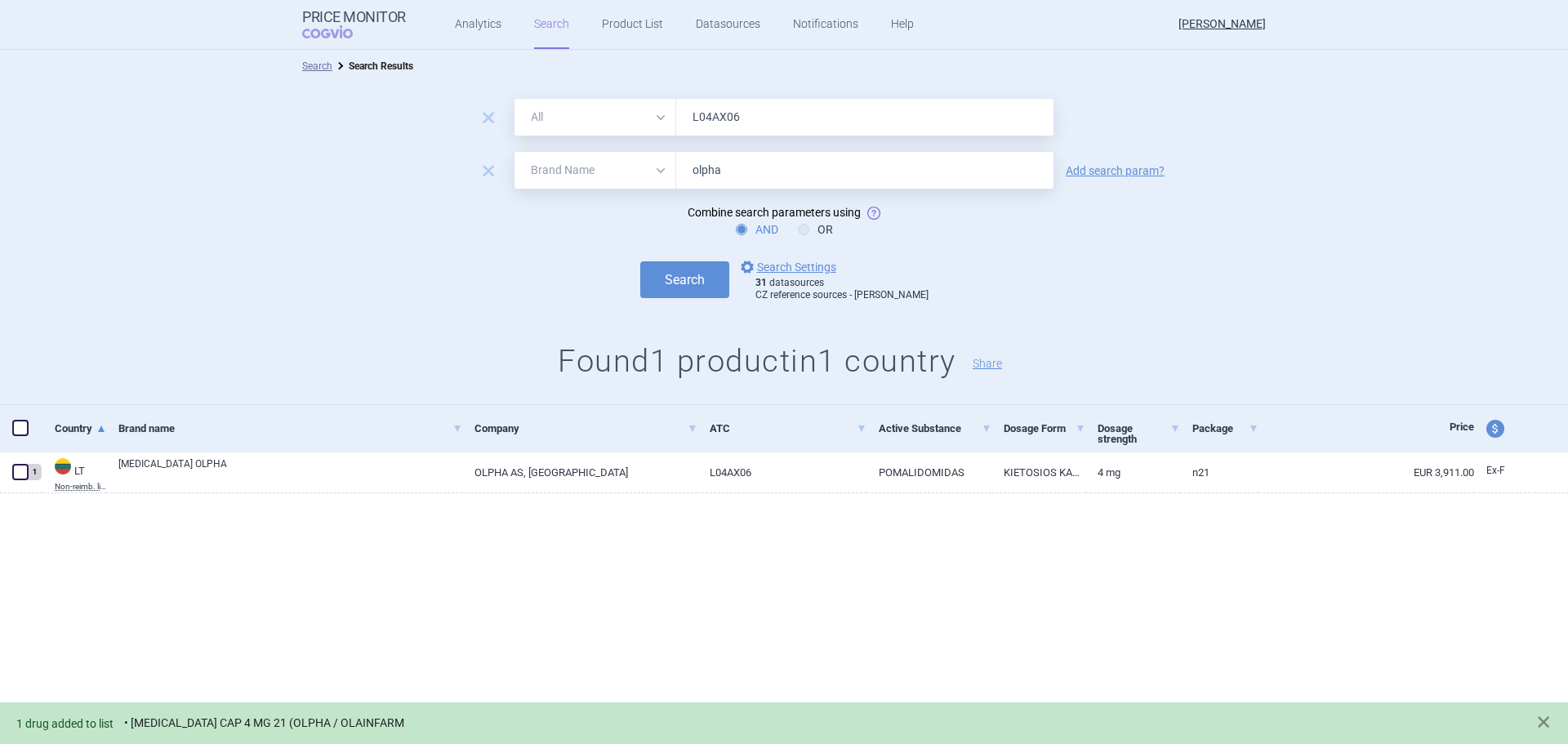
click at [215, 722] on link "• [MEDICAL_DATA] CAP 4 MG 21 (OLPHA / OLAINFARM" at bounding box center [263, 722] width 280 height 14
click at [345, 724] on link "• [MEDICAL_DATA] CAP 4 MG 21 (OLPHA / OLAINFARM" at bounding box center [263, 722] width 280 height 14
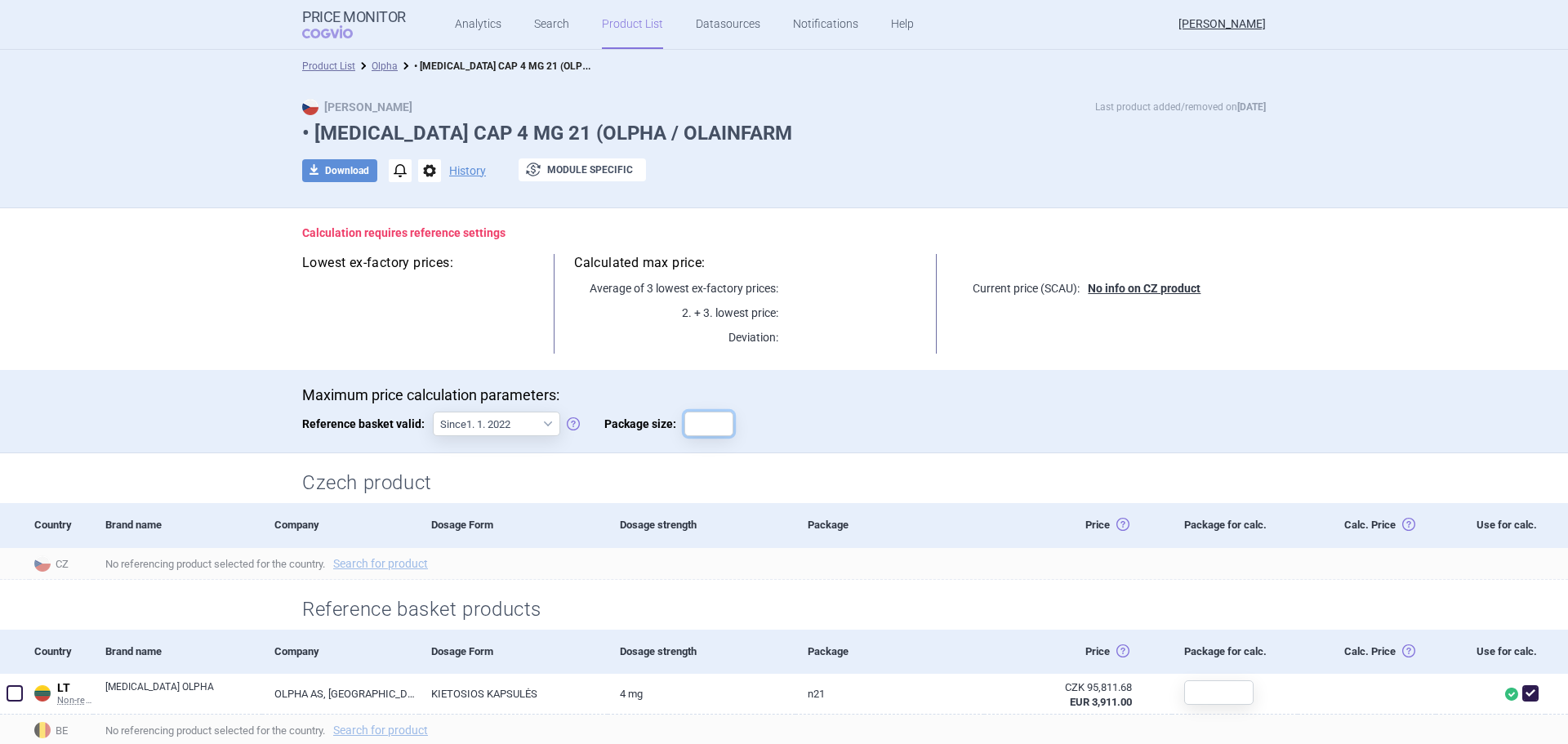
click at [691, 431] on input "Package size:" at bounding box center [709, 424] width 49 height 24
type input "21"
click at [341, 167] on button "download Download" at bounding box center [339, 170] width 75 height 23
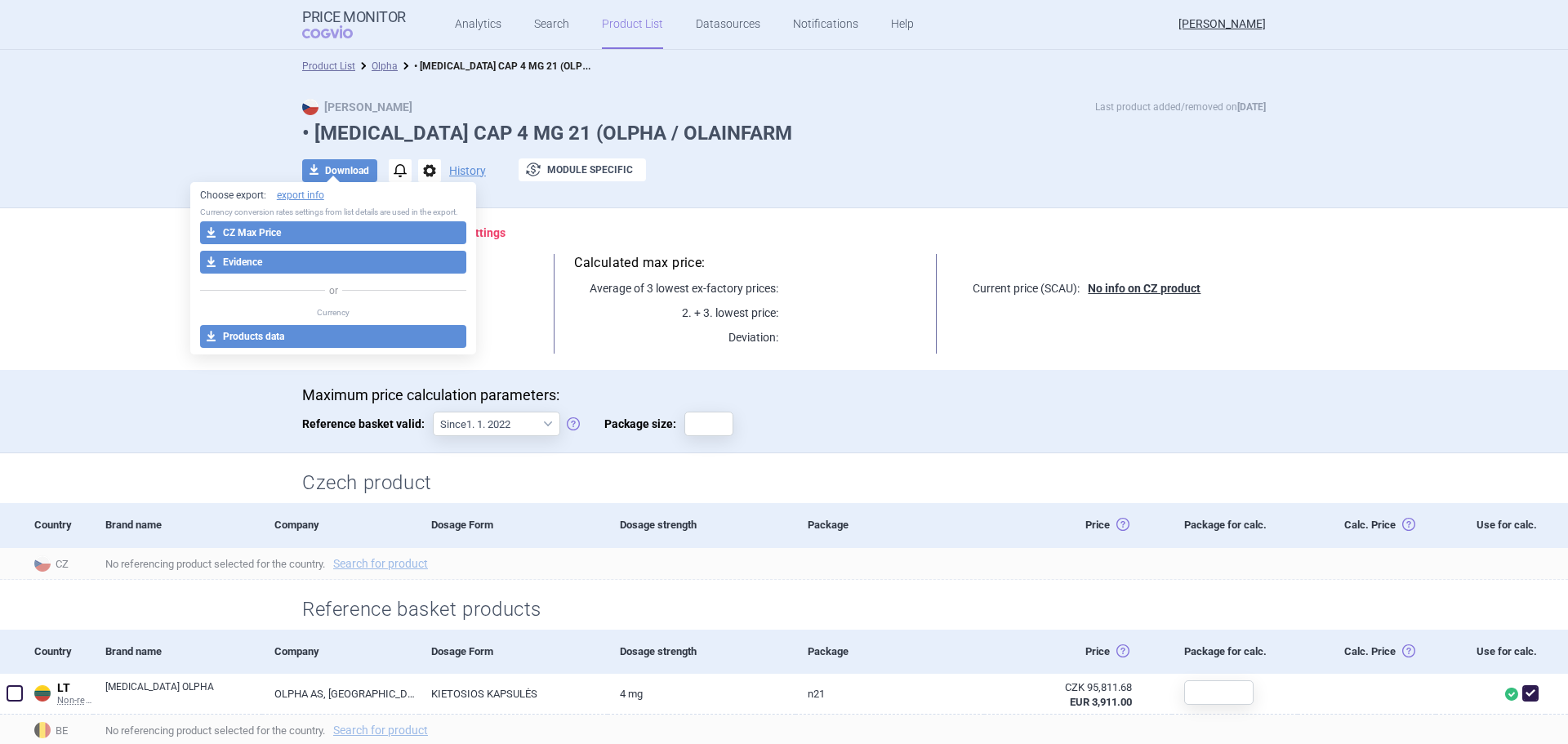
select select "EUR"
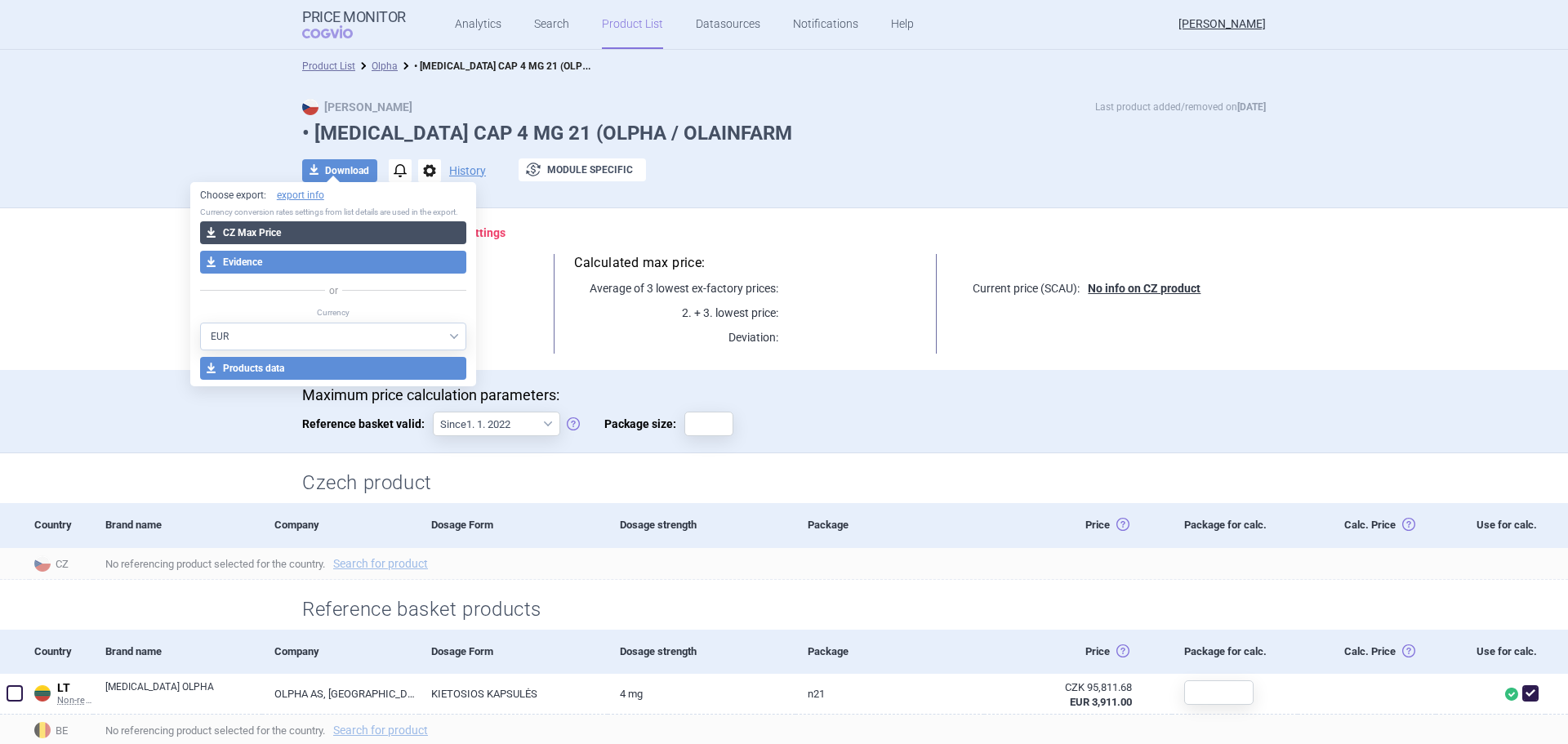
click at [339, 230] on button "download CZ Max Price" at bounding box center [333, 233] width 267 height 23
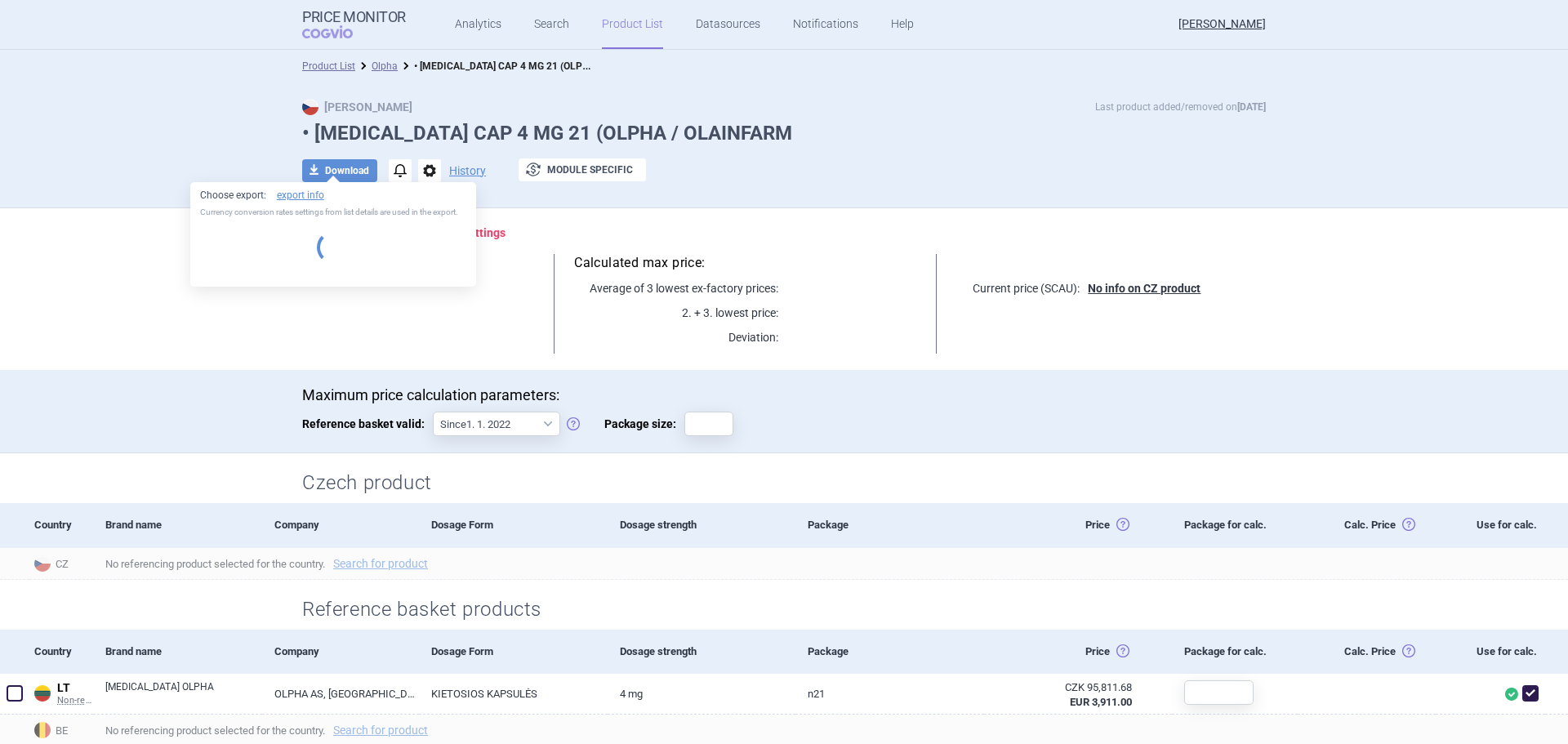
select select "EUR"
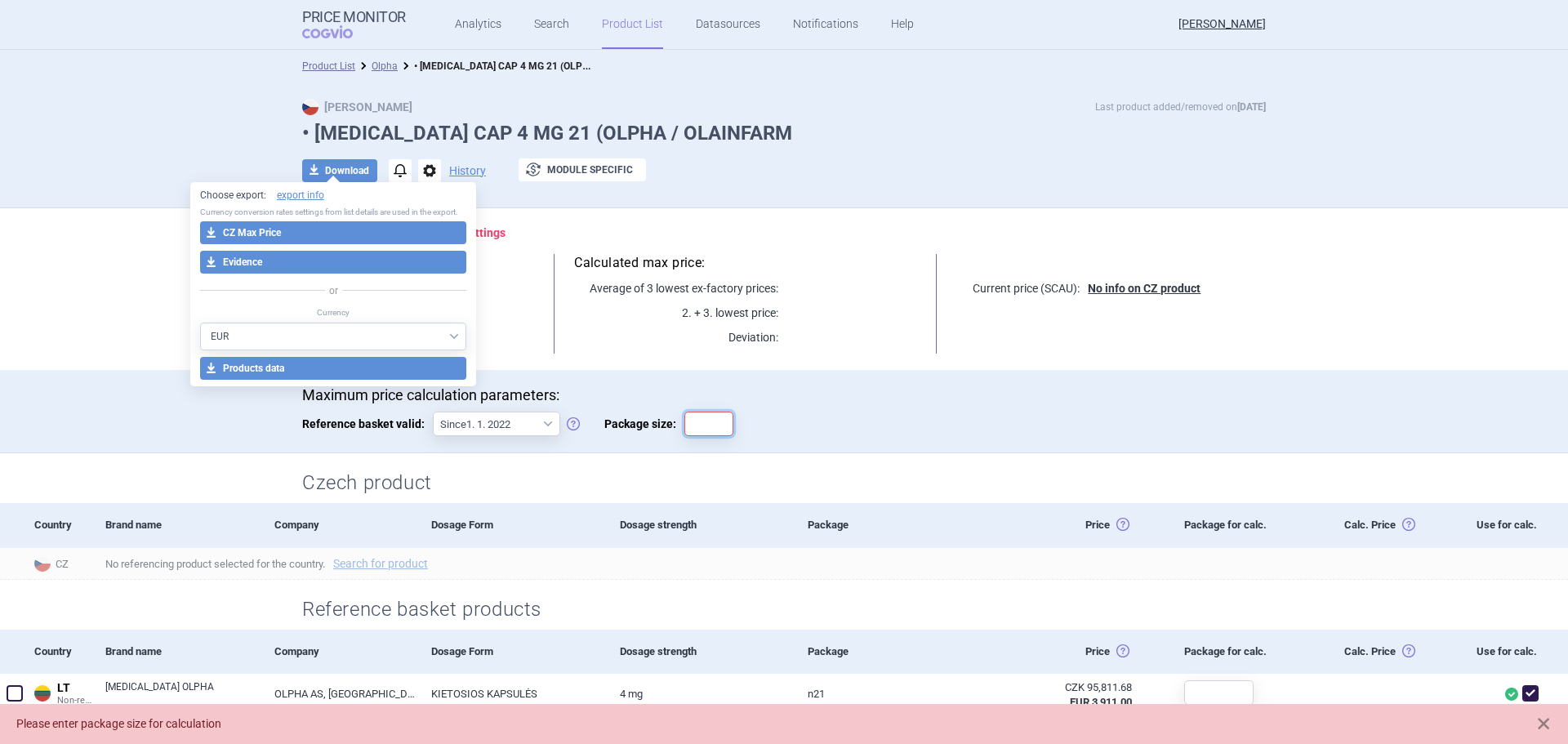
click at [697, 429] on input "Package size:" at bounding box center [709, 424] width 49 height 24
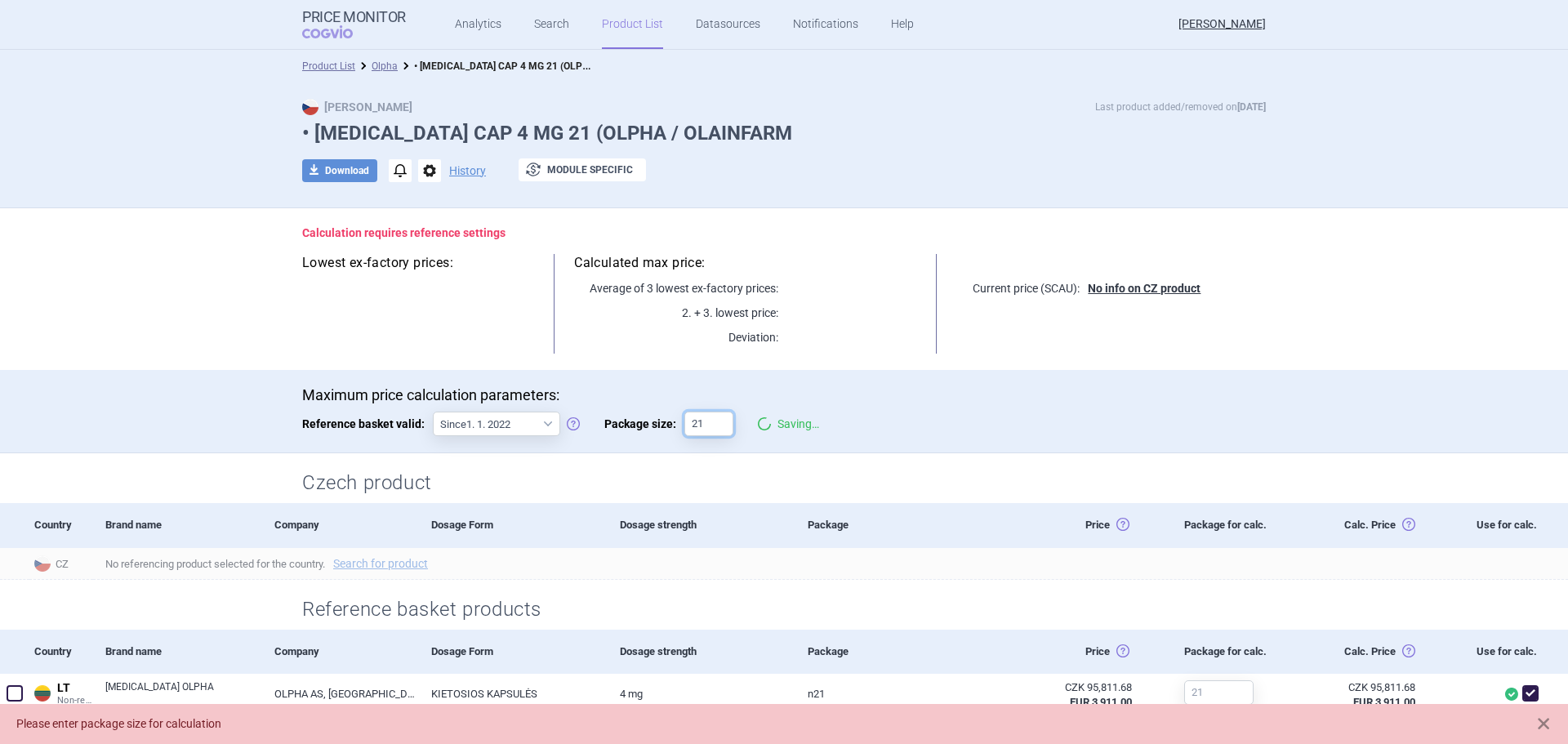
type input "21"
click at [796, 460] on div "Czech product" at bounding box center [784, 478] width 1029 height 50
click at [361, 170] on button "download Download" at bounding box center [339, 170] width 75 height 23
select select "EUR"
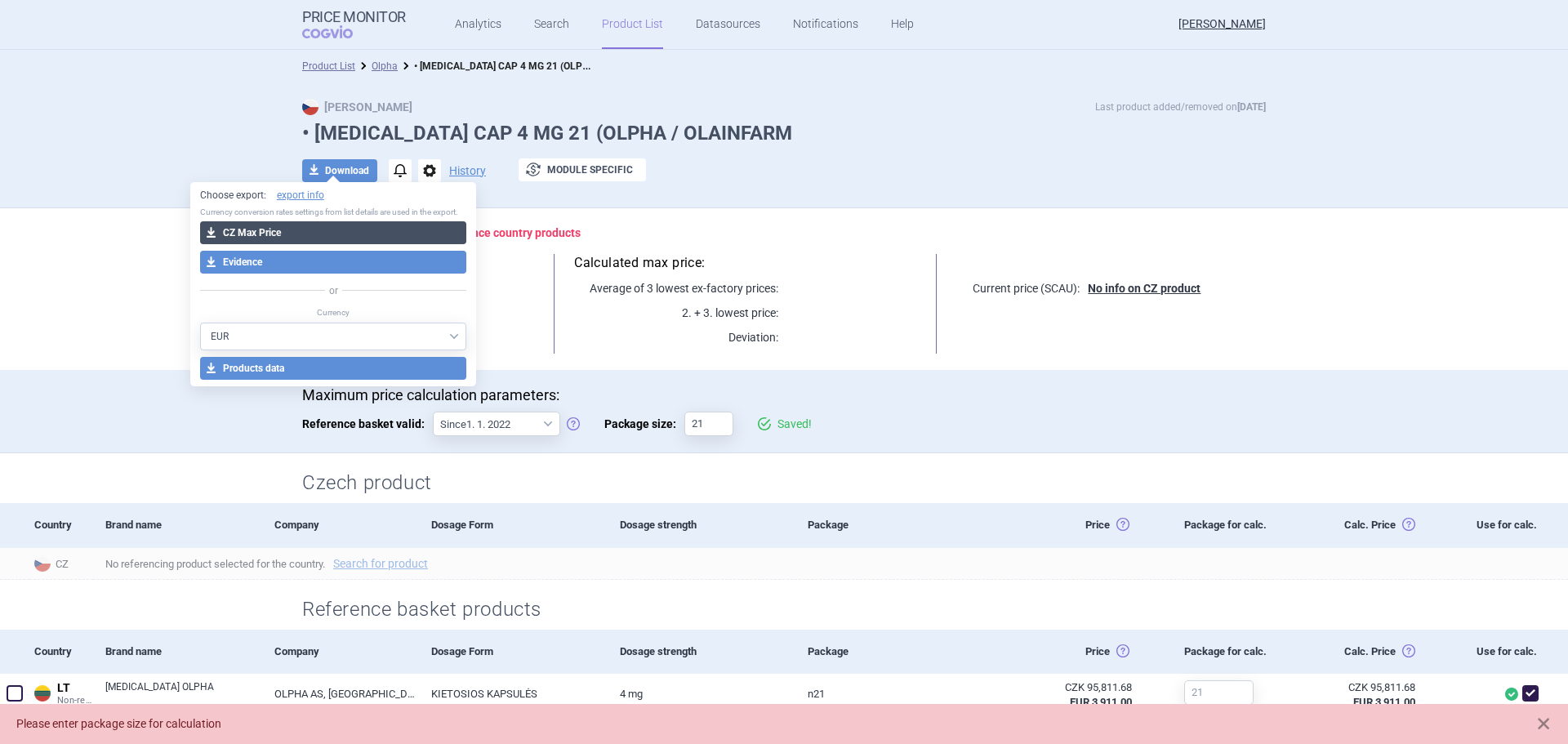
click at [389, 237] on button "download CZ Max Price" at bounding box center [333, 233] width 267 height 23
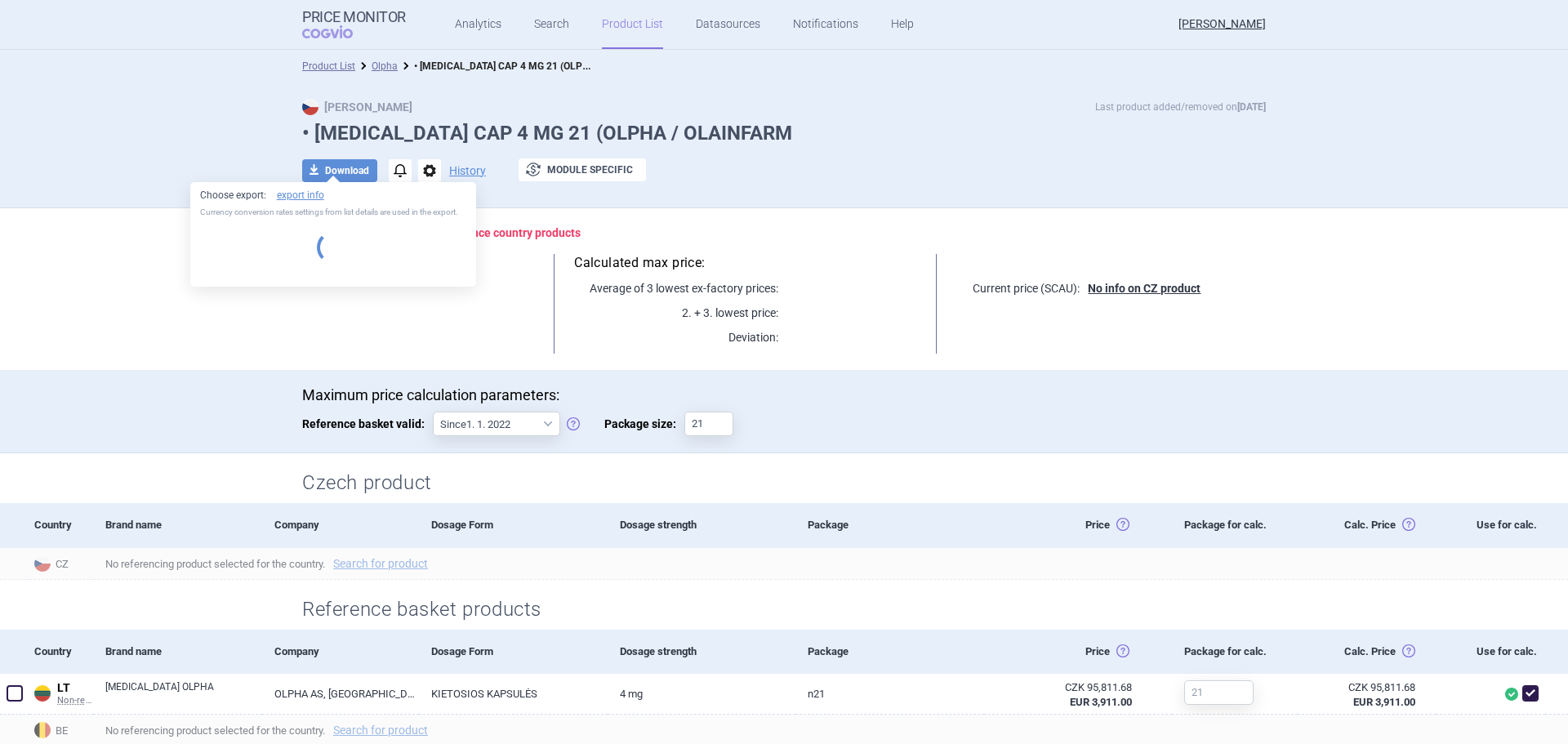
select select "EUR"
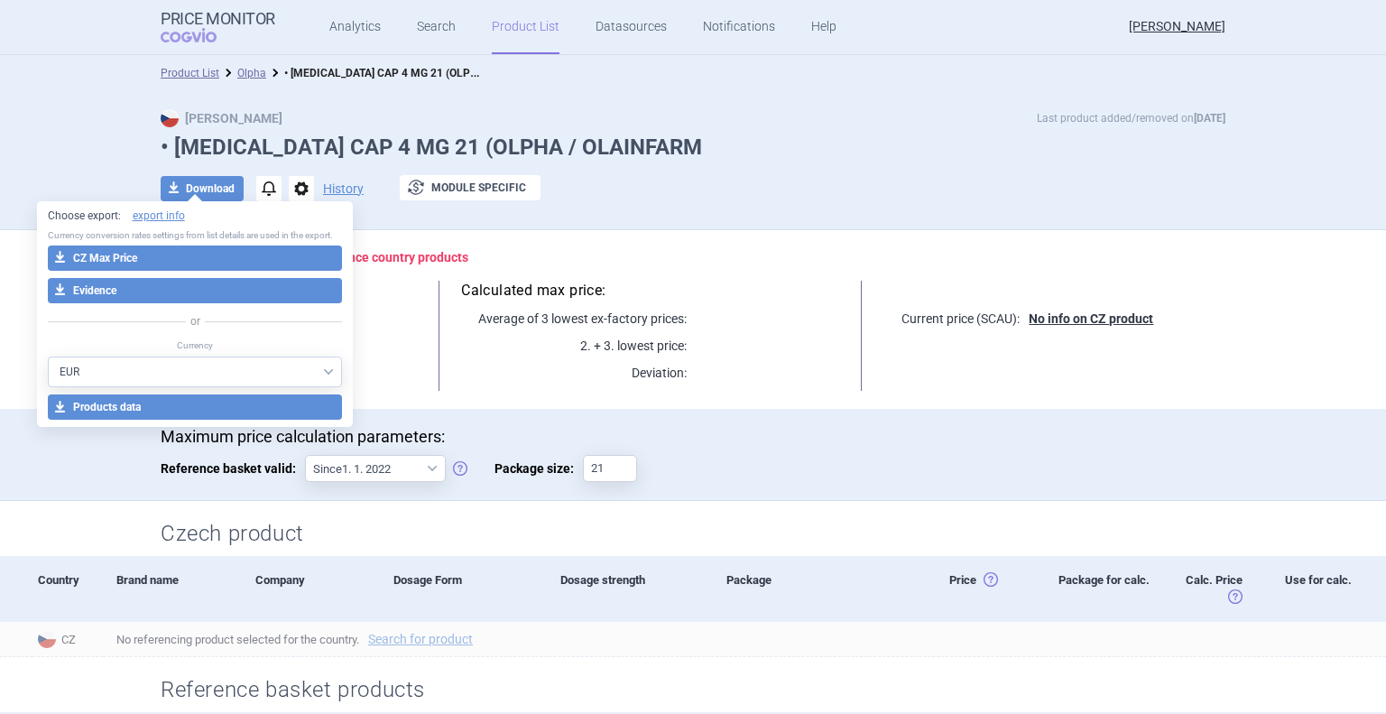
click at [531, 36] on link "Product List" at bounding box center [526, 27] width 68 height 54
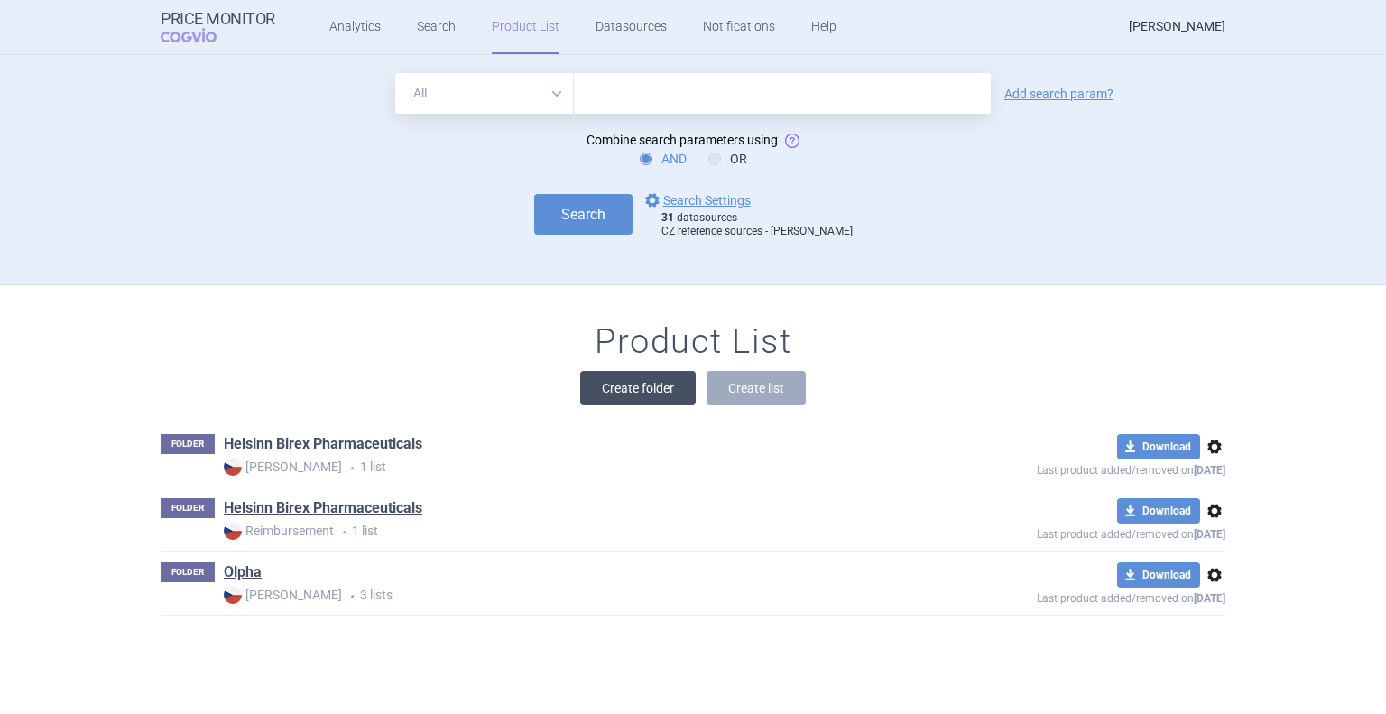
click at [606, 385] on button "Create folder" at bounding box center [637, 388] width 115 height 34
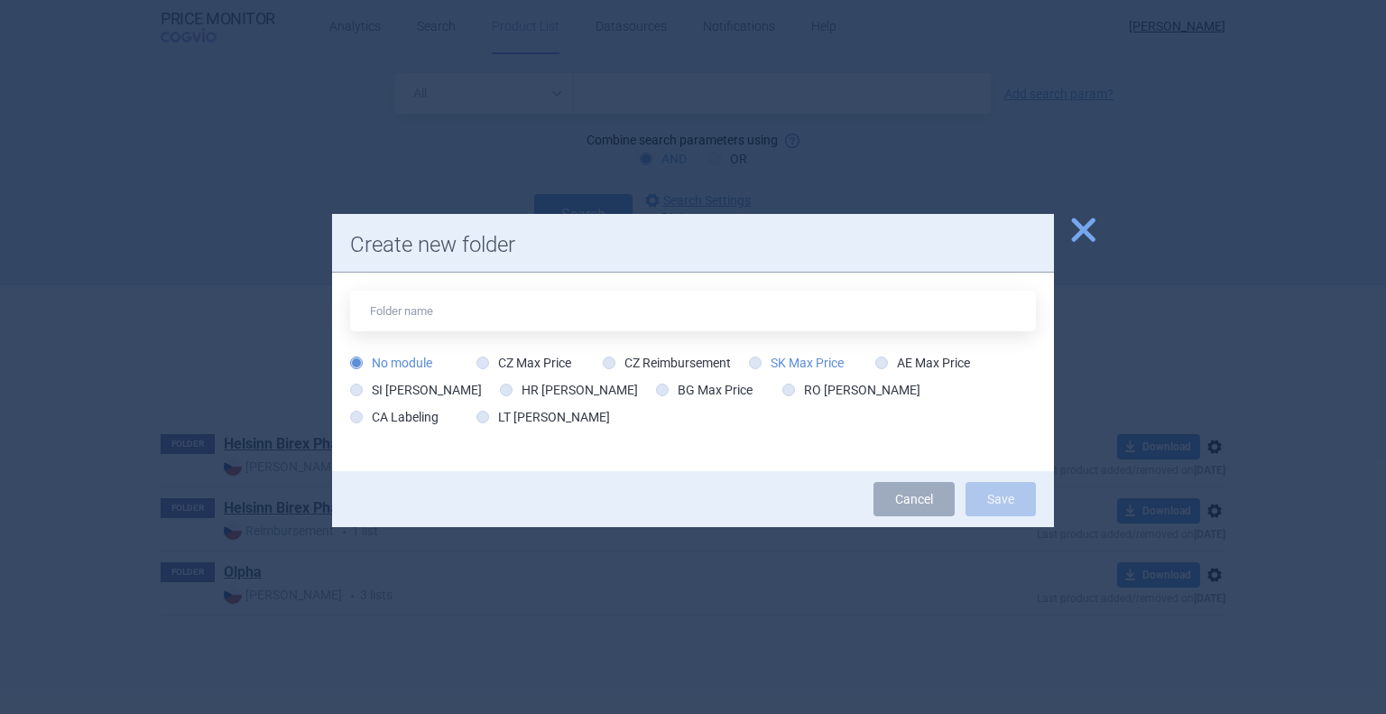
click at [754, 360] on icon at bounding box center [755, 362] width 13 height 13
click at [754, 360] on input "SK Max Price" at bounding box center [759, 364] width 18 height 18
radio input "true"
click at [462, 309] on input "text" at bounding box center [693, 311] width 686 height 41
type input "olpha SK revize cen"
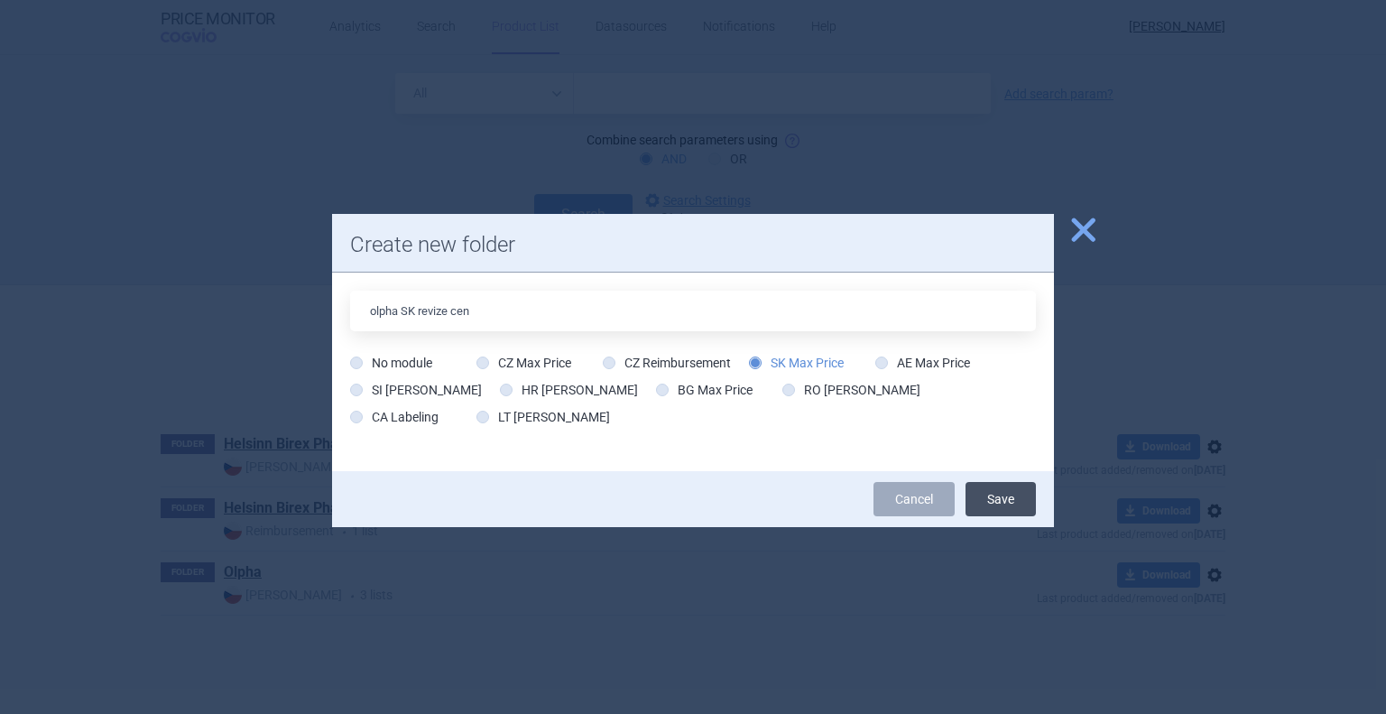
click at [1012, 489] on button "Save" at bounding box center [1000, 499] width 70 height 34
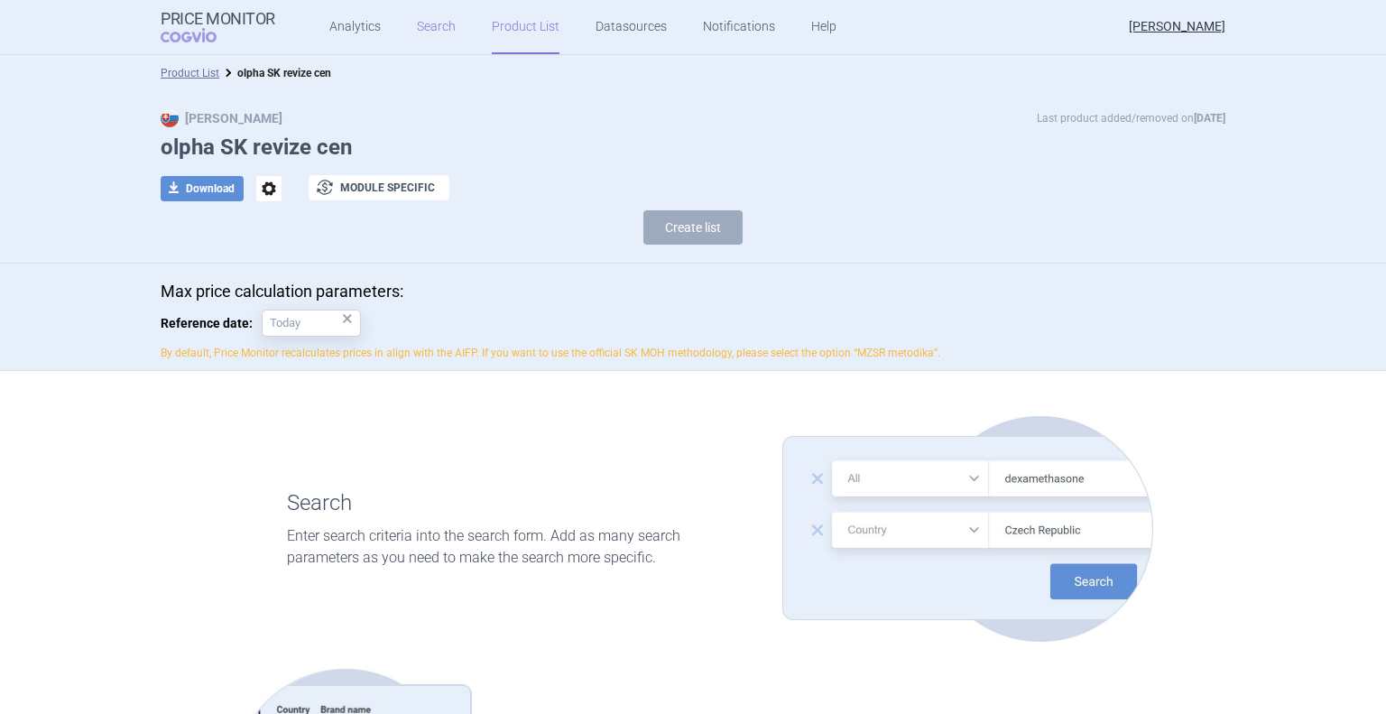
click at [425, 33] on link "Search" at bounding box center [436, 27] width 39 height 54
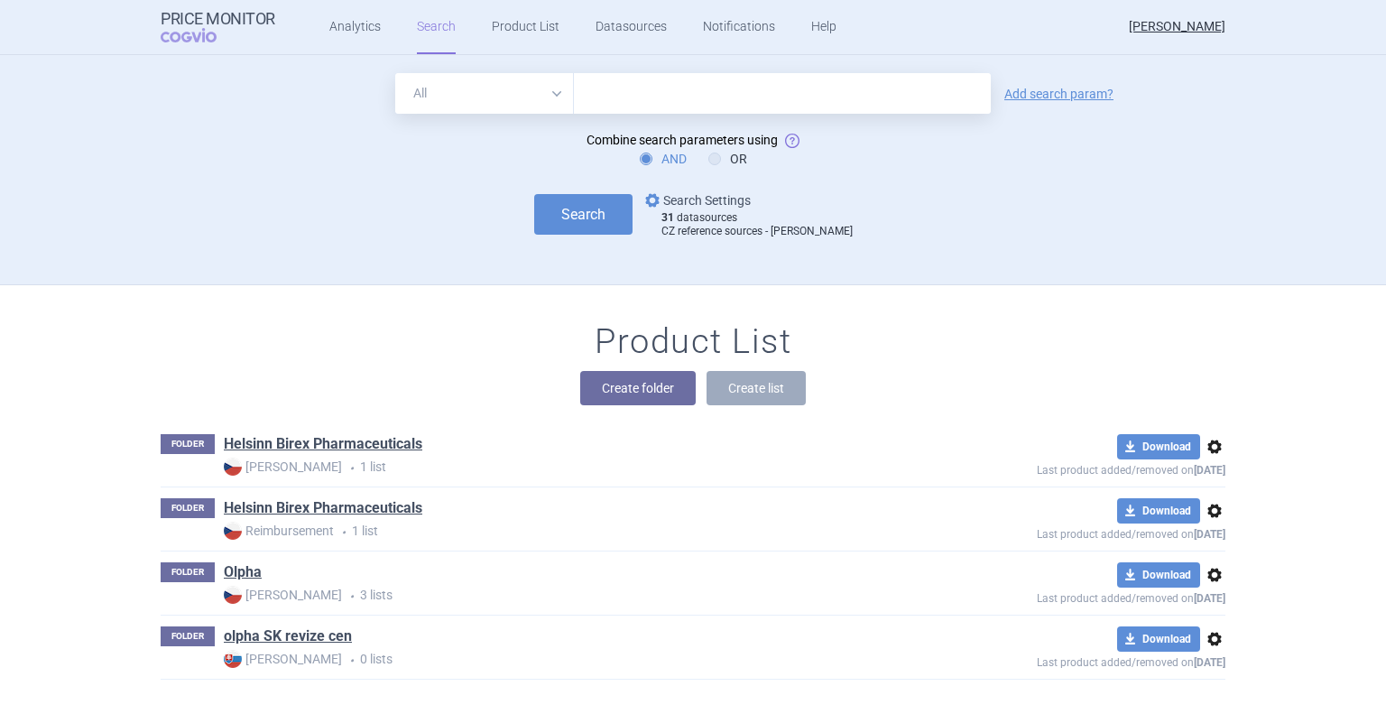
click at [717, 193] on link "options Search Settings" at bounding box center [696, 200] width 109 height 22
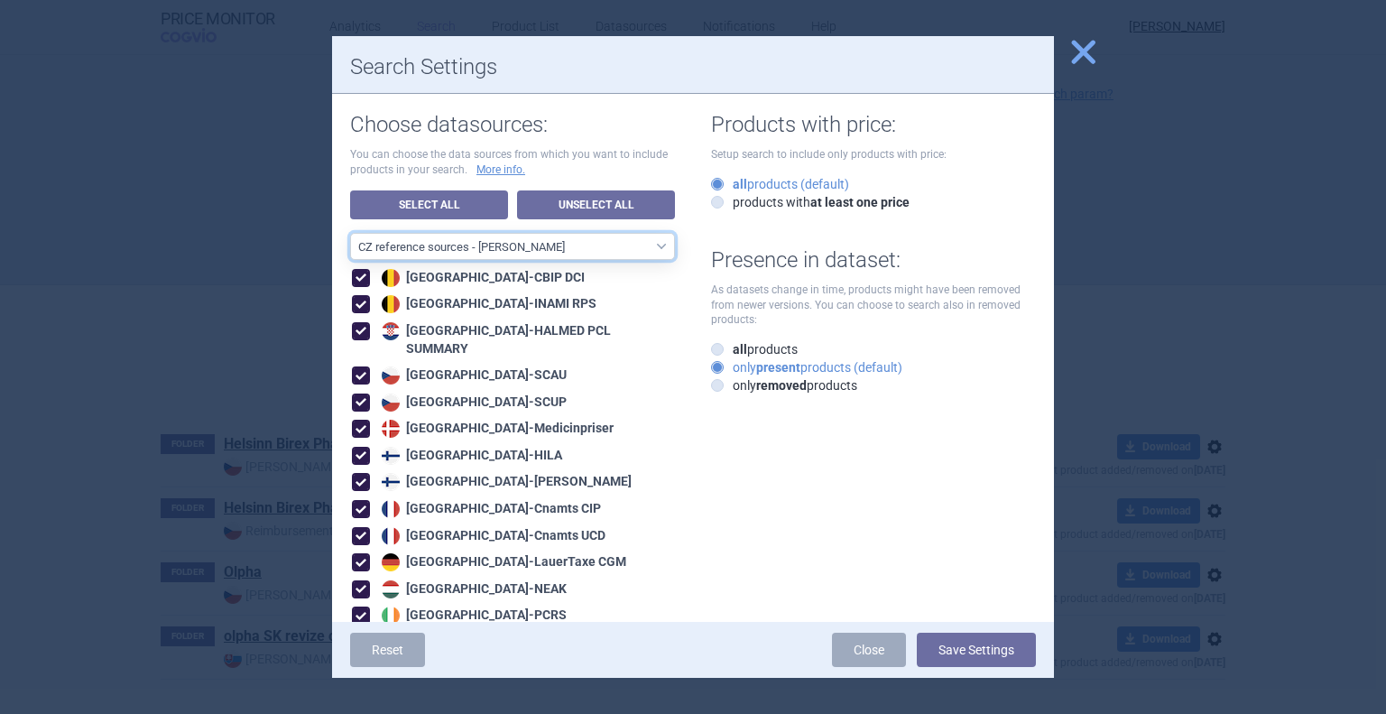
click at [477, 247] on select "All data sources CZ reference sources - Reimbursement SK reference sources - Of…" at bounding box center [512, 246] width 325 height 27
select select "3e39bb1b-0066-4e3d-9ac6-6dc98ece7831"
click at [350, 233] on select "All data sources CZ reference sources - Reimbursement SK reference sources - Of…" at bounding box center [512, 246] width 325 height 27
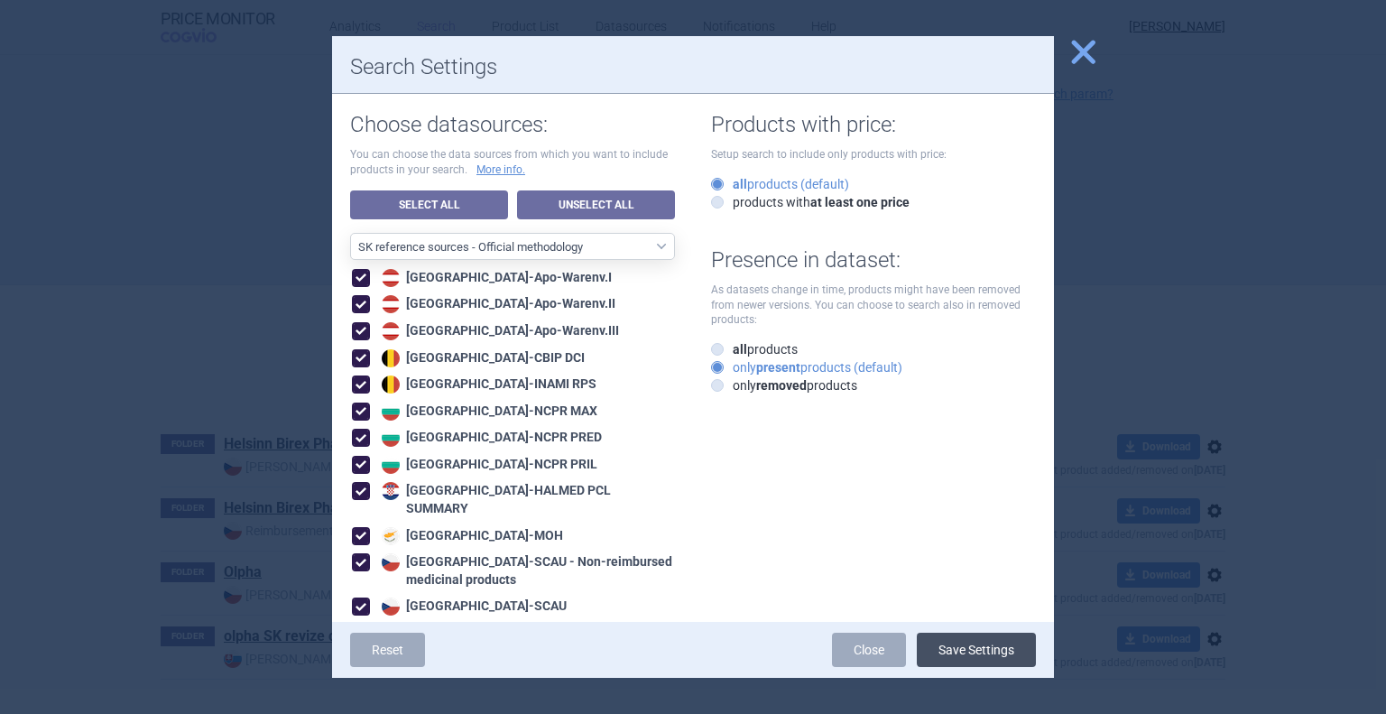
click at [957, 647] on button "Save Settings" at bounding box center [976, 650] width 119 height 34
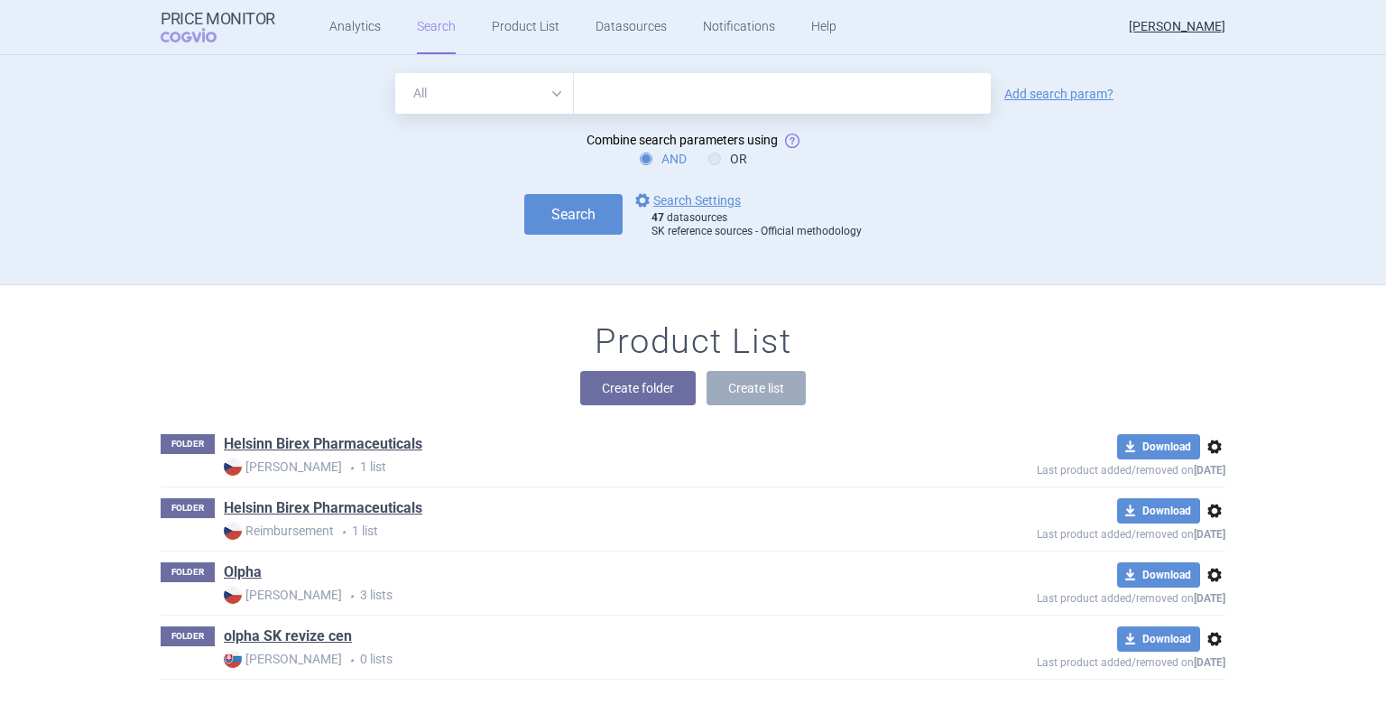
click at [612, 92] on input "text" at bounding box center [782, 93] width 417 height 41
